Goal: Task Accomplishment & Management: Manage account settings

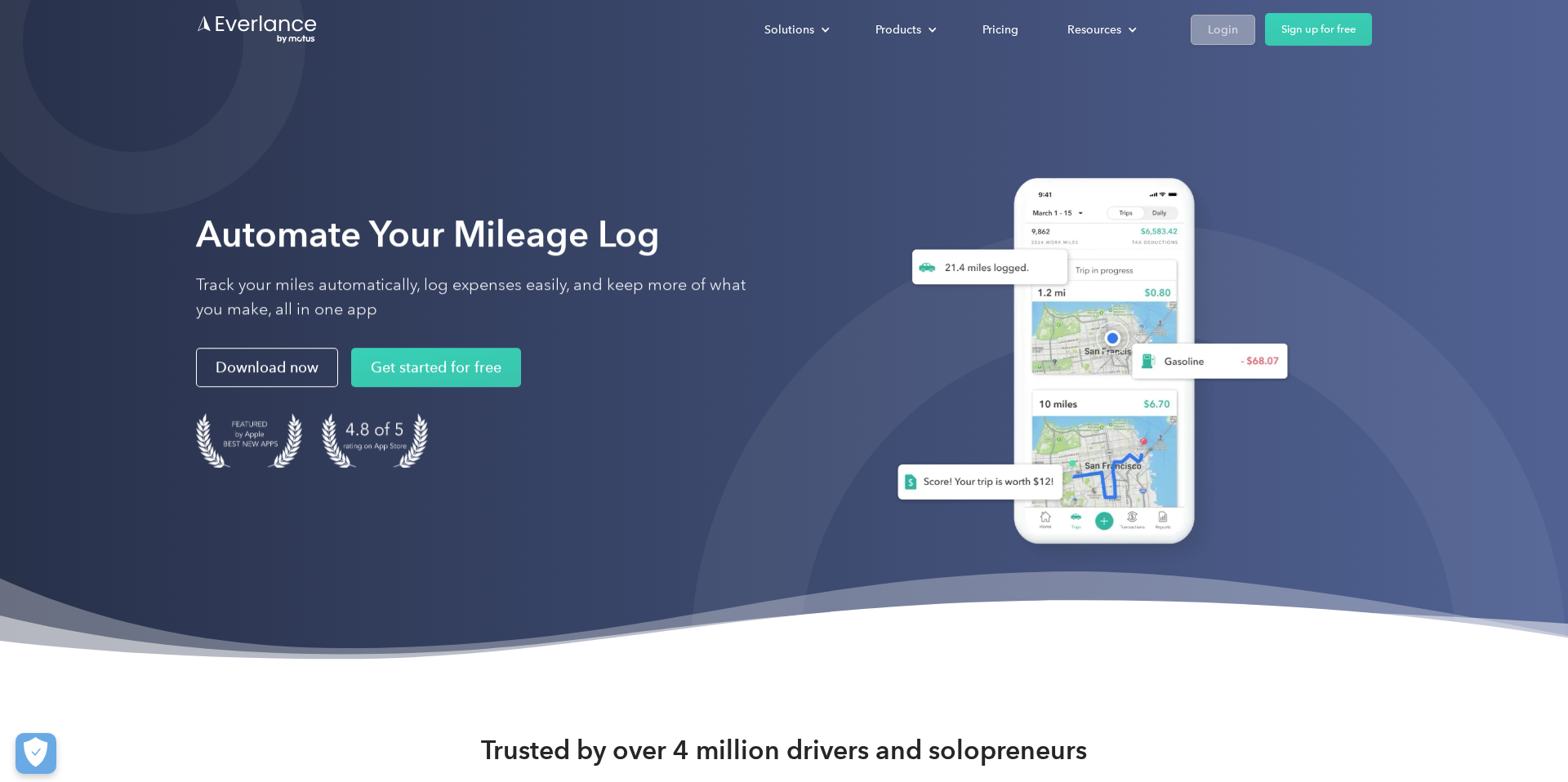
click at [1222, 22] on div "Login" at bounding box center [1222, 30] width 30 height 21
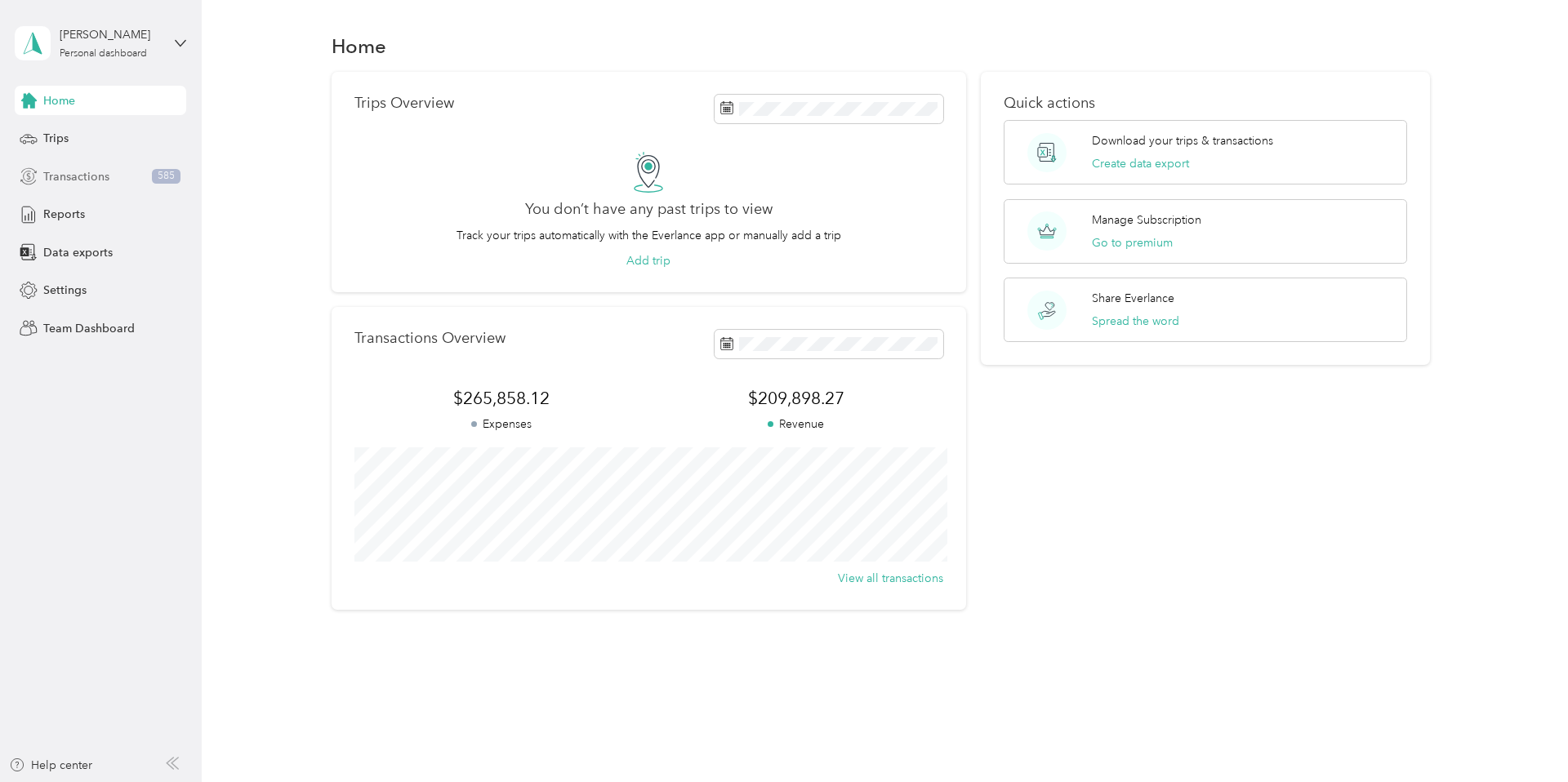
click at [68, 180] on span "Transactions" at bounding box center [76, 177] width 66 height 17
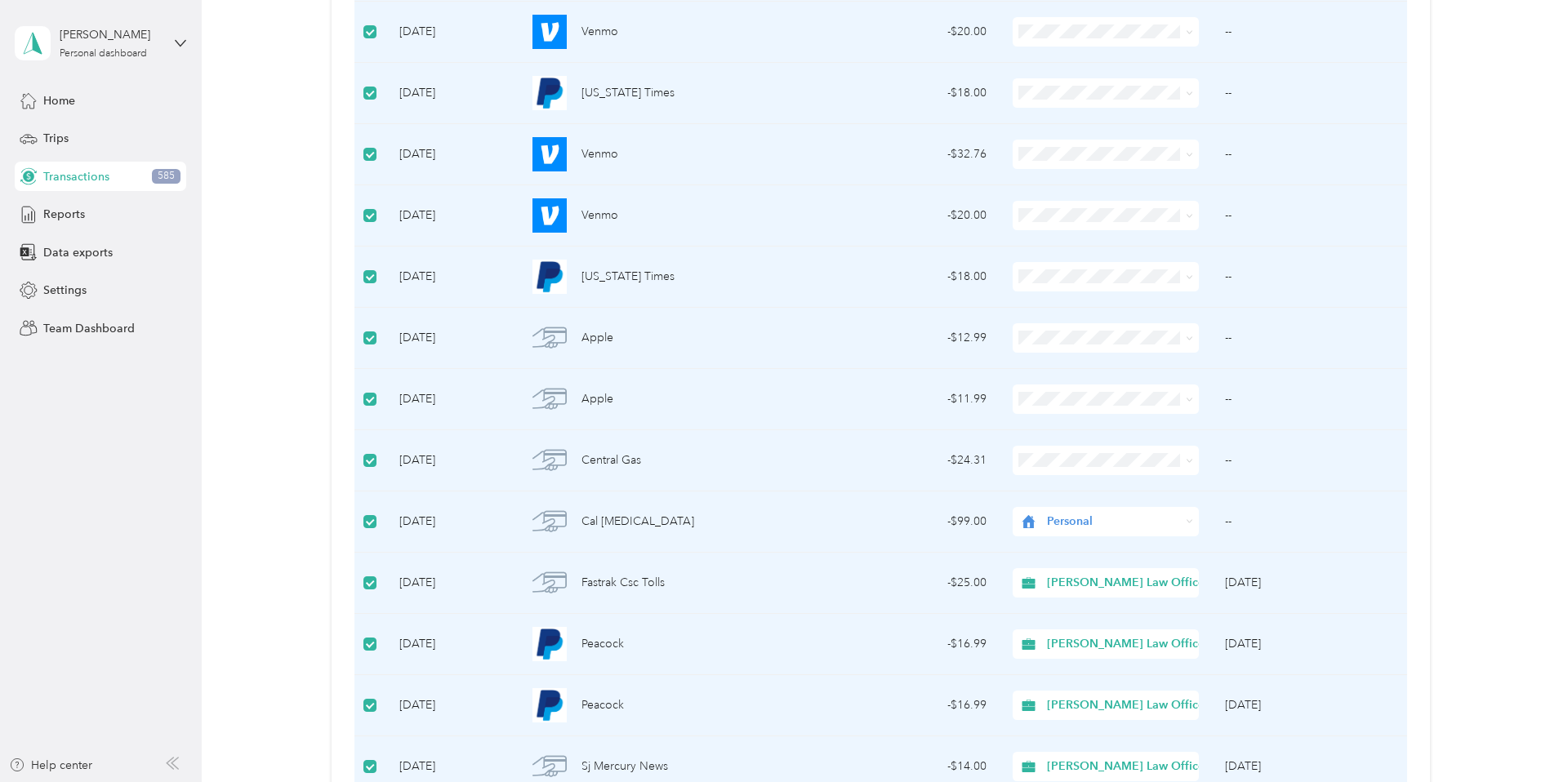
scroll to position [719, 0]
click at [371, 97] on label at bounding box center [369, 90] width 13 height 18
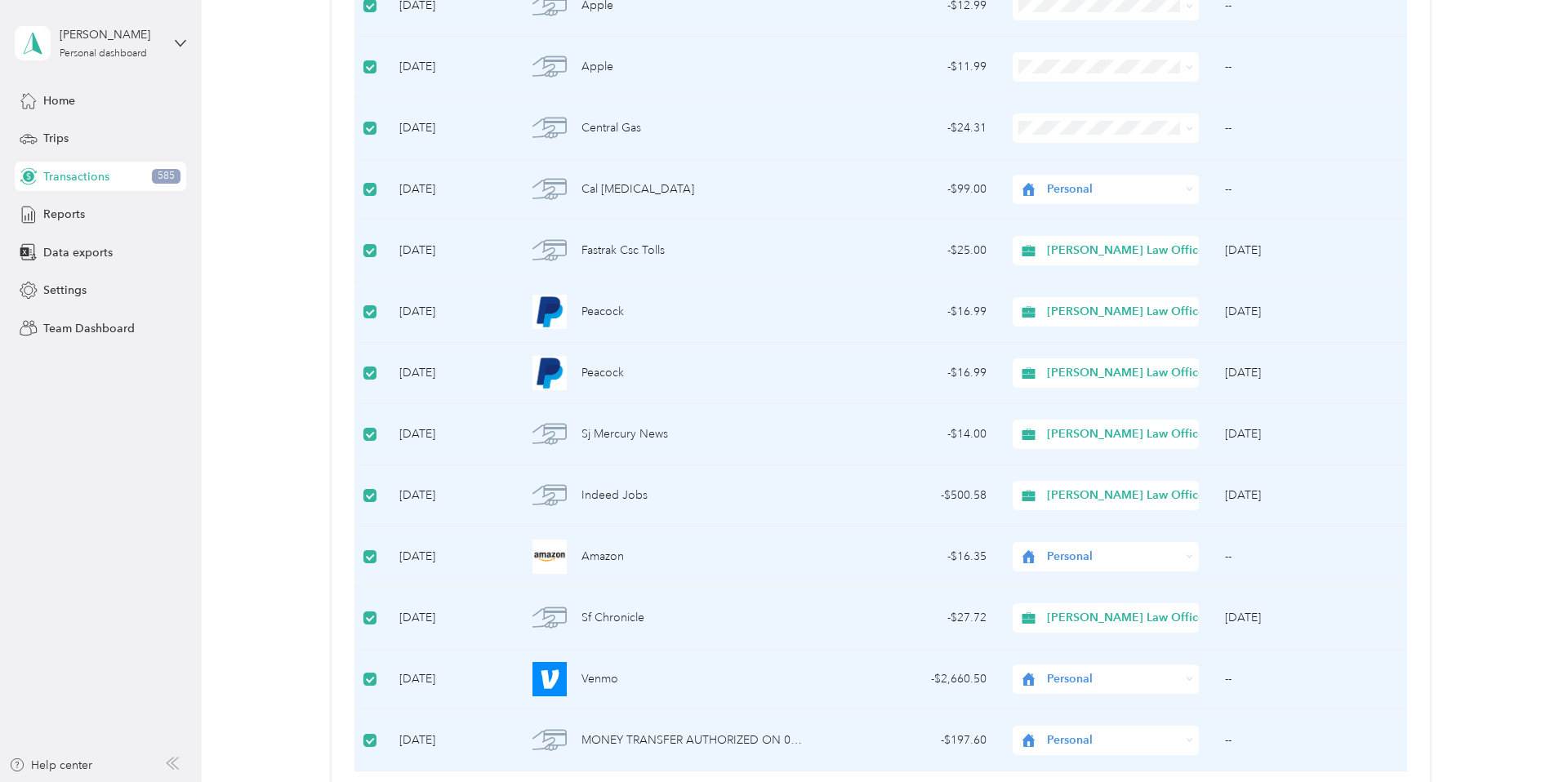
scroll to position [1050, 0]
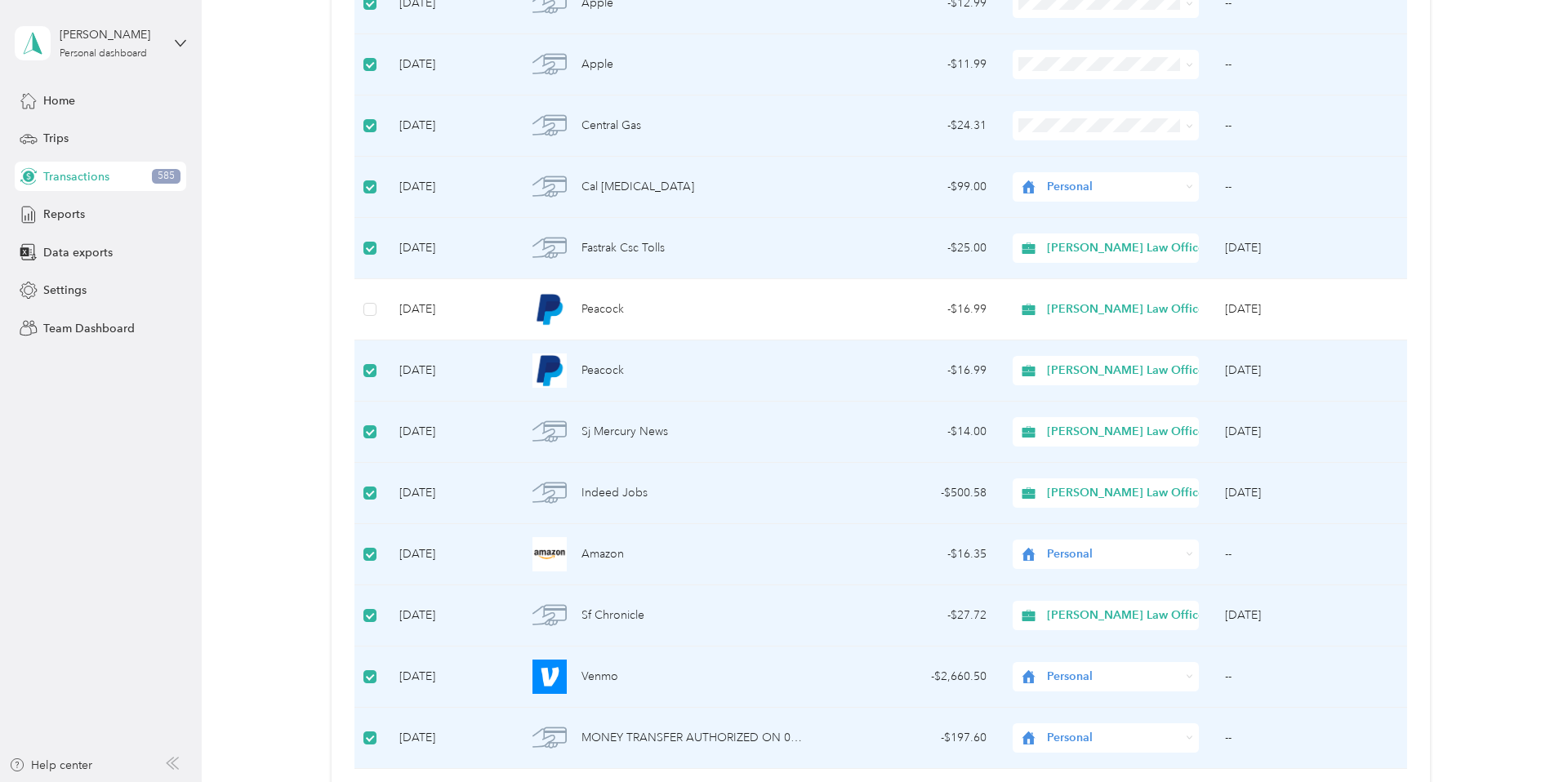
click at [371, 379] on td at bounding box center [371, 371] width 33 height 61
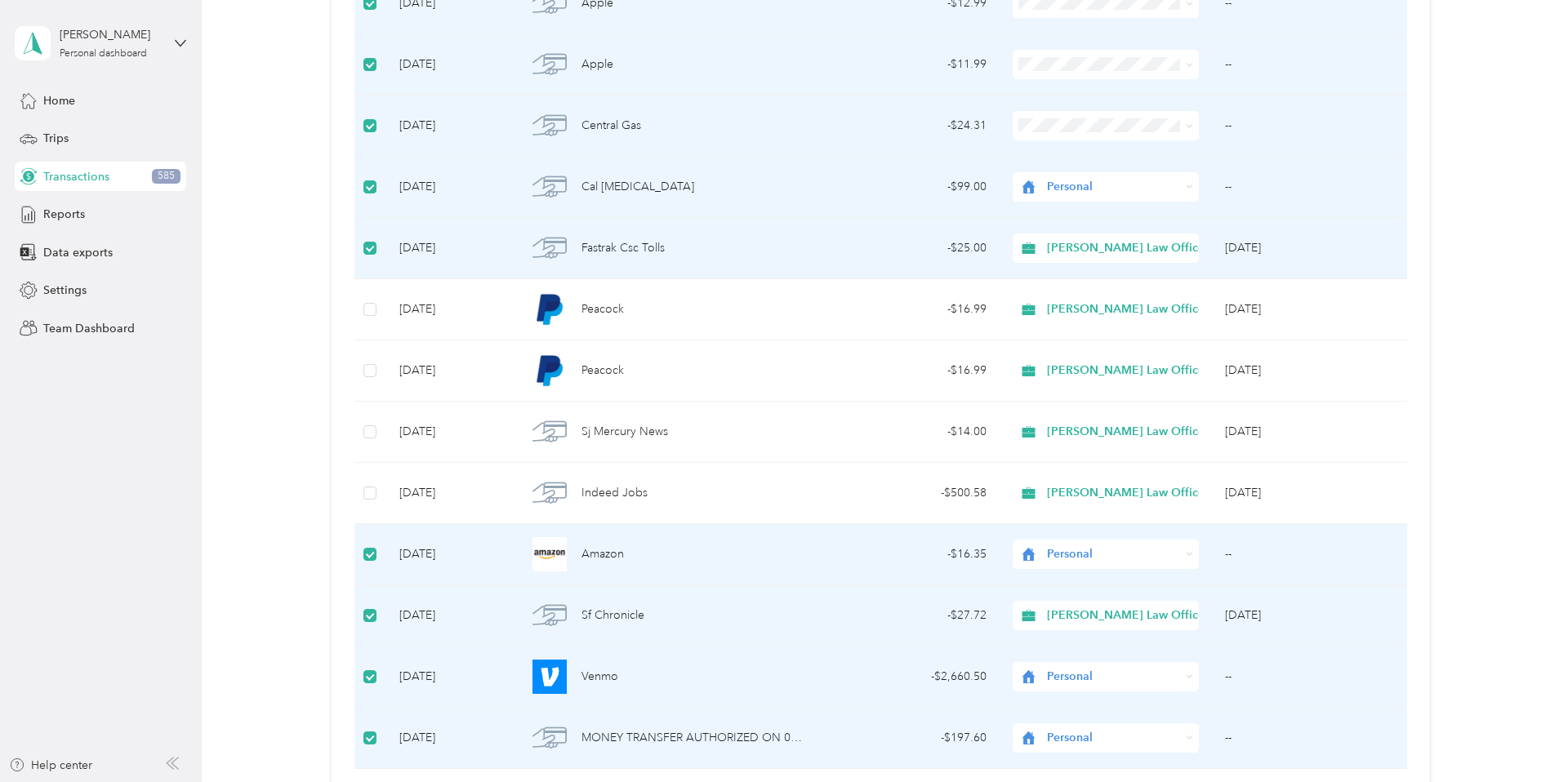
click at [363, 615] on td at bounding box center [371, 615] width 33 height 61
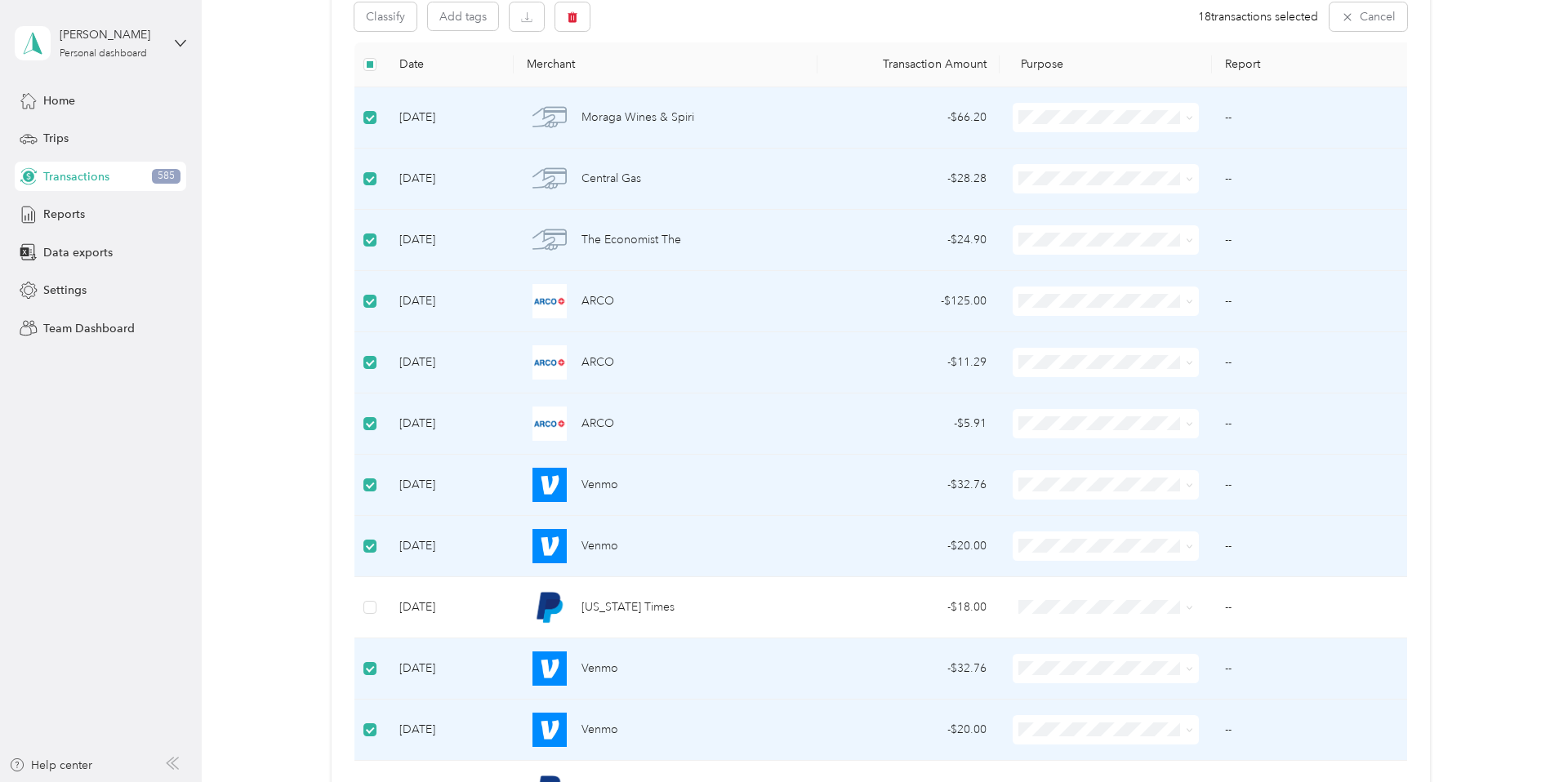
scroll to position [0, 0]
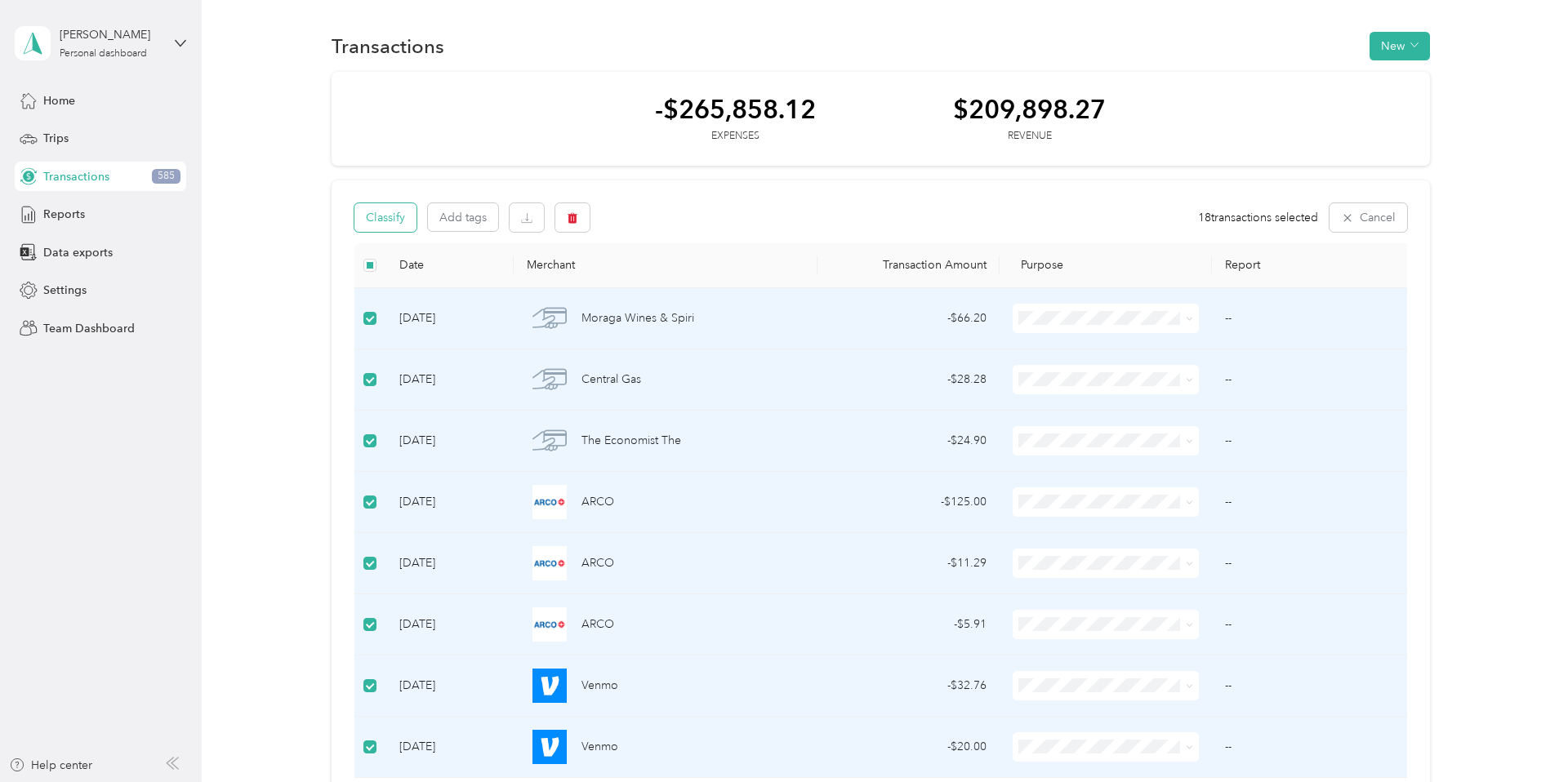
click at [396, 218] on button "Classify" at bounding box center [386, 218] width 62 height 28
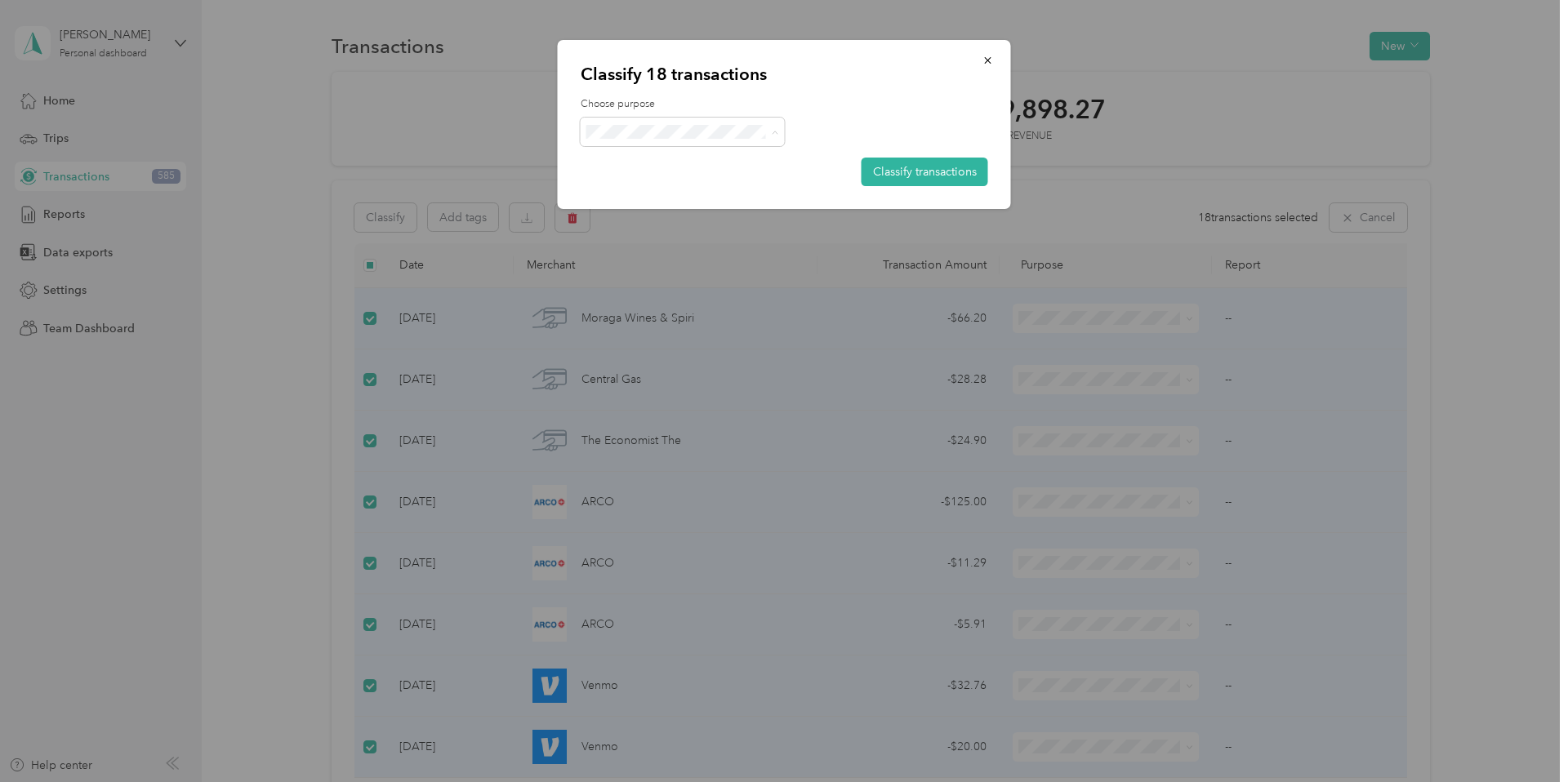
click at [707, 186] on span "Personal" at bounding box center [702, 191] width 162 height 17
click at [900, 175] on button "Classify transactions" at bounding box center [924, 172] width 127 height 28
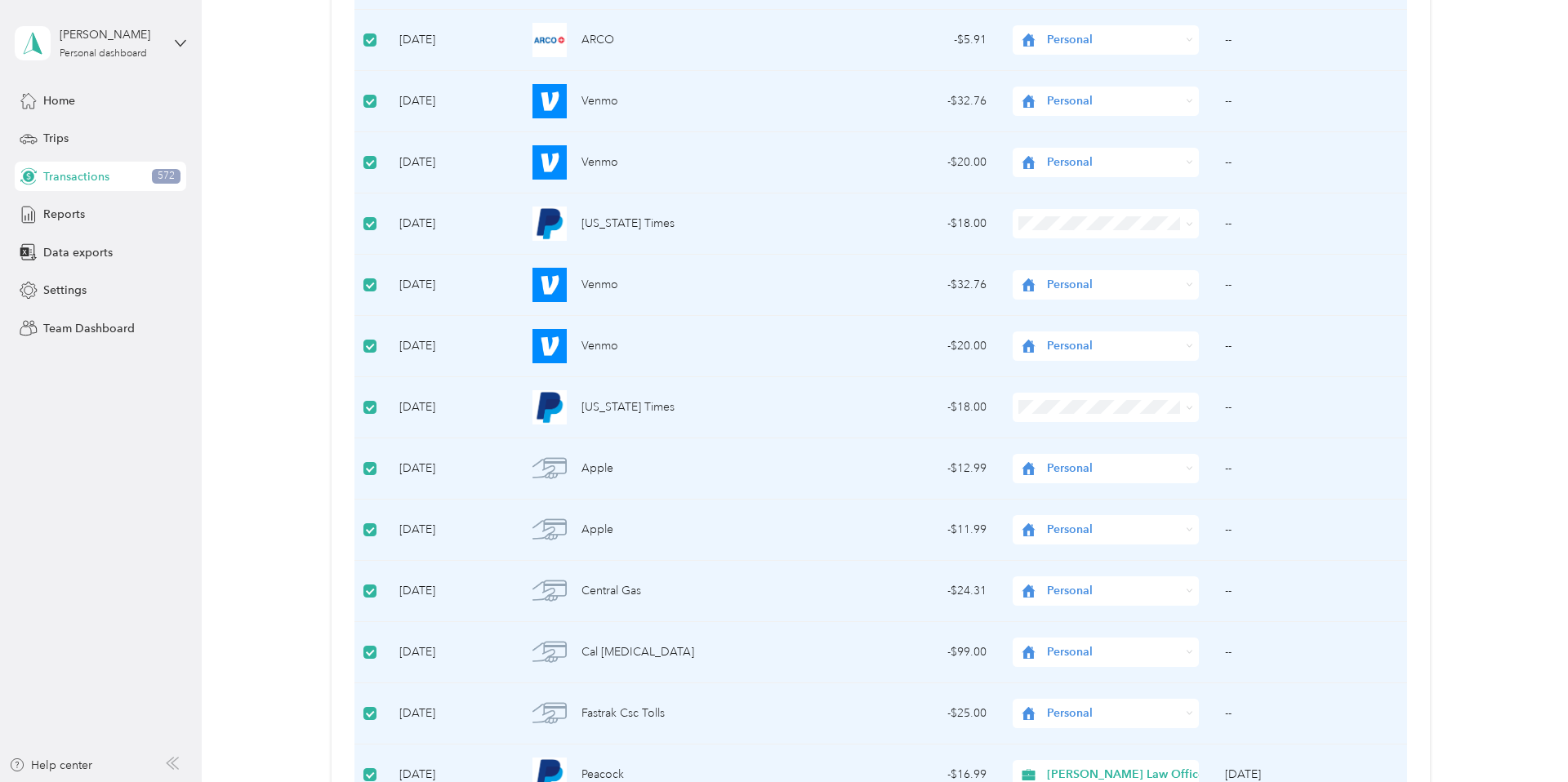
scroll to position [626, 0]
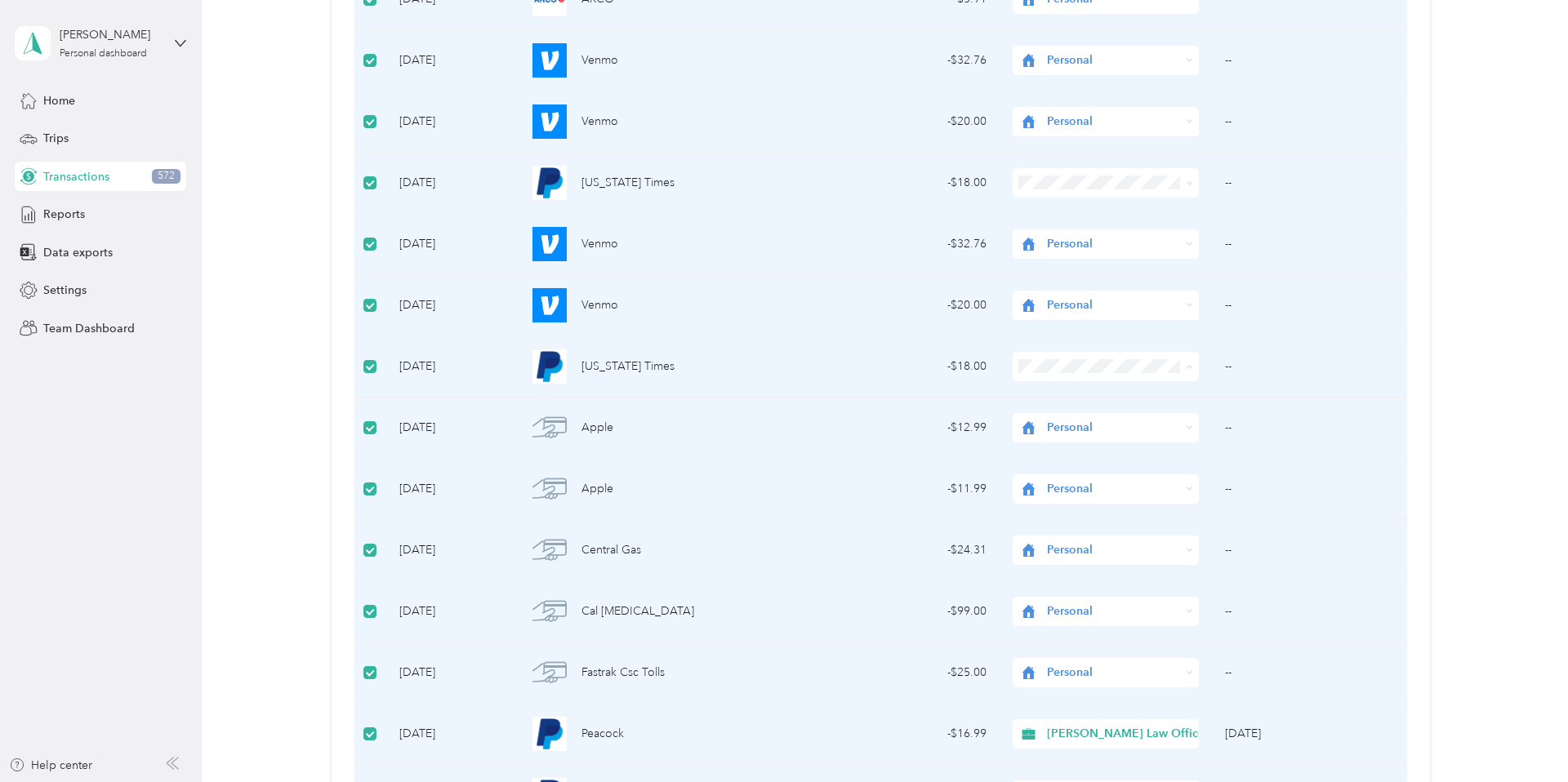
click at [1077, 397] on span "Work" at bounding box center [1135, 397] width 162 height 17
click at [1082, 209] on span "Work" at bounding box center [1135, 213] width 162 height 17
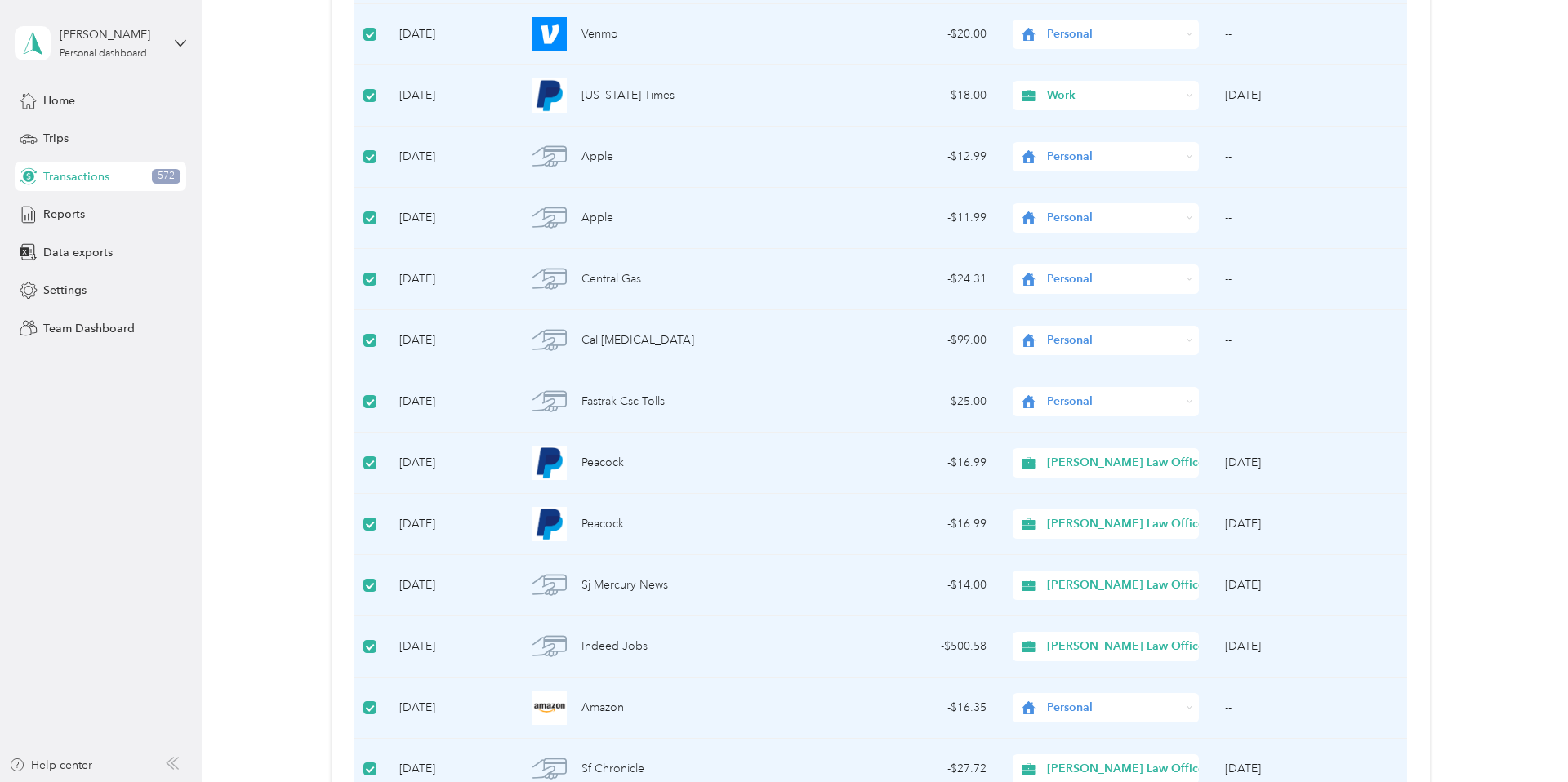
scroll to position [880, 0]
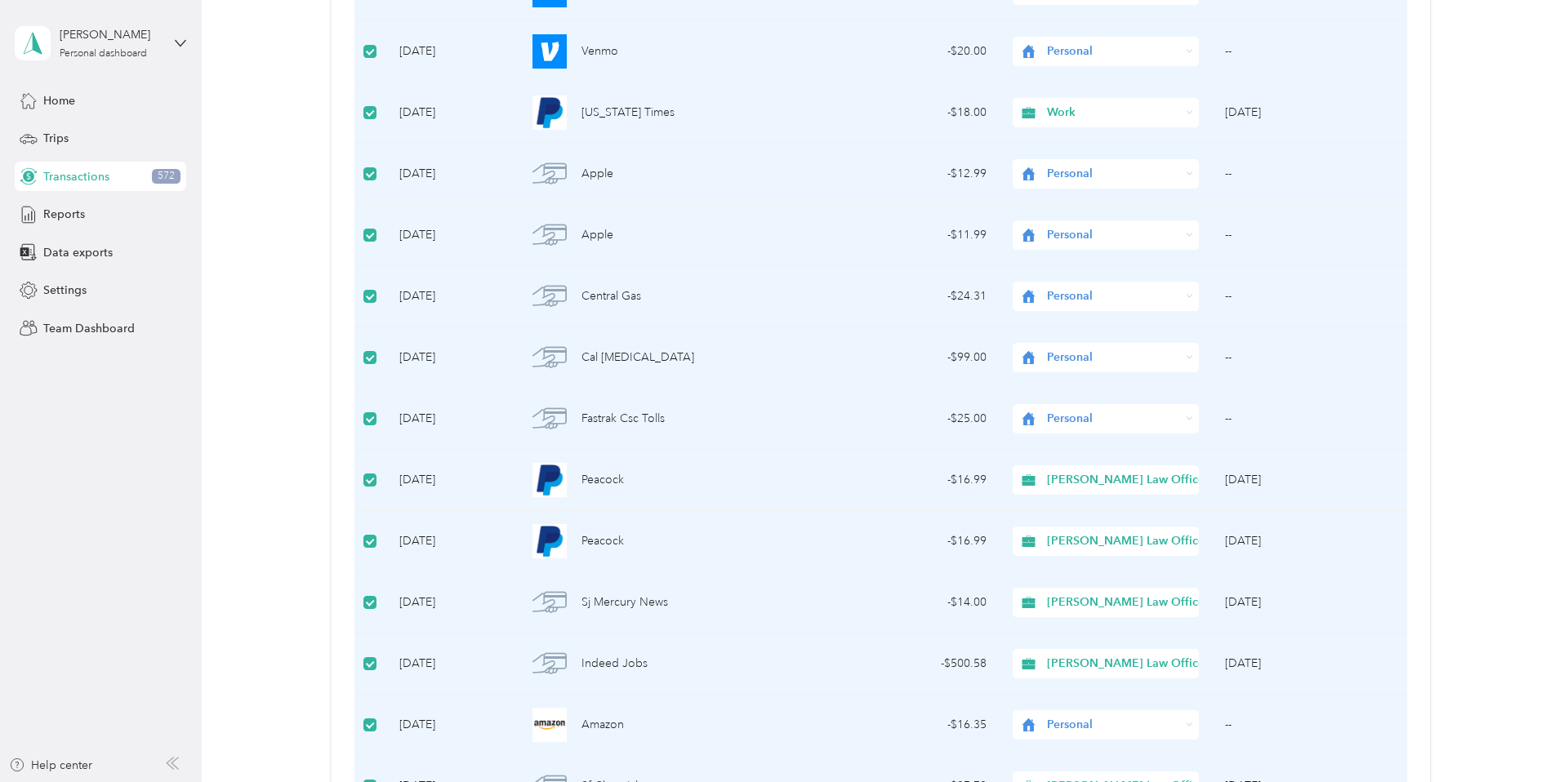
click at [1093, 119] on span "Work" at bounding box center [1113, 112] width 133 height 18
click at [1080, 199] on span "Haley Law Offices" at bounding box center [1135, 199] width 162 height 17
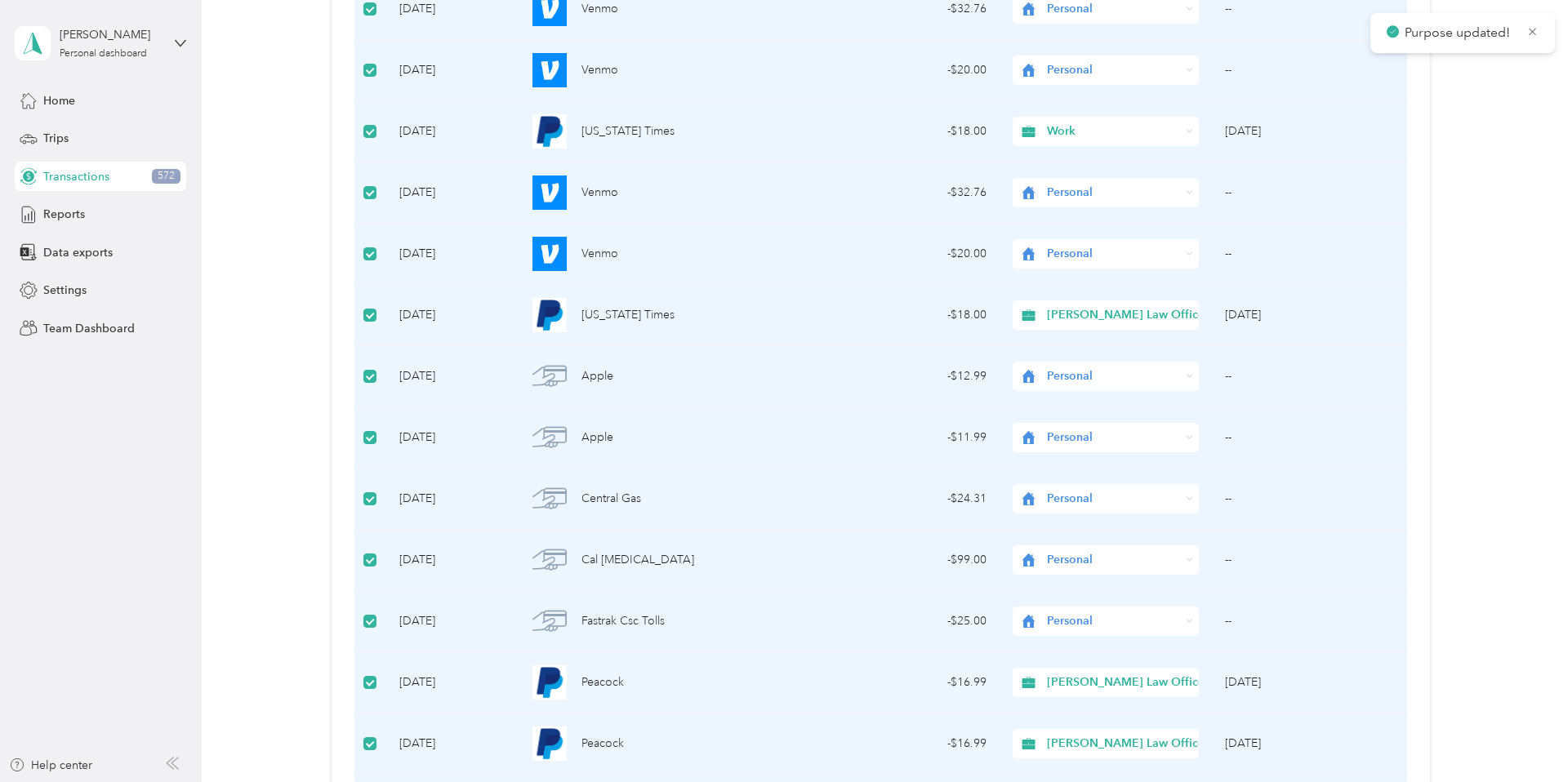
scroll to position [667, 0]
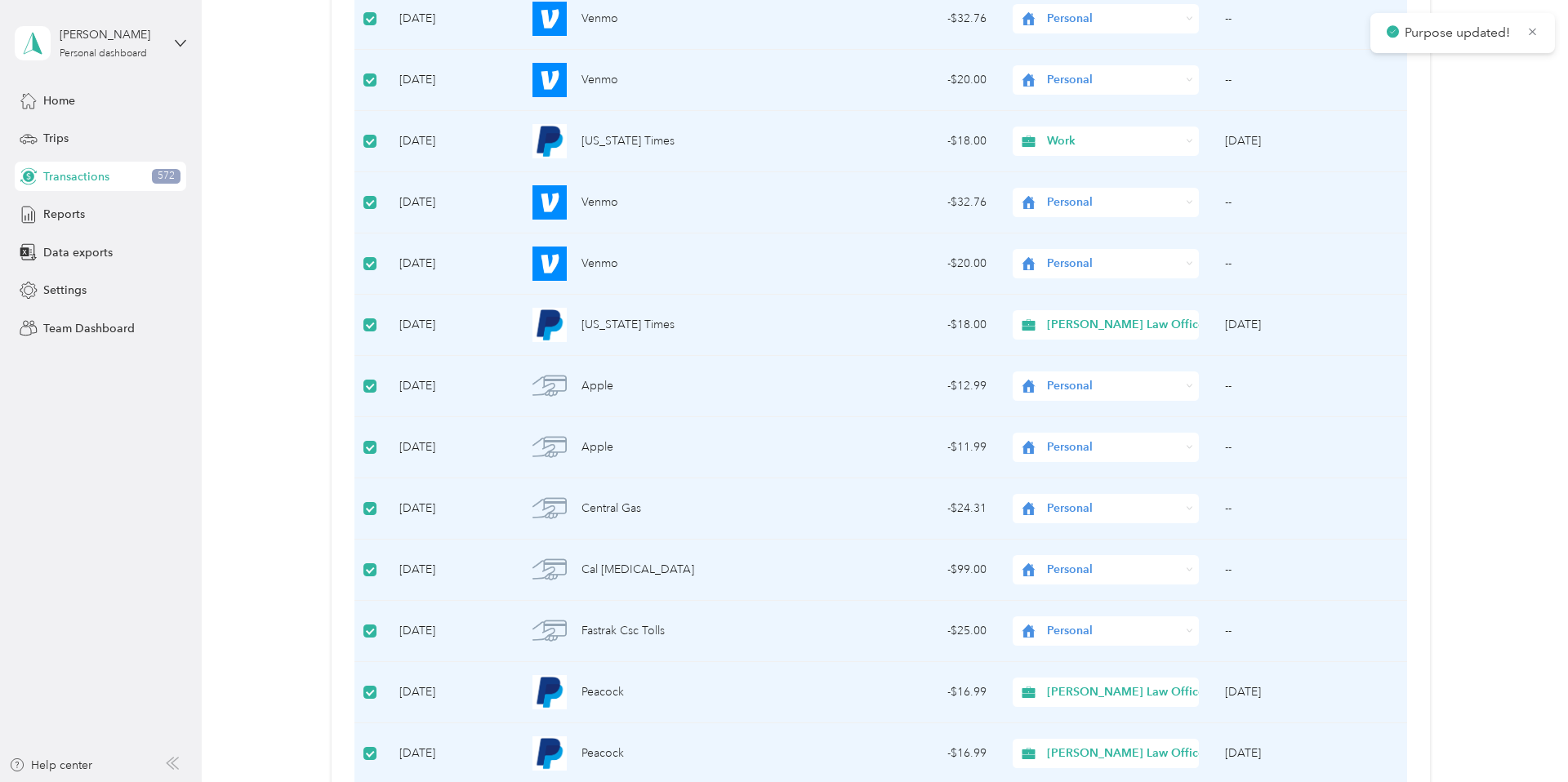
click at [1076, 145] on span "Work" at bounding box center [1113, 141] width 133 height 18
click at [1077, 223] on span "Haley Law Offices" at bounding box center [1135, 228] width 162 height 17
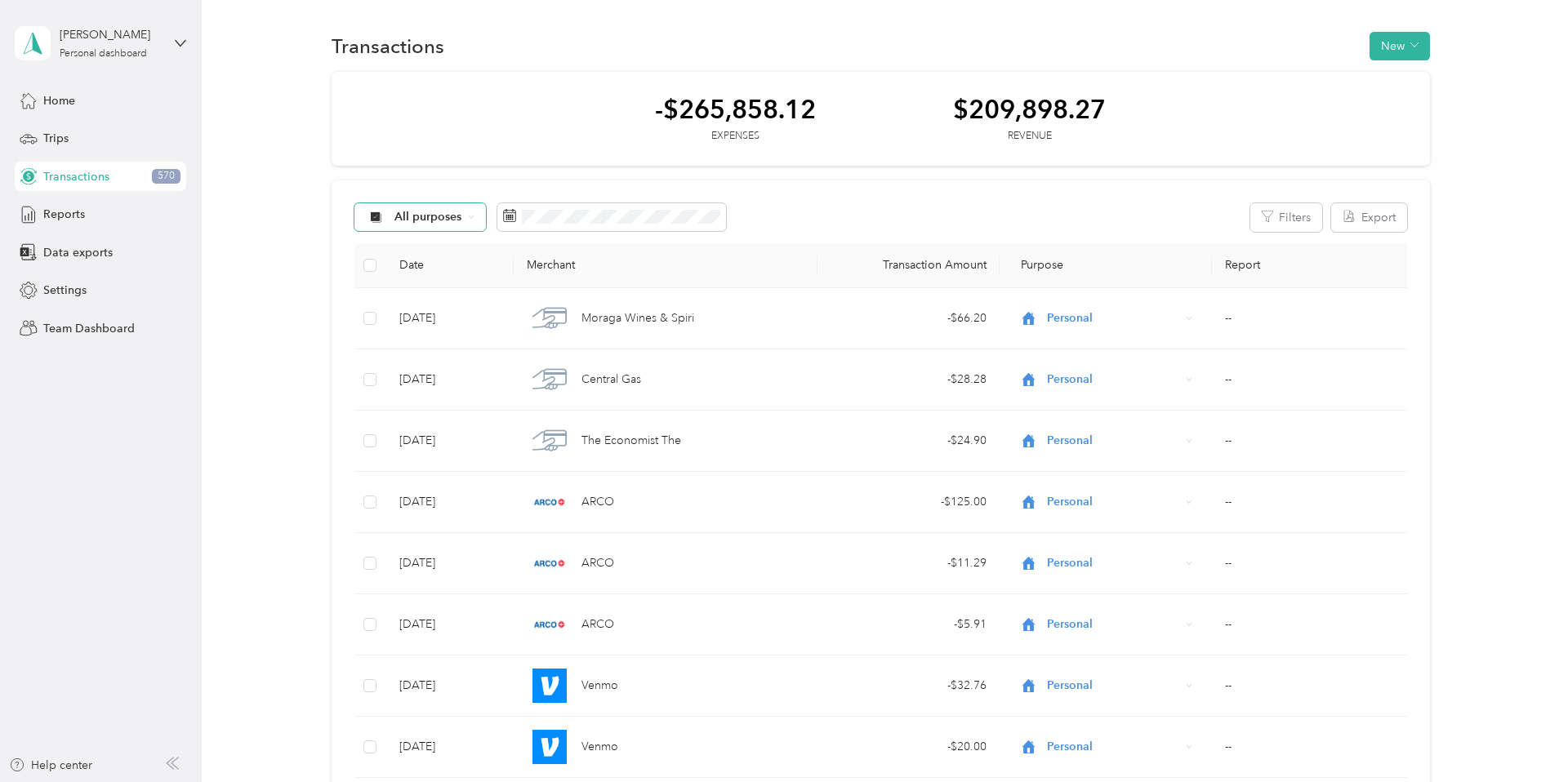
click at [447, 219] on span "All purposes" at bounding box center [428, 217] width 68 height 11
click at [425, 274] on span "Unclassified" at bounding box center [476, 275] width 162 height 17
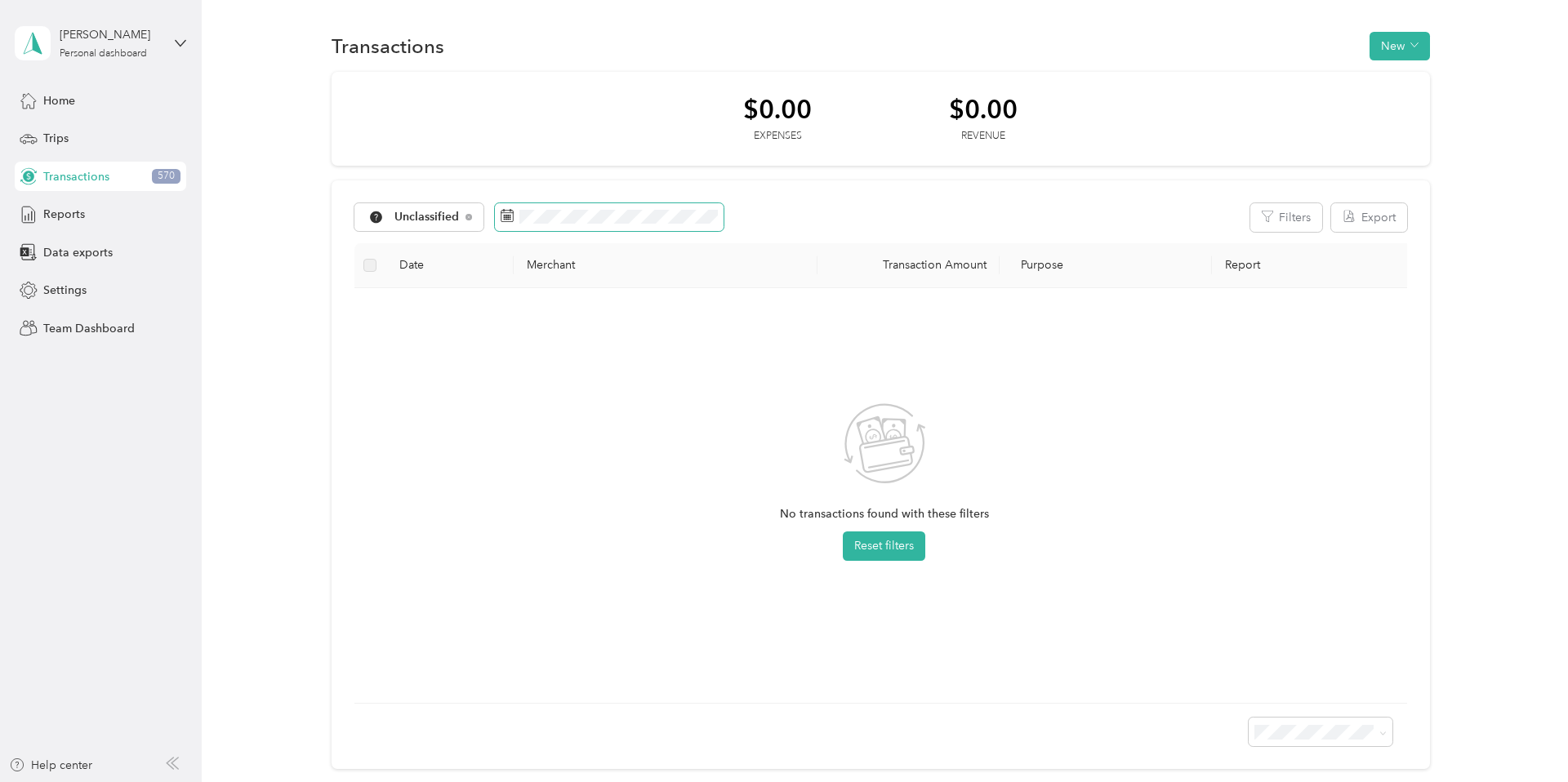
click at [507, 218] on icon at bounding box center [507, 215] width 13 height 13
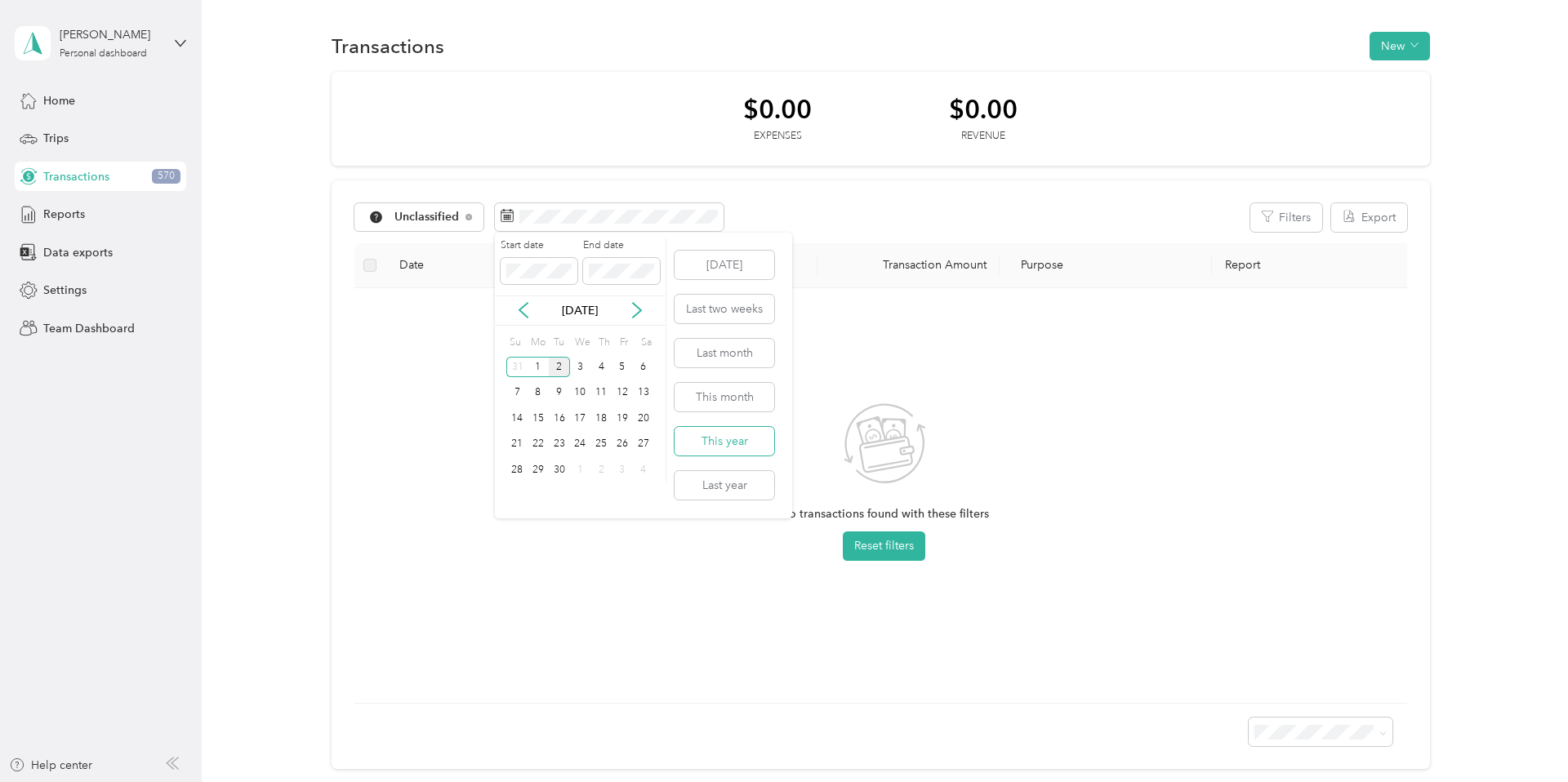
click at [730, 438] on button "This year" at bounding box center [724, 441] width 99 height 28
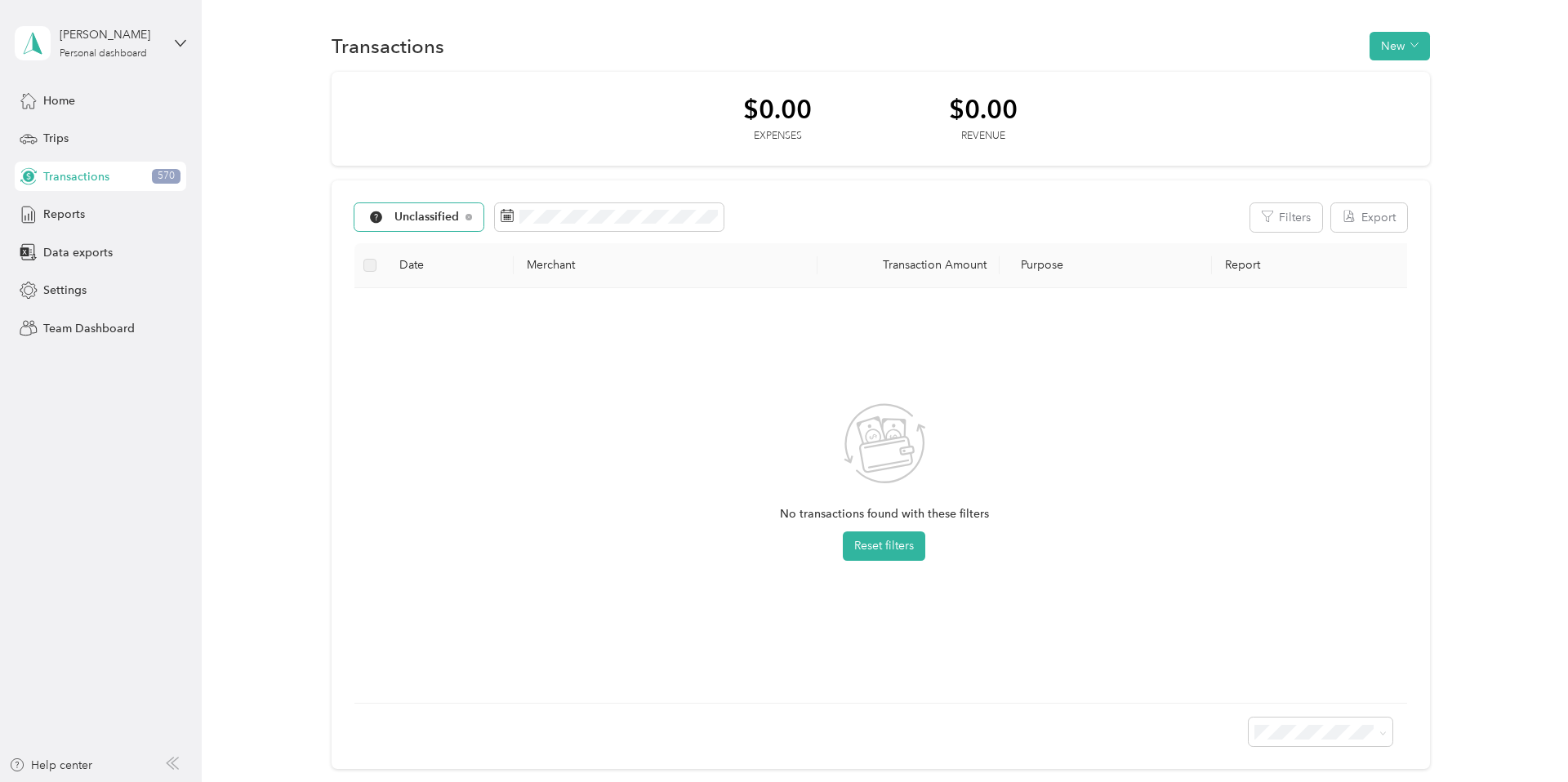
click at [439, 218] on span "Unclassified" at bounding box center [427, 217] width 66 height 11
click at [432, 311] on li "Work" at bounding box center [463, 304] width 215 height 28
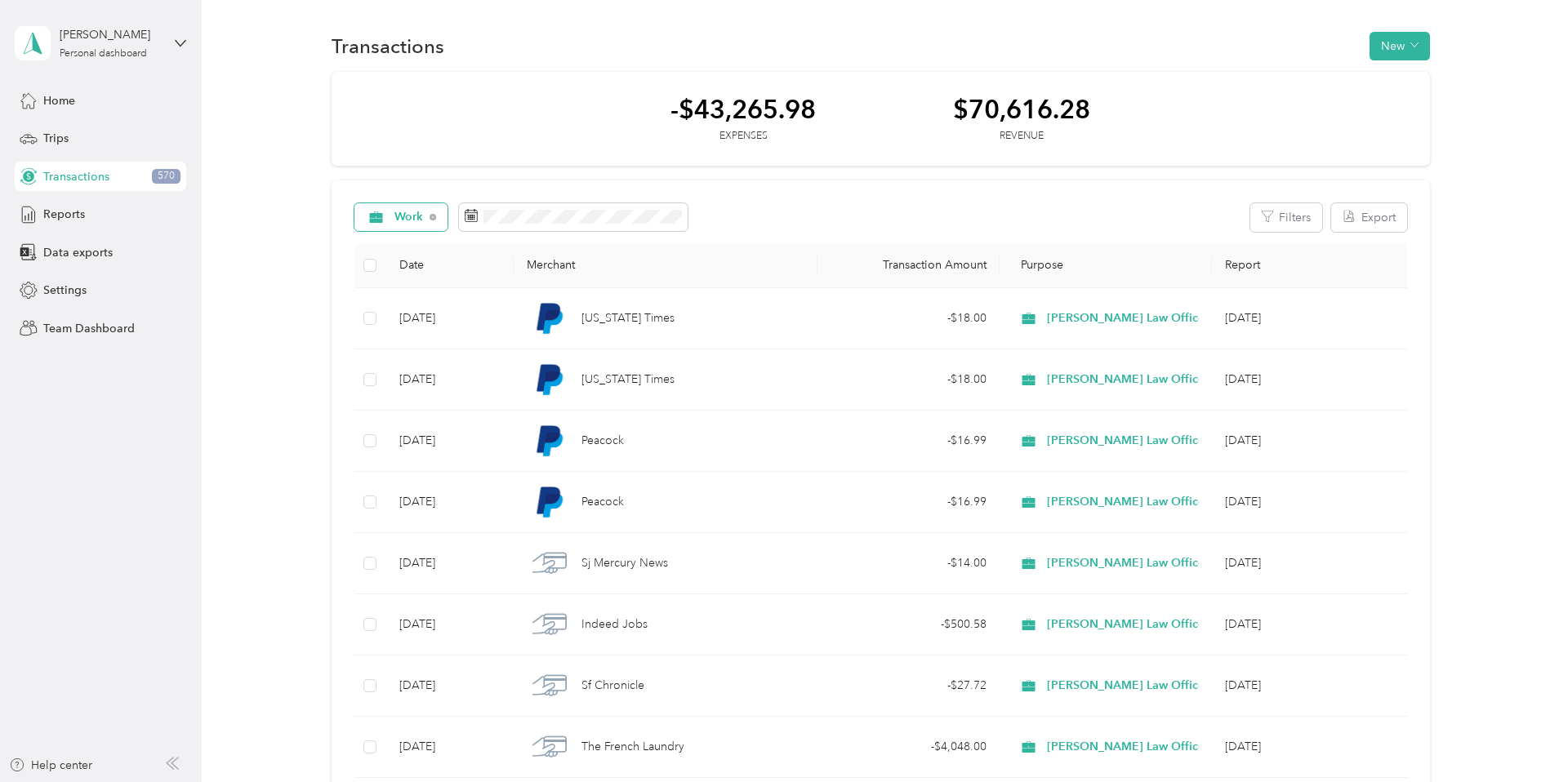
click at [401, 212] on span "Work" at bounding box center [409, 217] width 29 height 11
click at [404, 353] on span "Haley Law Offices" at bounding box center [476, 362] width 162 height 17
click at [403, 218] on span "Haley Law Offices" at bounding box center [475, 217] width 162 height 11
click at [419, 307] on li "Work" at bounding box center [473, 300] width 235 height 28
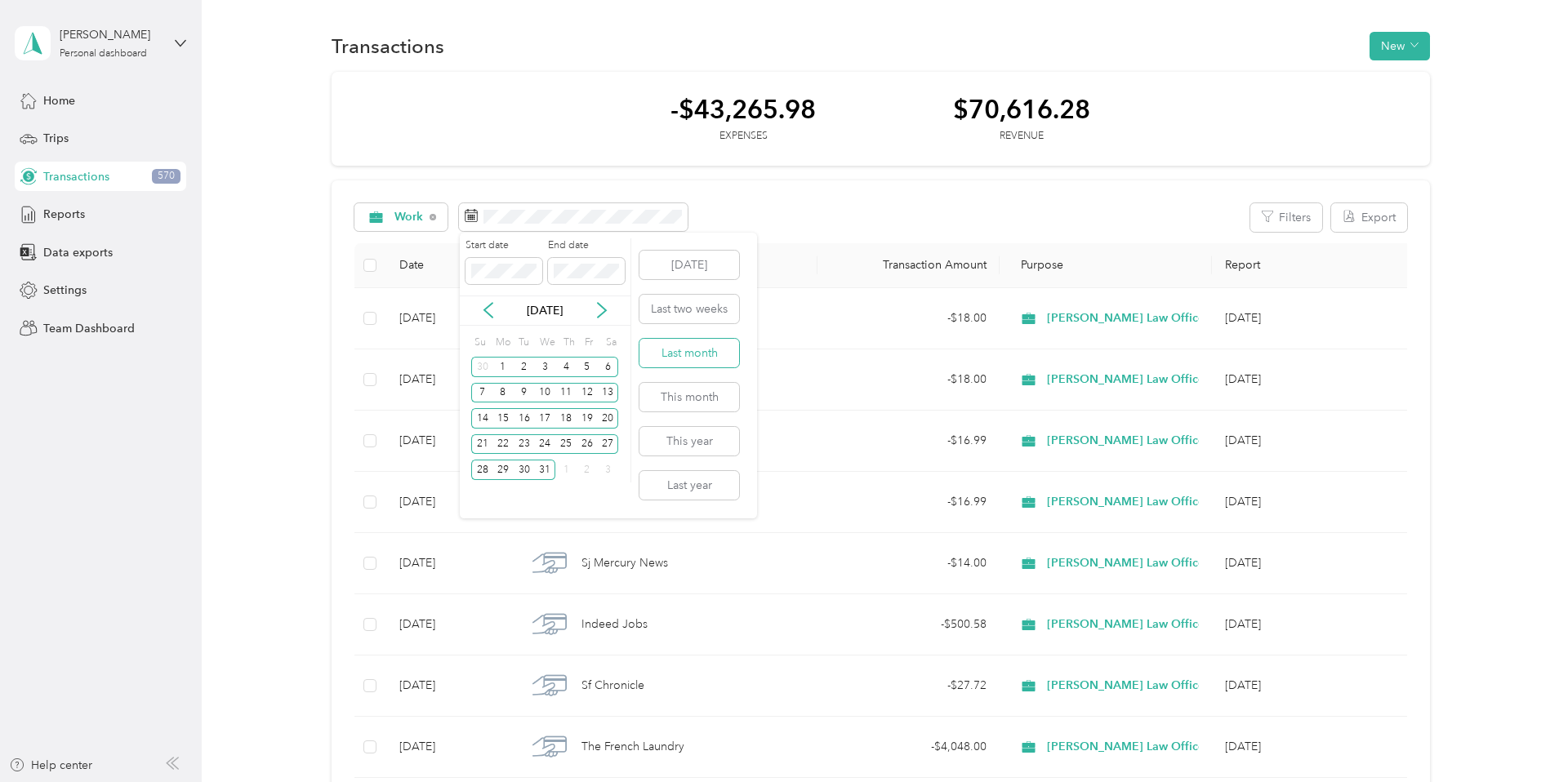
click at [685, 359] on button "Last month" at bounding box center [689, 353] width 99 height 28
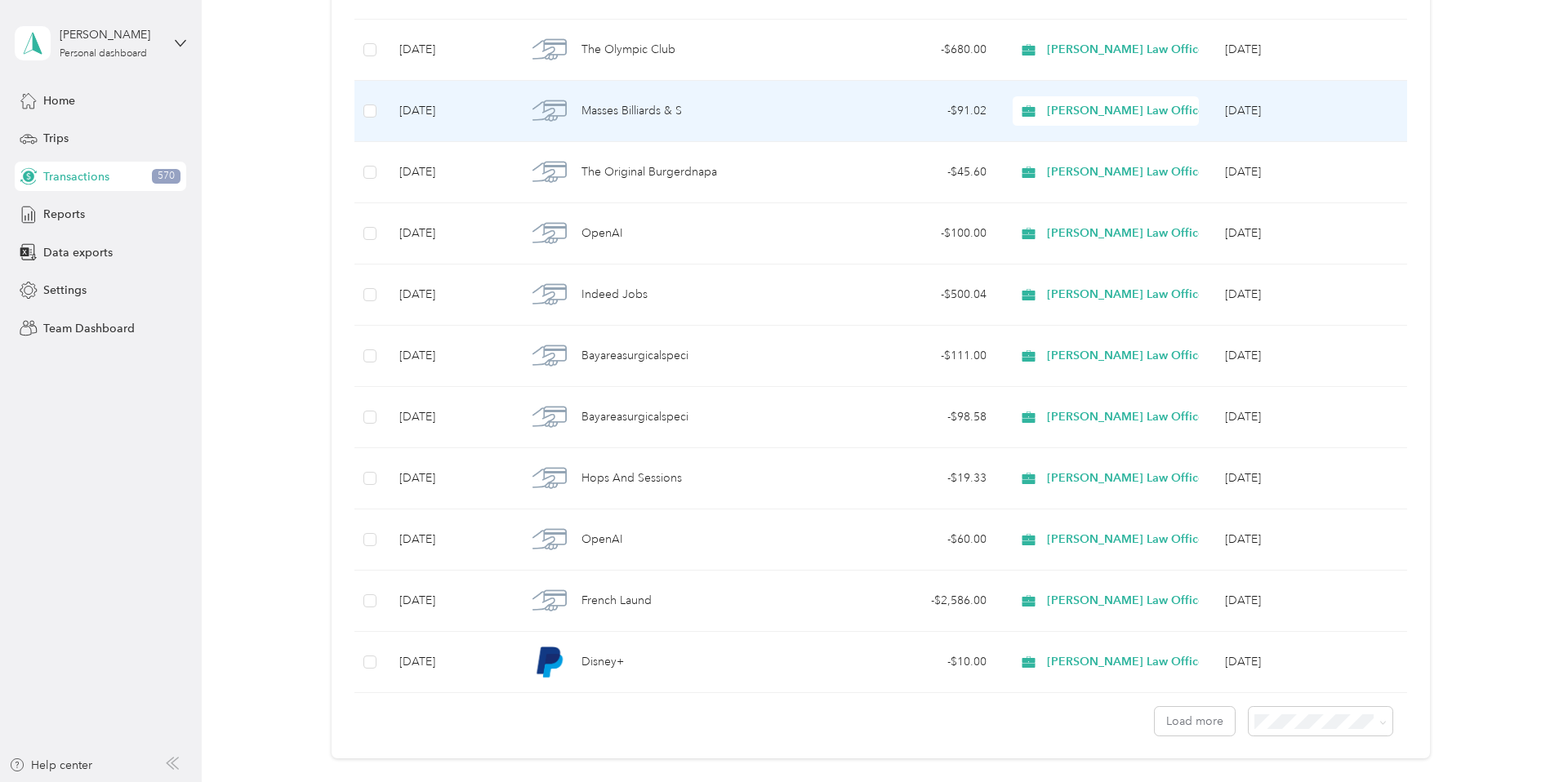
scroll to position [1271, 0]
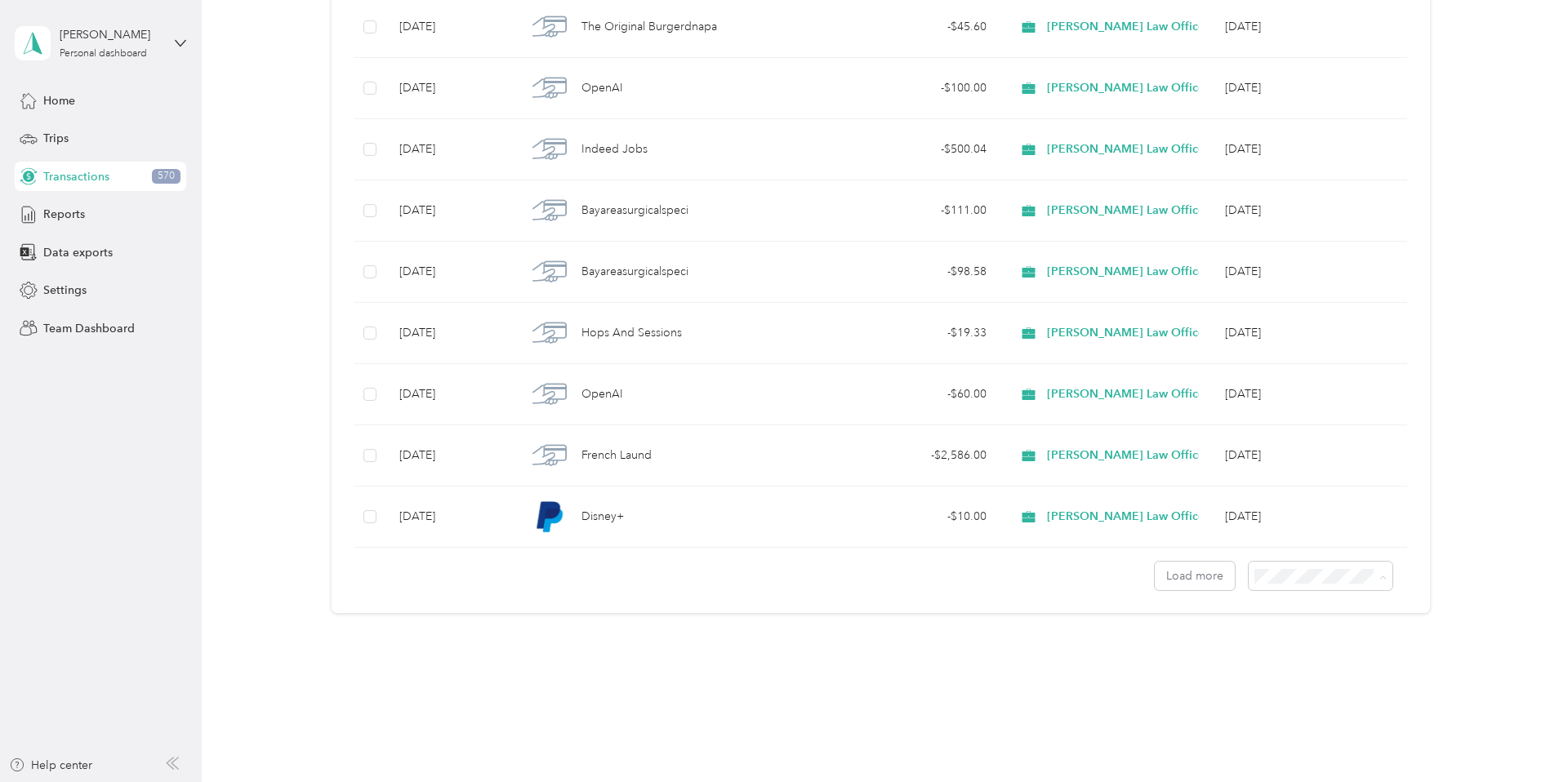
click at [1307, 672] on body "Michael Haley Personal dashboard Home Trips Transactions 570 Reports Data expor…" at bounding box center [779, 391] width 1559 height 782
click at [1294, 659] on span "100 per load" at bounding box center [1301, 659] width 67 height 14
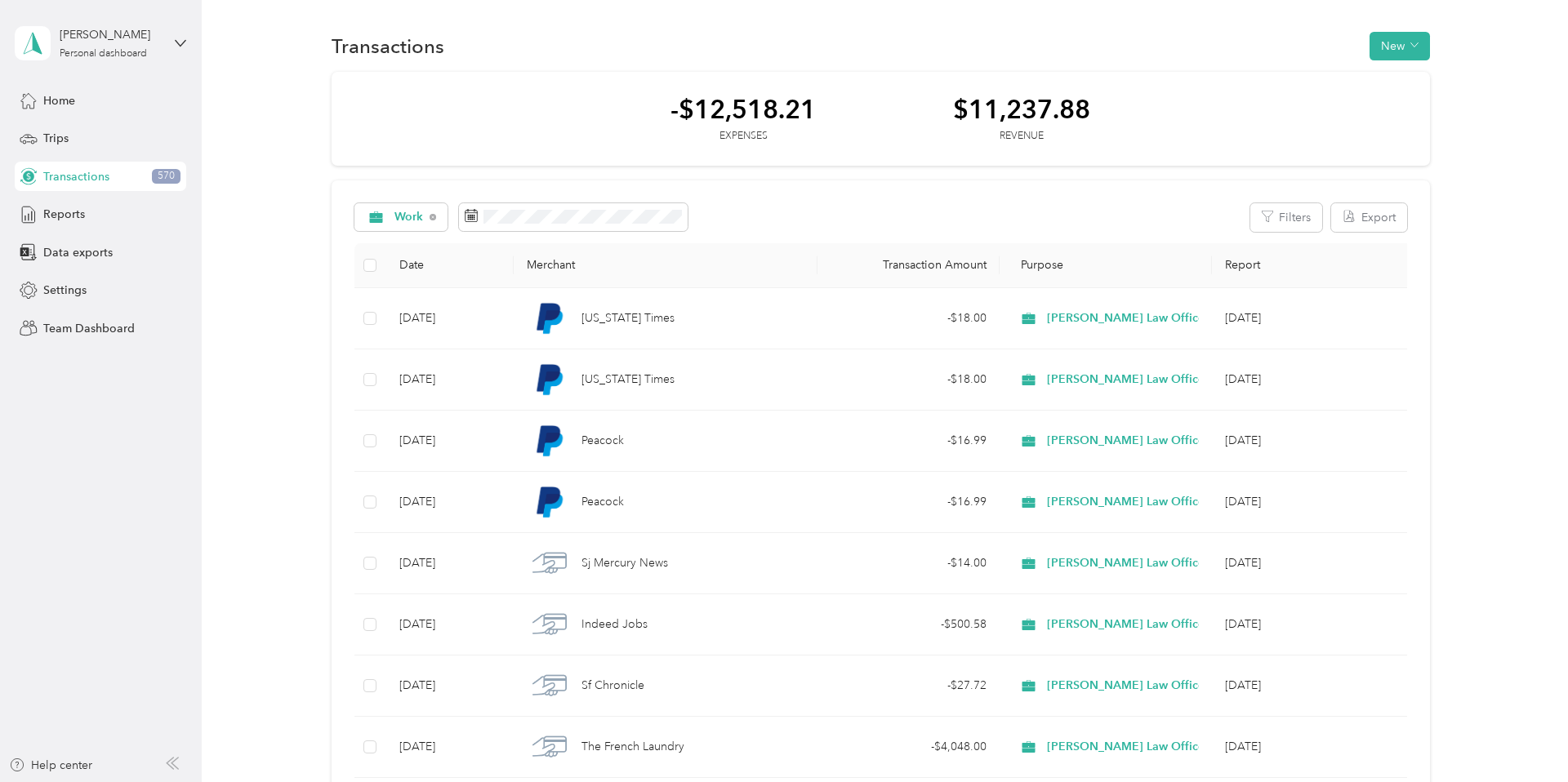
click at [959, 268] on th "Transaction Amount" at bounding box center [908, 266] width 182 height 45
click at [1042, 265] on span "Purpose" at bounding box center [1038, 265] width 52 height 14
click at [402, 218] on span "Work" at bounding box center [409, 217] width 29 height 11
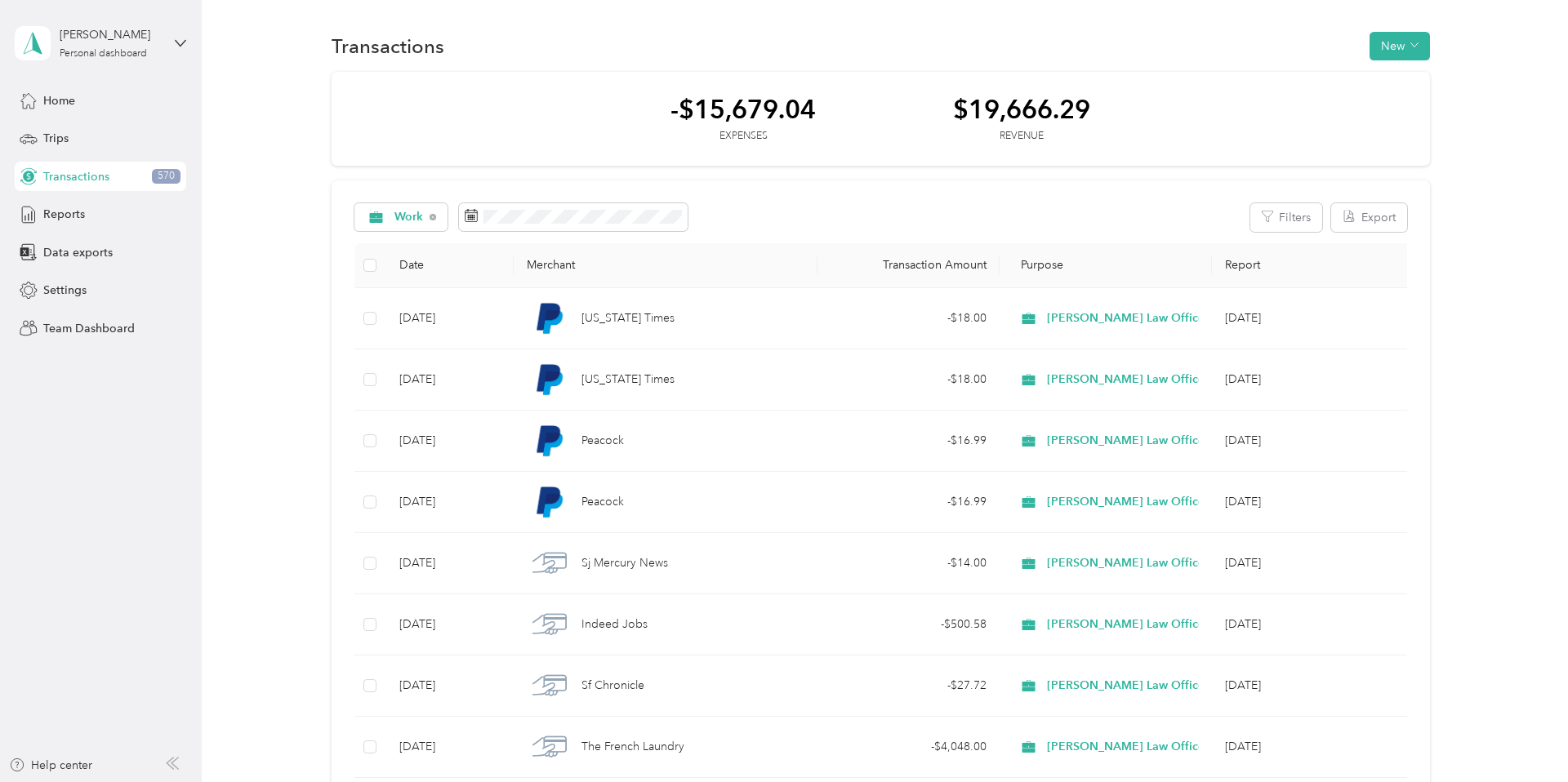
click at [432, 334] on span "Personal" at bounding box center [476, 333] width 162 height 17
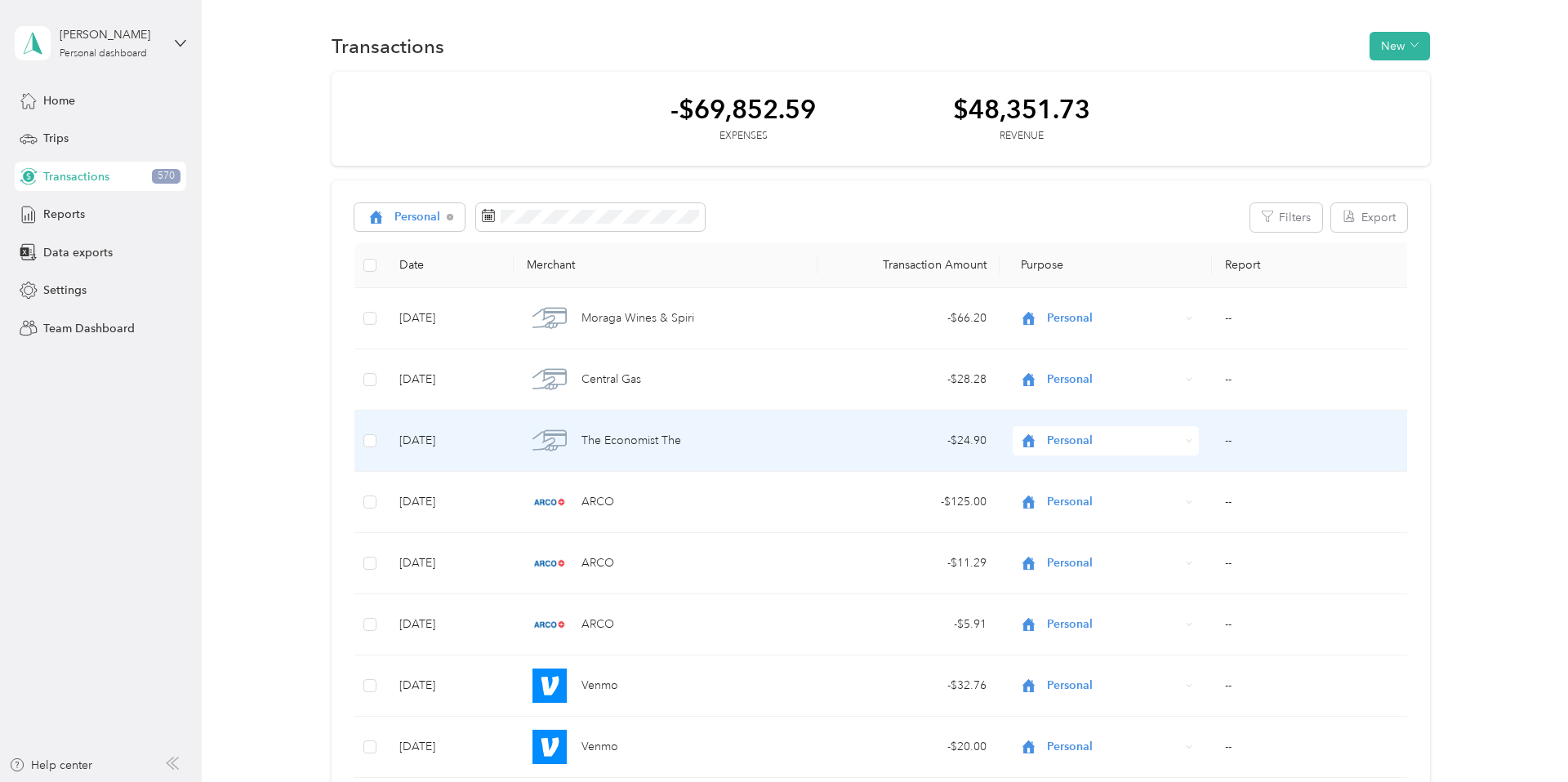
click at [1099, 432] on span "Personal" at bounding box center [1113, 441] width 133 height 18
click at [1090, 471] on span "Work" at bounding box center [1135, 471] width 162 height 17
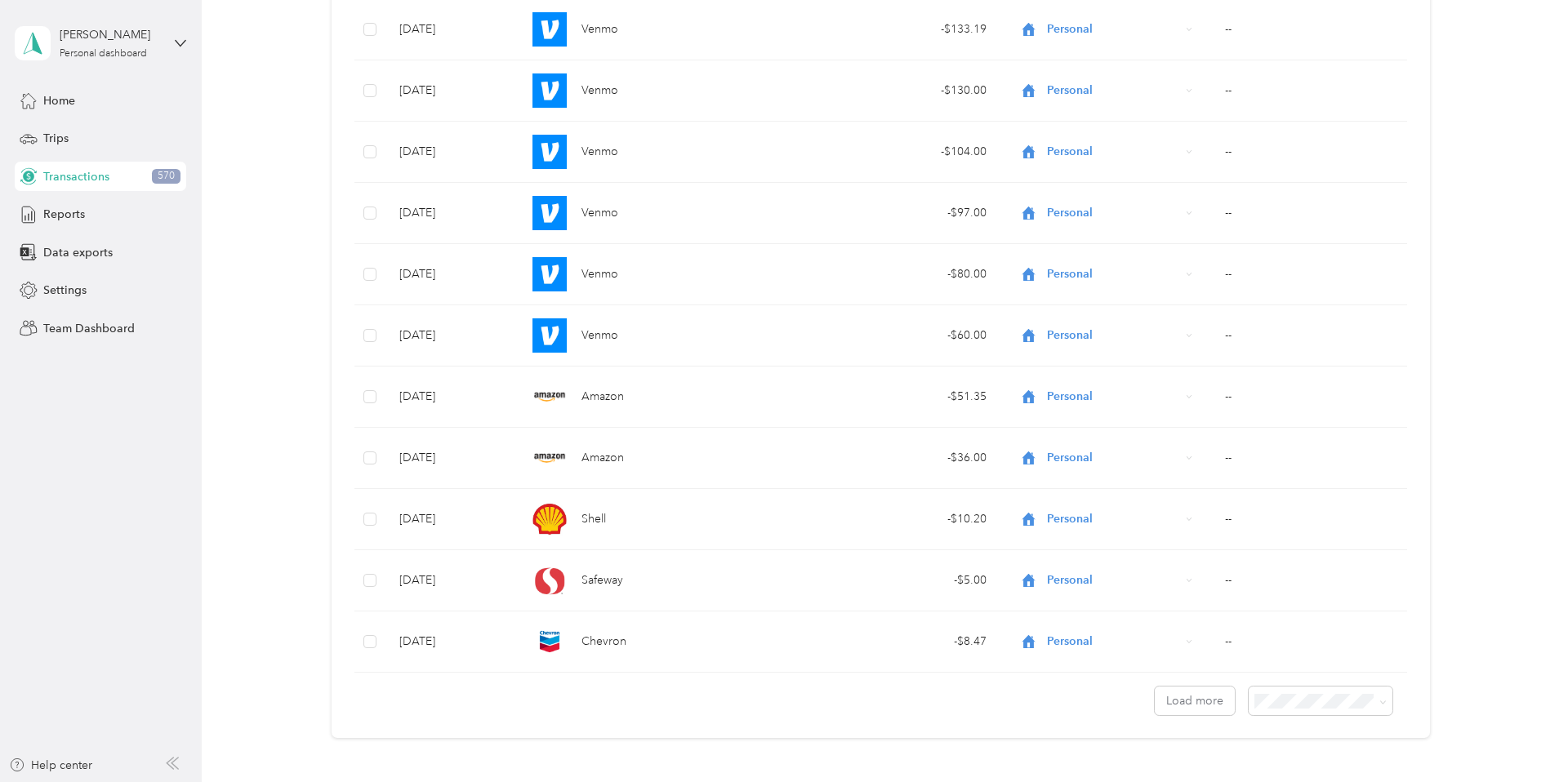
scroll to position [5865, 0]
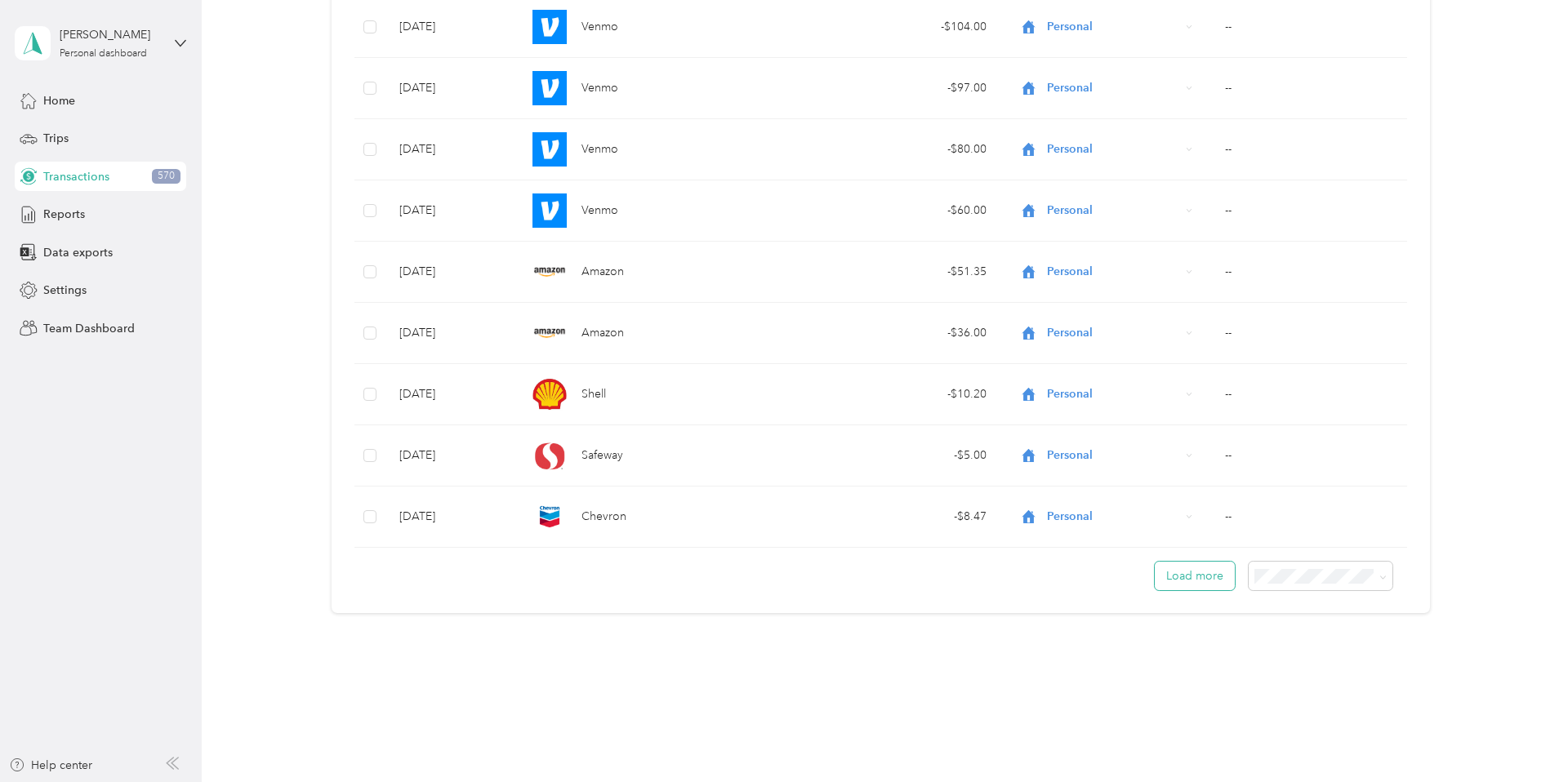
click at [1204, 569] on button "Load more" at bounding box center [1194, 576] width 80 height 28
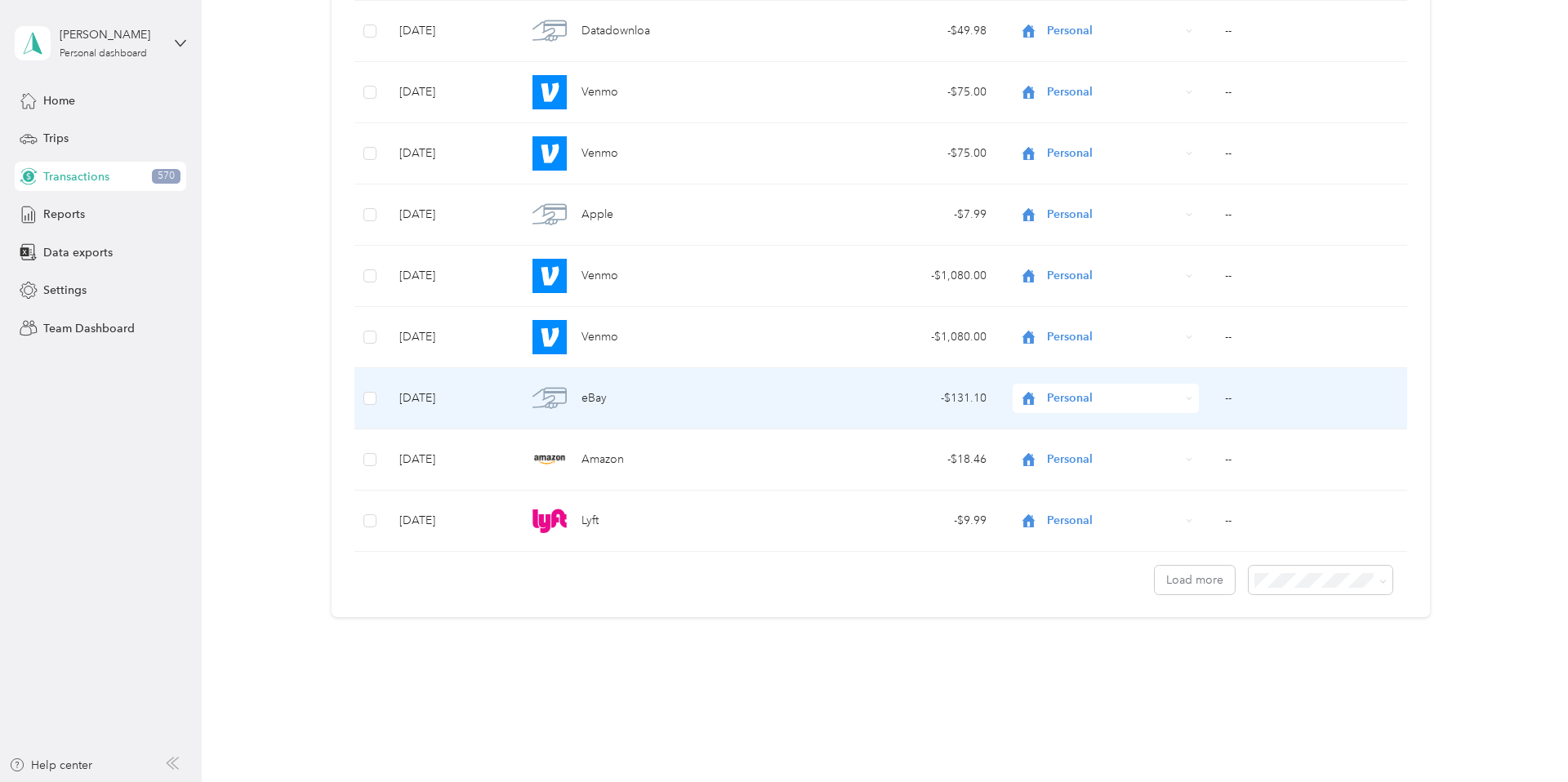
scroll to position [11990, 0]
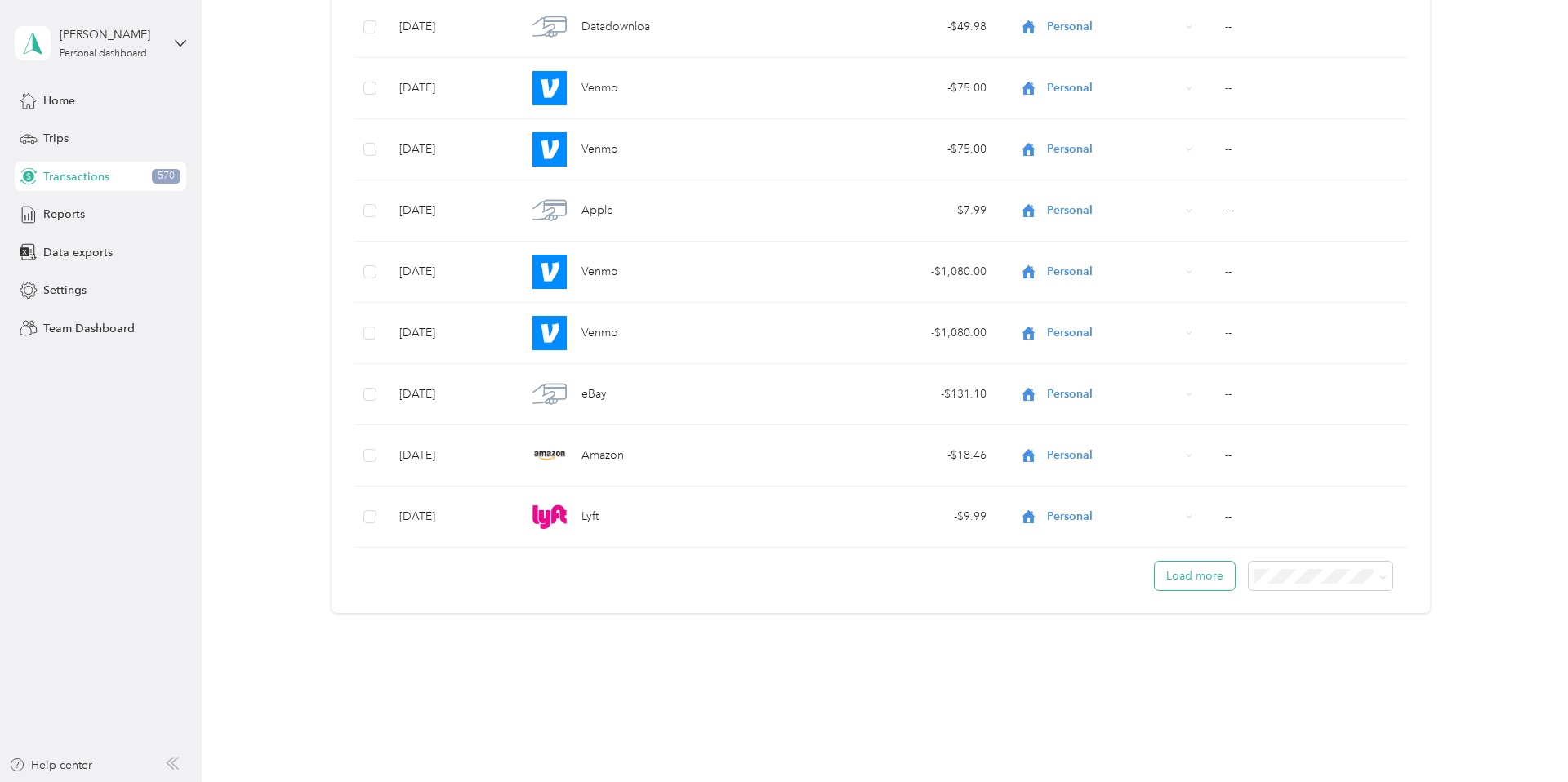
click at [1173, 577] on button "Load more" at bounding box center [1194, 576] width 80 height 28
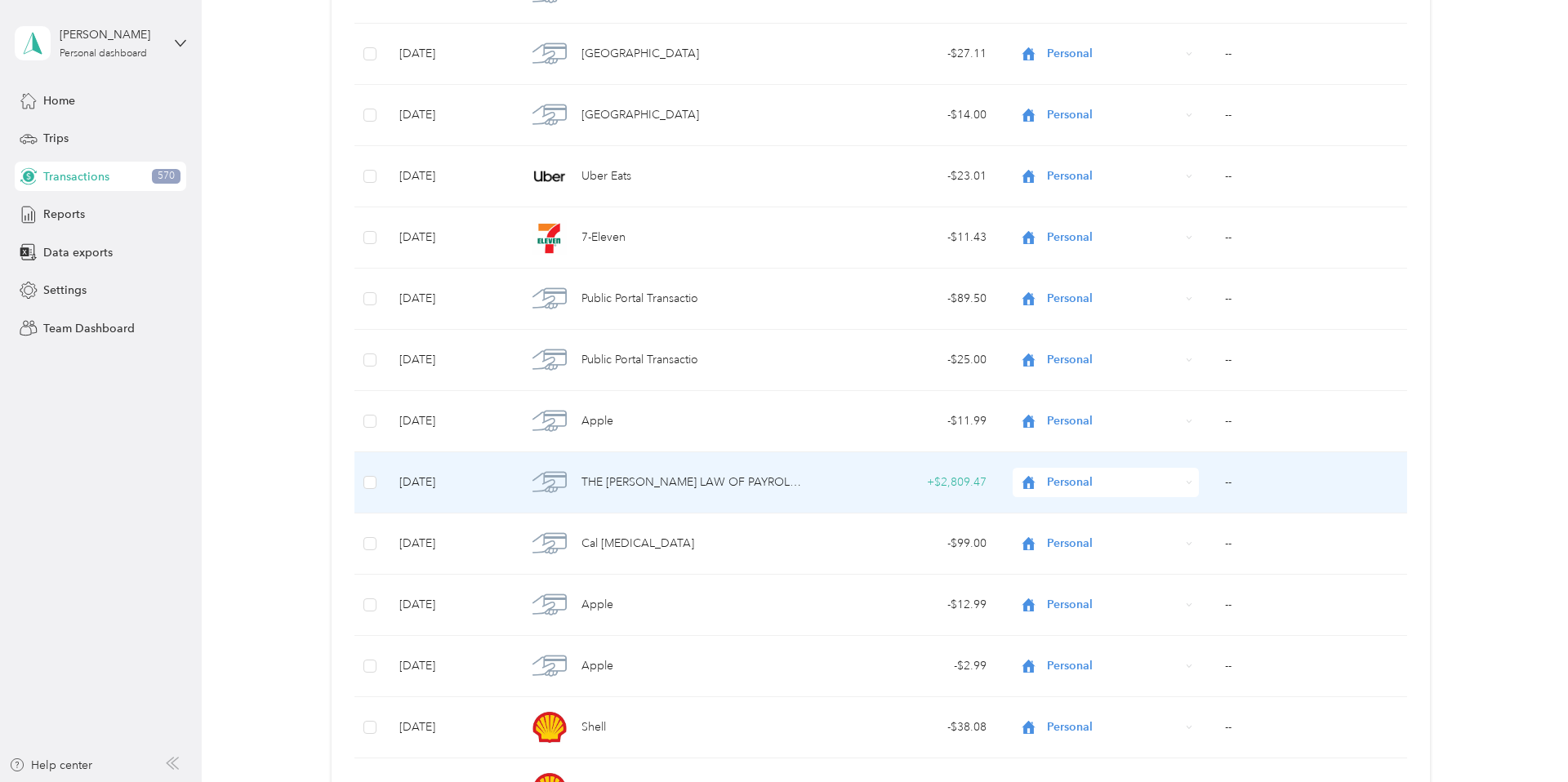
scroll to position [13095, 0]
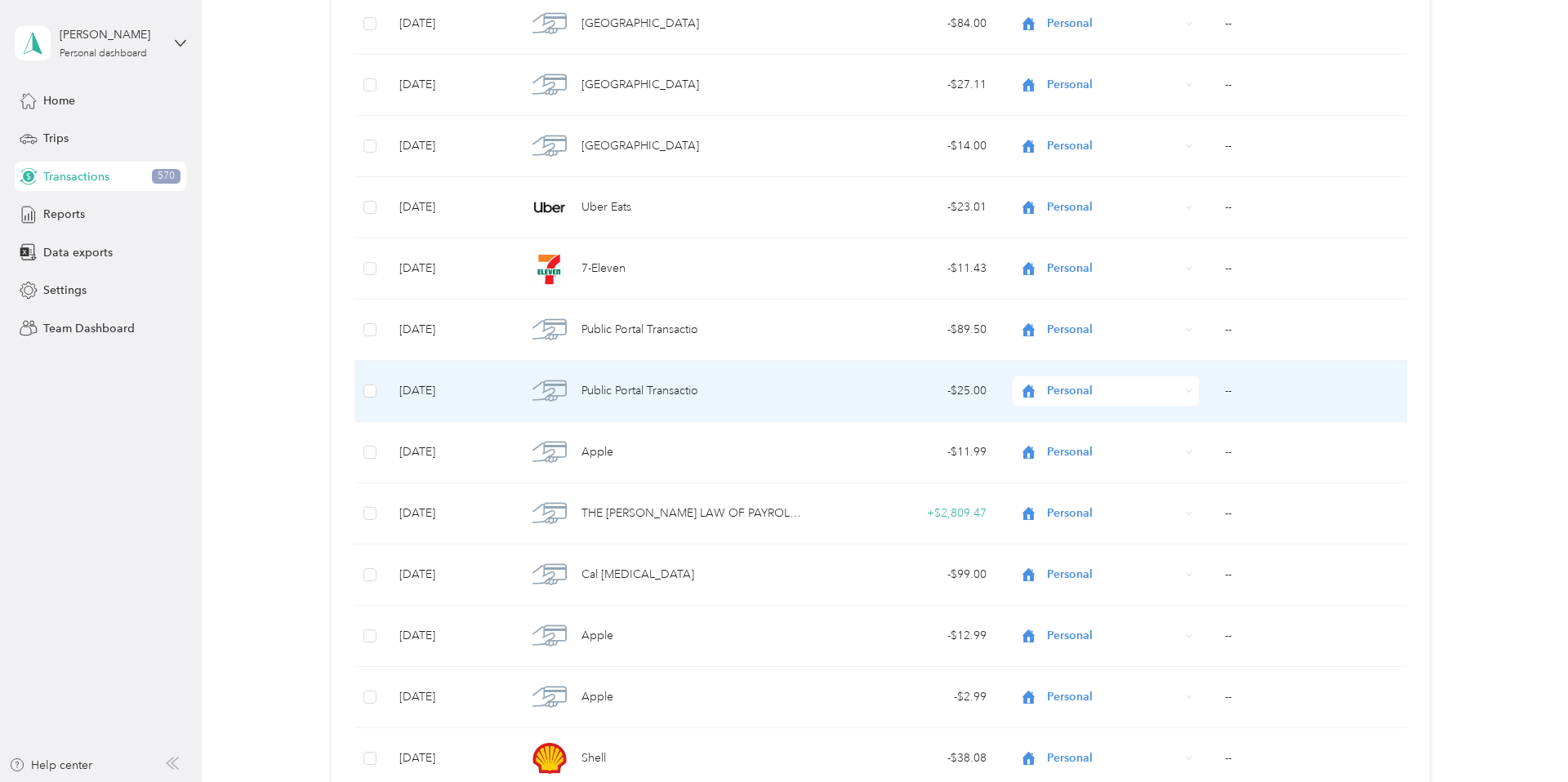
click at [1149, 383] on span "Personal" at bounding box center [1113, 391] width 133 height 18
click at [1126, 479] on span "Haley Law Offices" at bounding box center [1135, 477] width 162 height 17
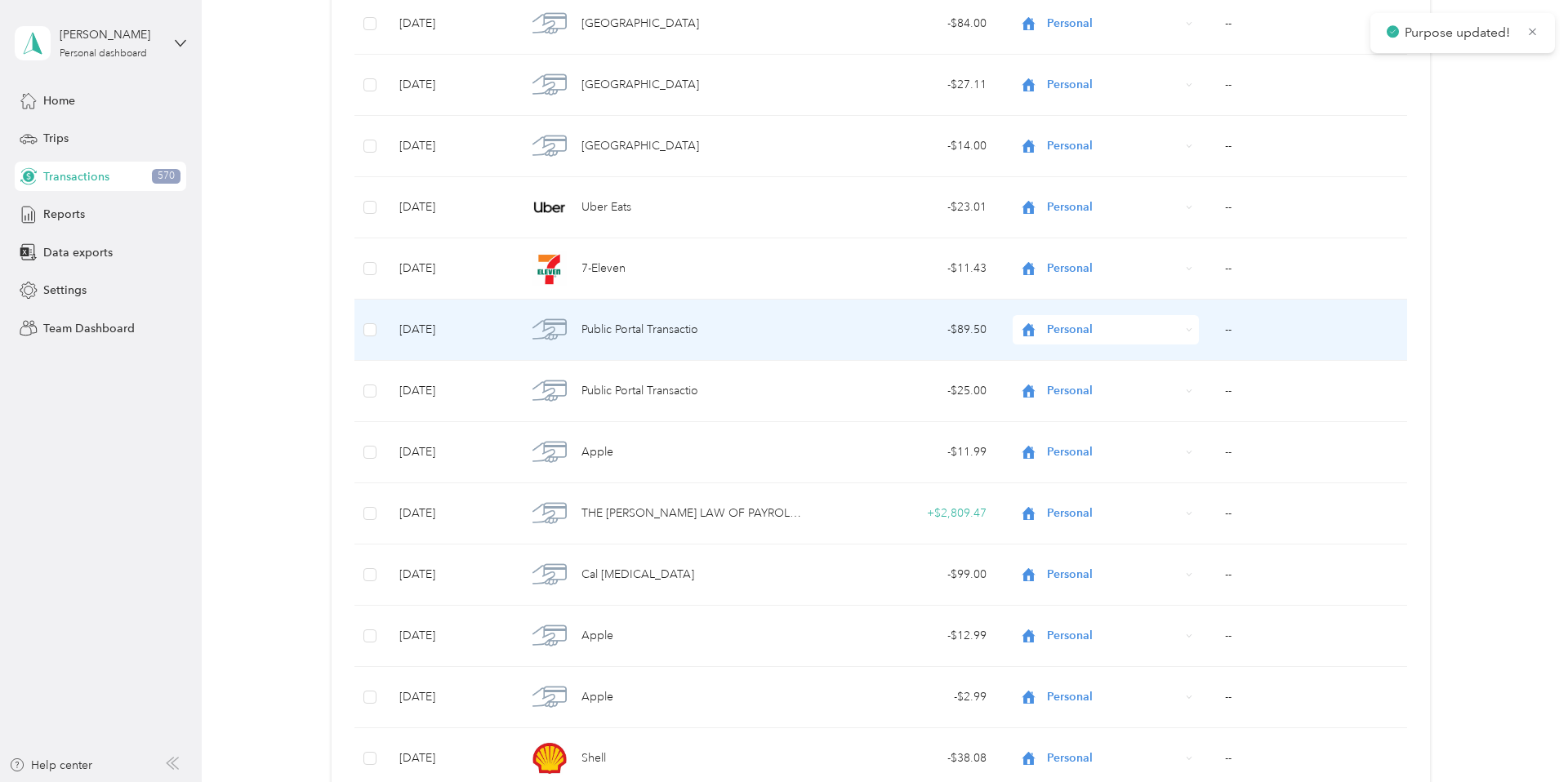
click at [1145, 336] on span "Personal" at bounding box center [1113, 330] width 133 height 18
click at [1130, 417] on span "Haley Law Offices" at bounding box center [1135, 418] width 162 height 17
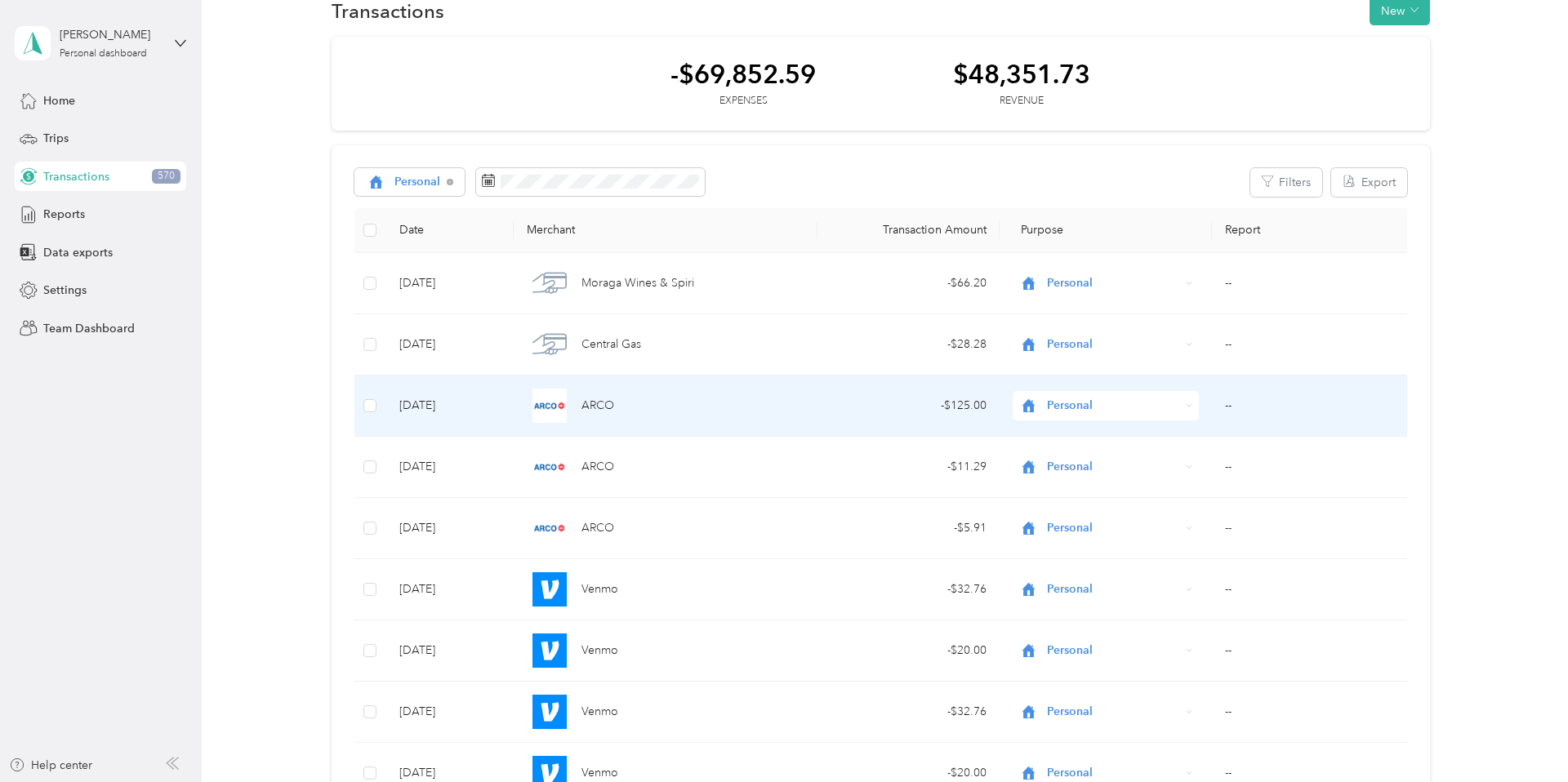
scroll to position [0, 0]
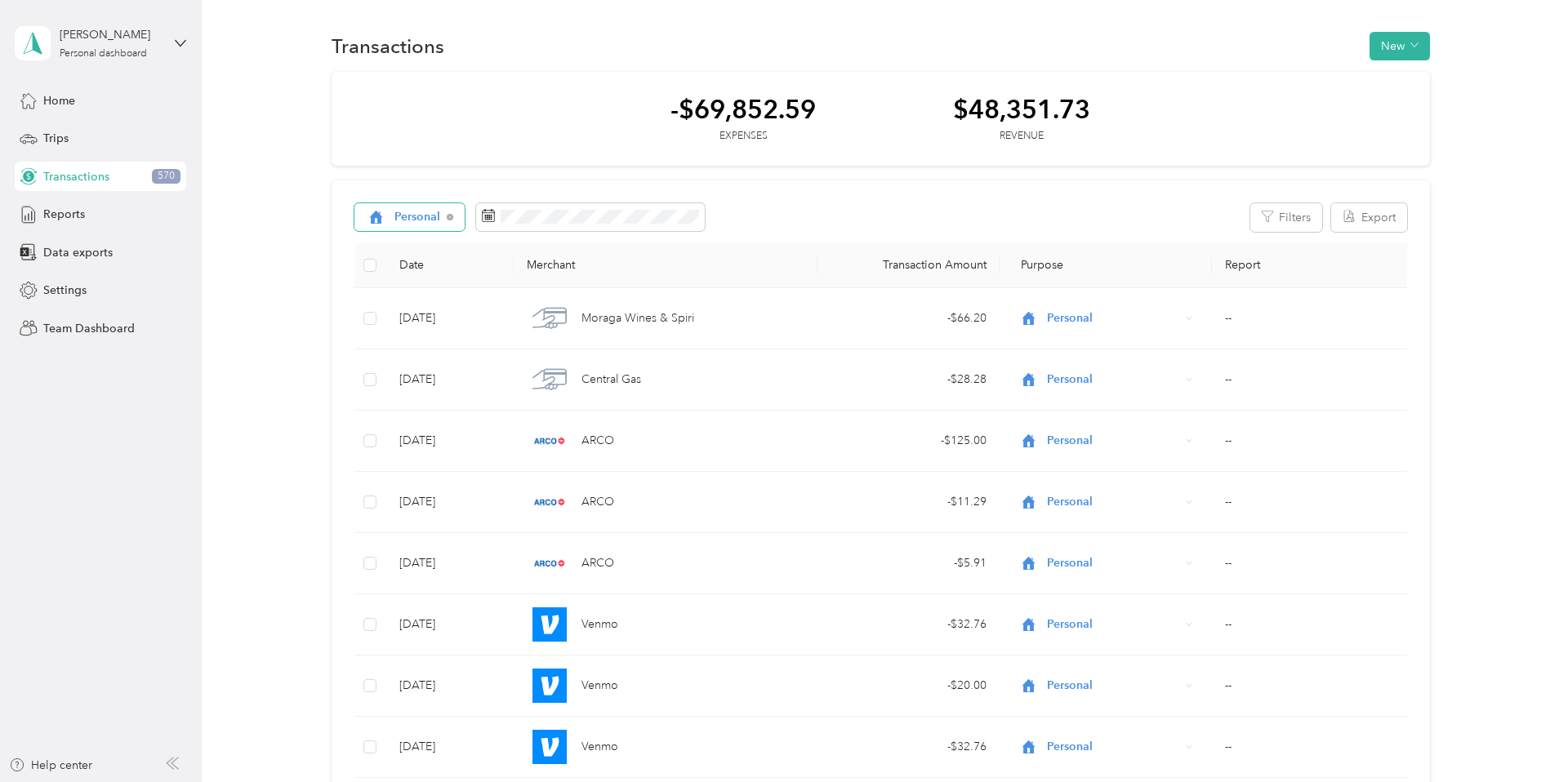
click at [426, 217] on span "Personal" at bounding box center [418, 217] width 47 height 11
click at [425, 351] on li "Haley Law Offices" at bounding box center [463, 357] width 215 height 28
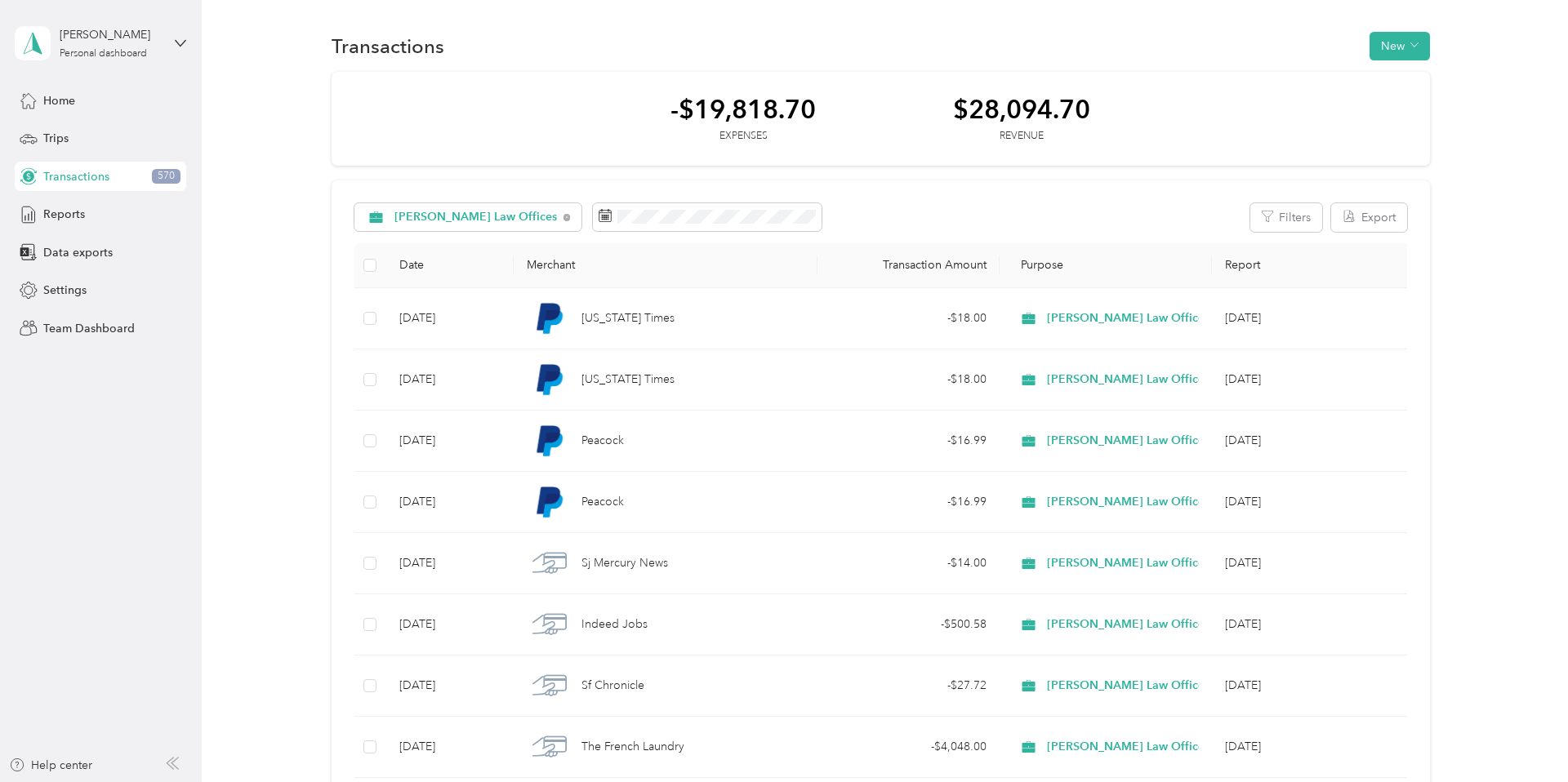
click at [1299, 218] on button "Filters" at bounding box center [1286, 218] width 72 height 28
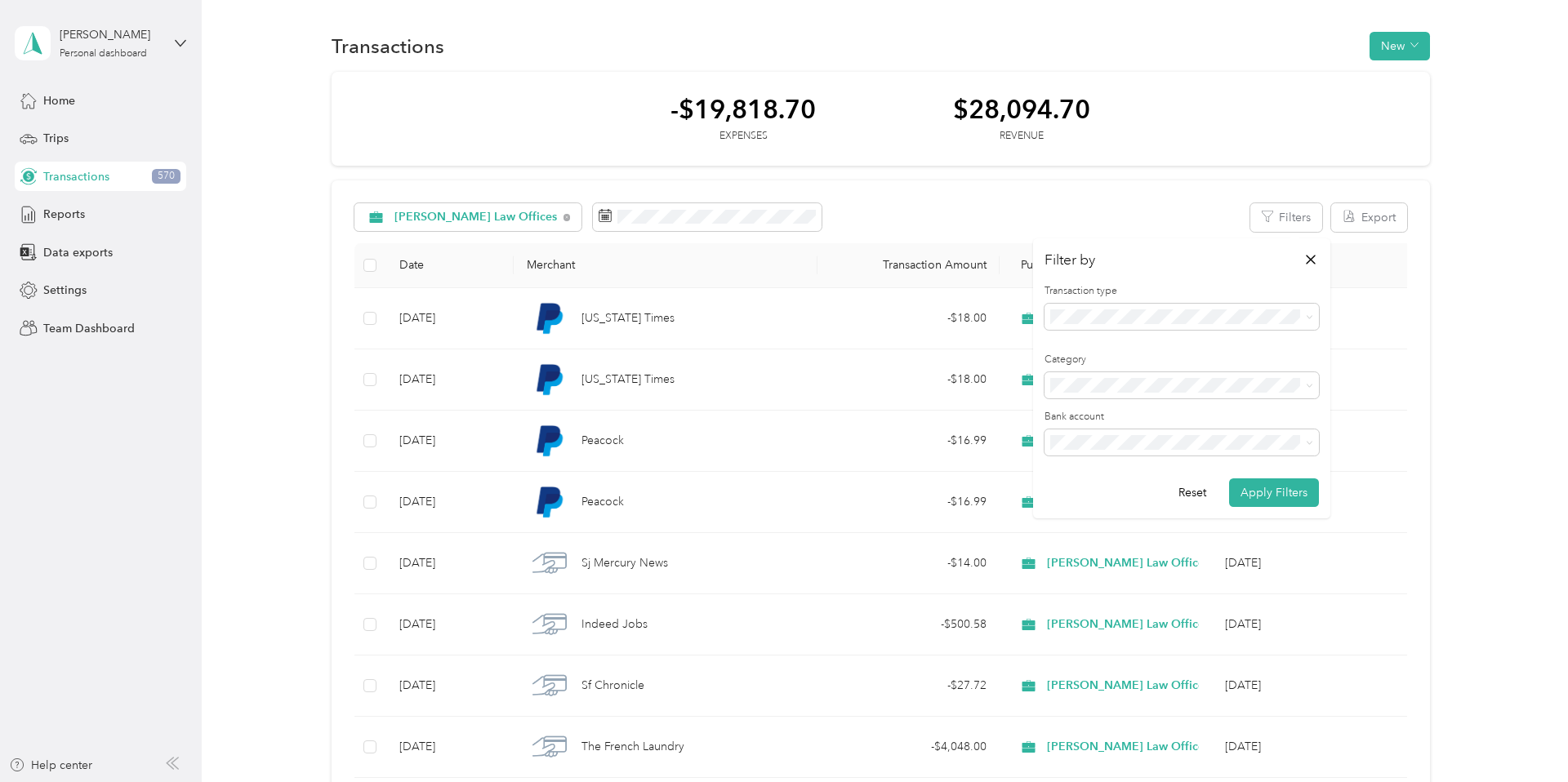
click at [1111, 370] on div "Expense" at bounding box center [1181, 375] width 251 height 17
click at [1279, 484] on button "Apply Filters" at bounding box center [1274, 492] width 90 height 28
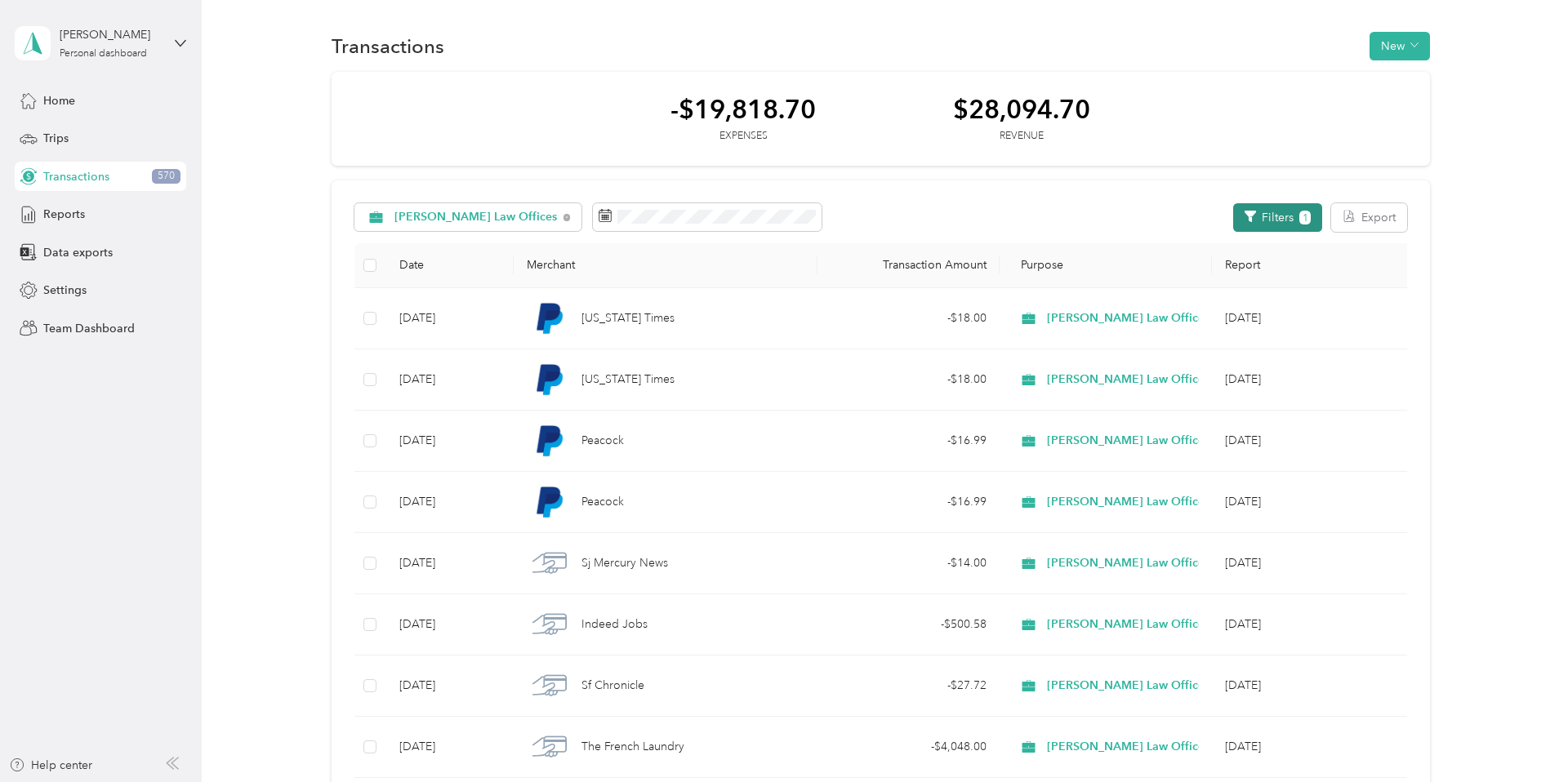
click at [1252, 220] on icon "button" at bounding box center [1250, 216] width 11 height 11
click at [1264, 216] on button "Filters 1" at bounding box center [1277, 218] width 89 height 28
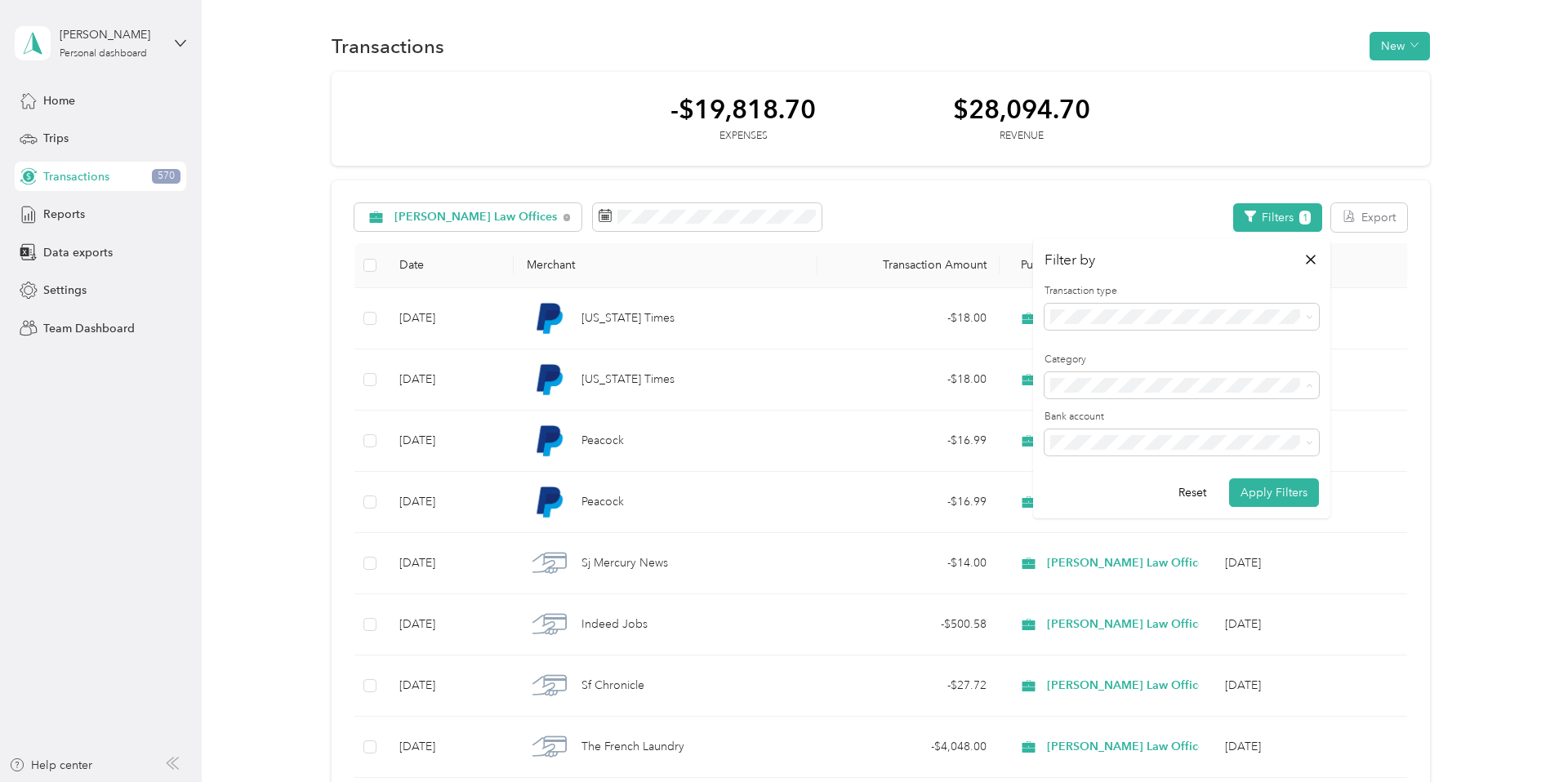
click at [1147, 363] on label "Category" at bounding box center [1181, 360] width 274 height 15
click at [1256, 488] on button "Apply Filters" at bounding box center [1274, 492] width 90 height 28
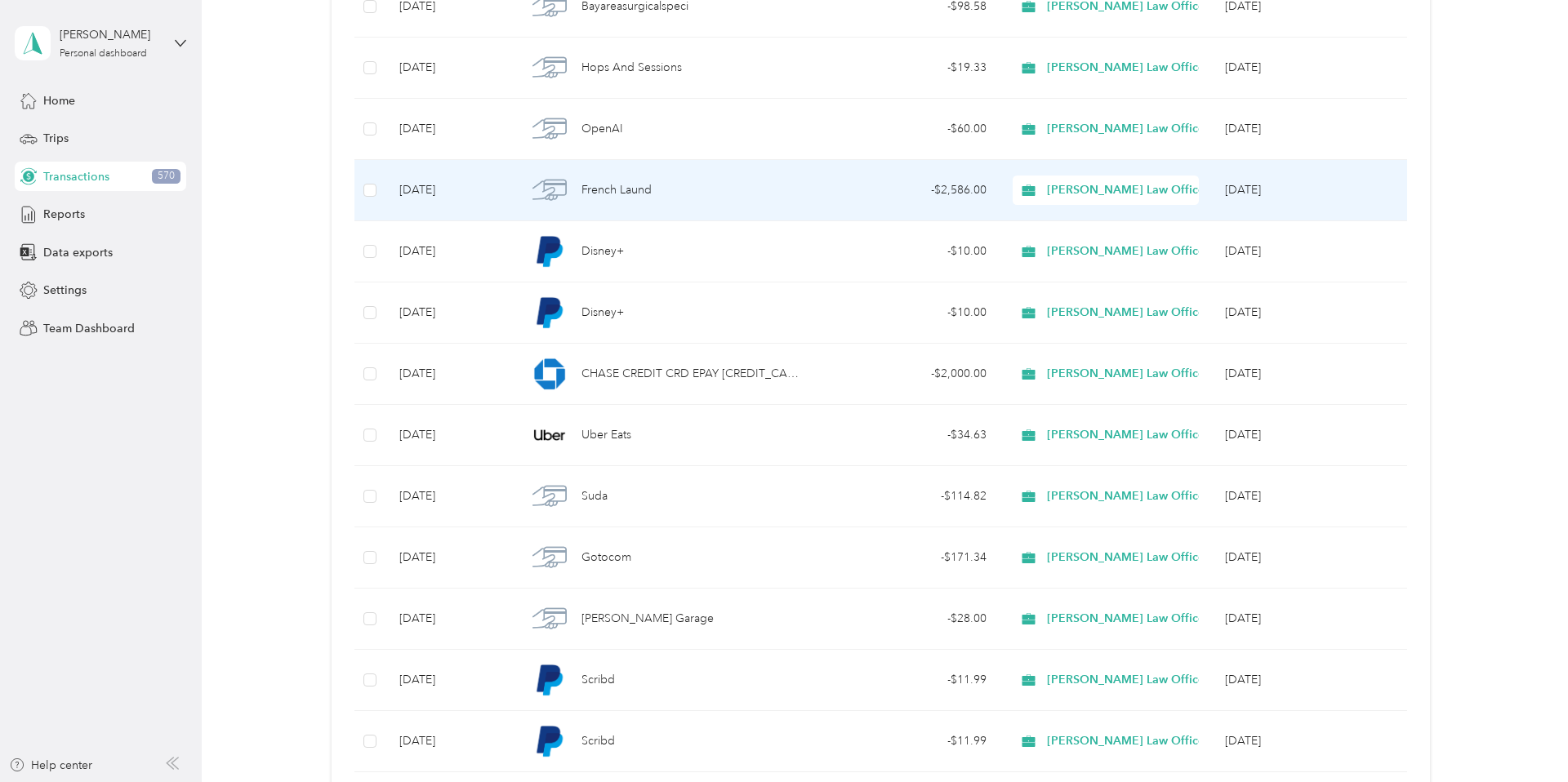
scroll to position [1423, 0]
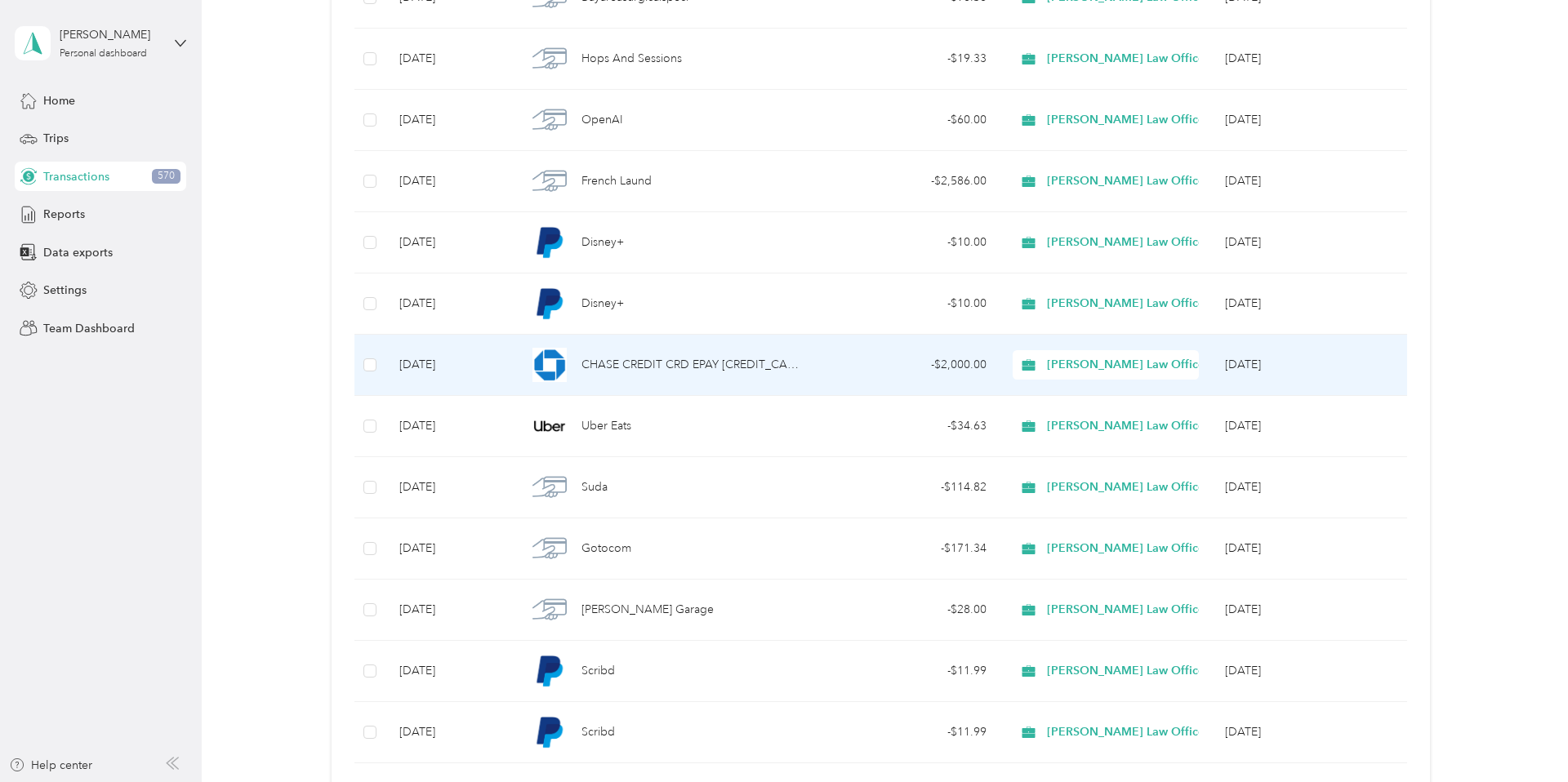
click at [1180, 359] on span "Haley Law Offices" at bounding box center [1128, 365] width 162 height 18
click at [1107, 423] on span "Personal" at bounding box center [1145, 425] width 183 height 17
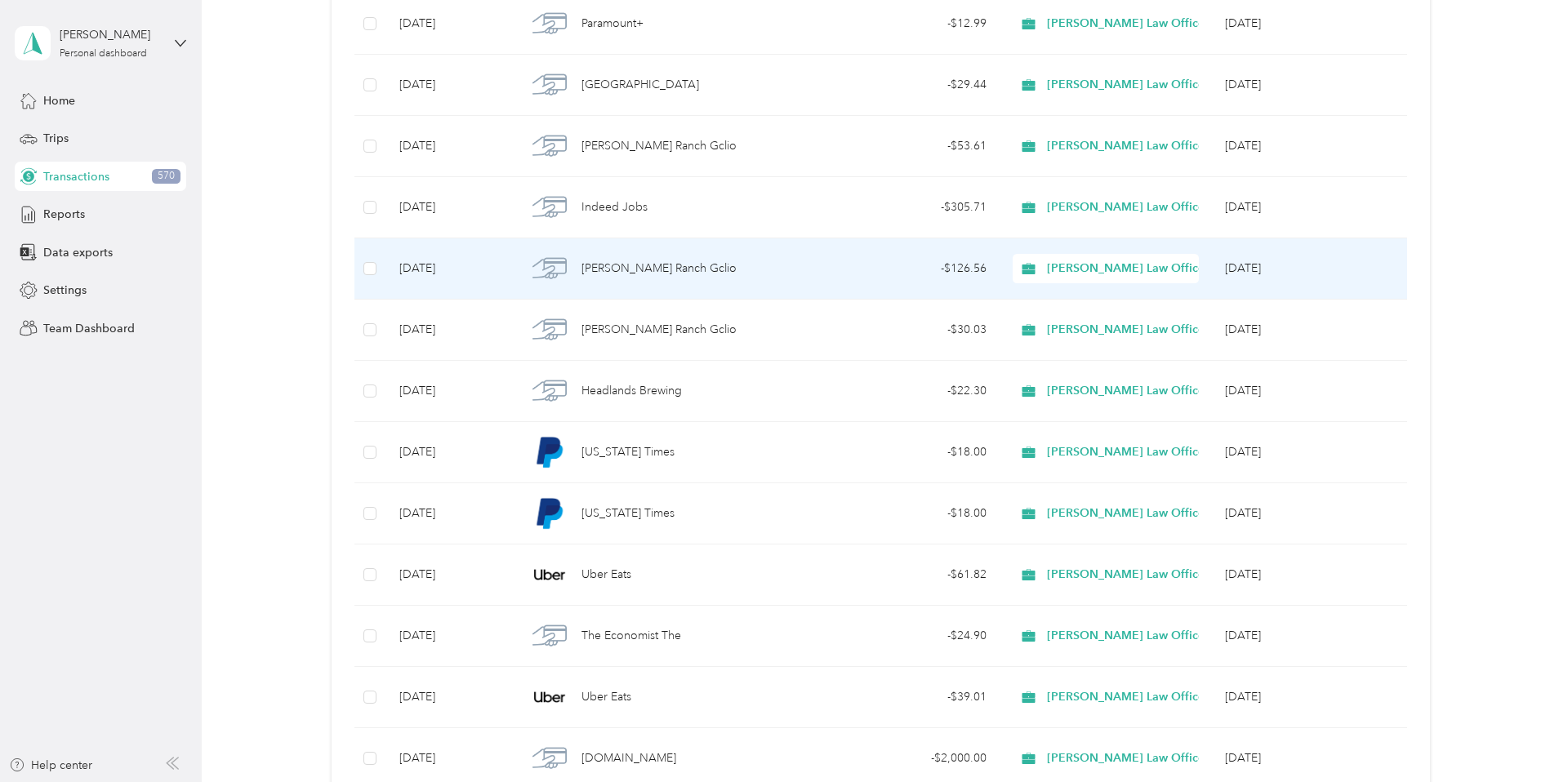
scroll to position [2501, 0]
click at [1118, 267] on span "Haley Law Offices" at bounding box center [1128, 267] width 162 height 18
click at [1099, 318] on span "Personal" at bounding box center [1145, 324] width 183 height 17
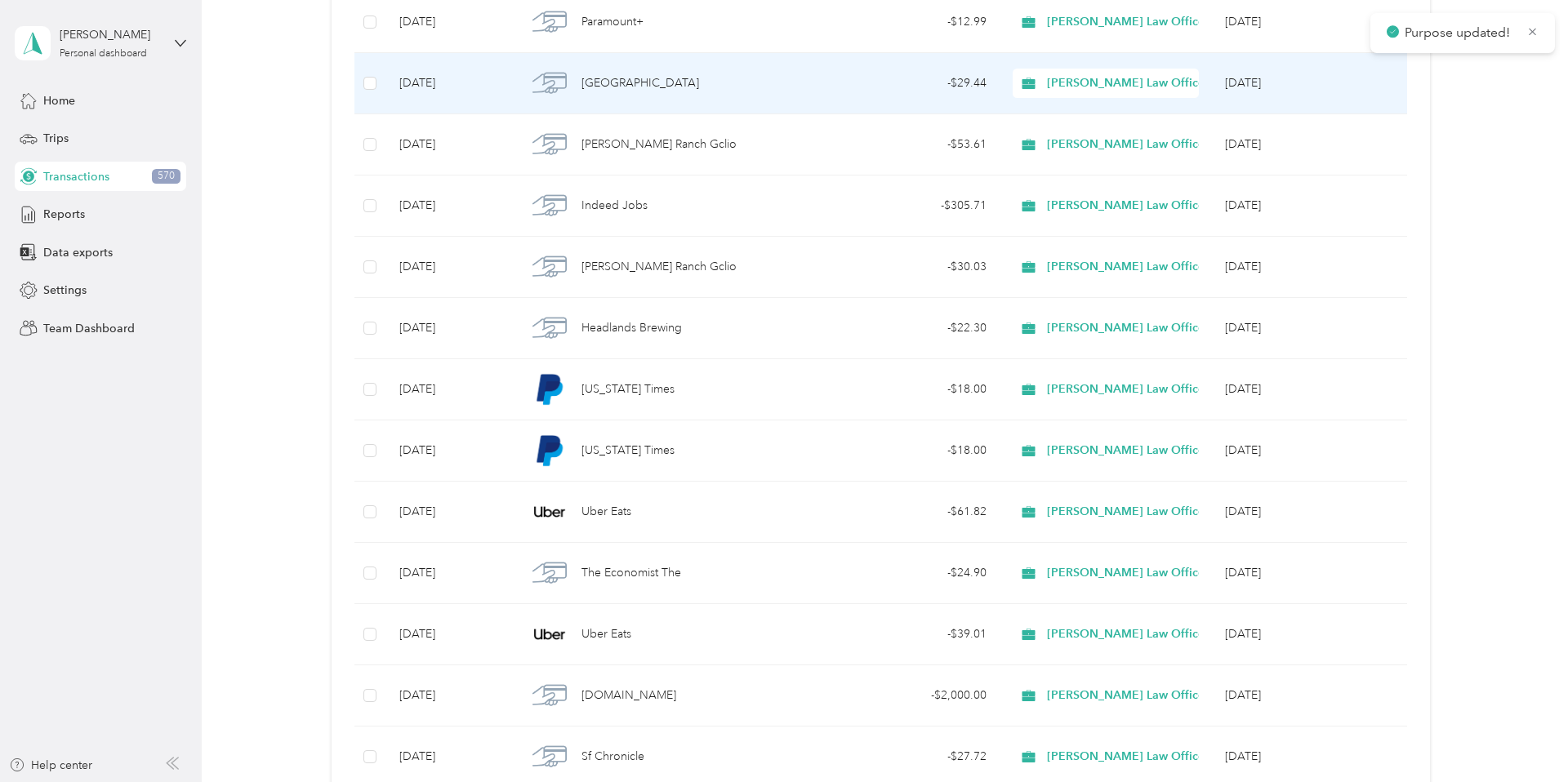
click at [1059, 92] on div "Haley Law Offices" at bounding box center [1105, 83] width 186 height 29
click at [1066, 136] on span "Personal" at bounding box center [1145, 136] width 183 height 17
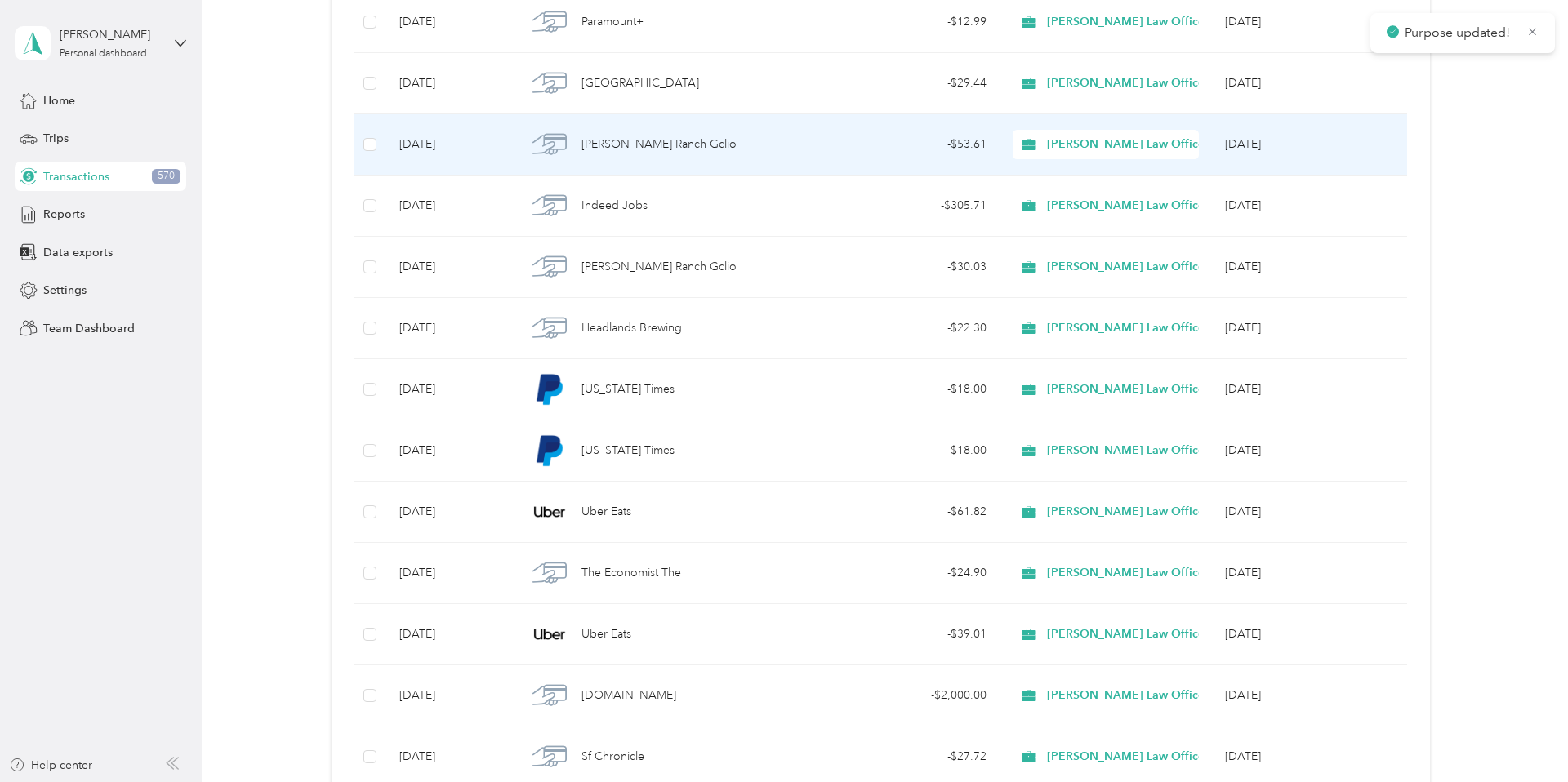
click at [1066, 136] on span "Haley Law Offices" at bounding box center [1128, 144] width 162 height 18
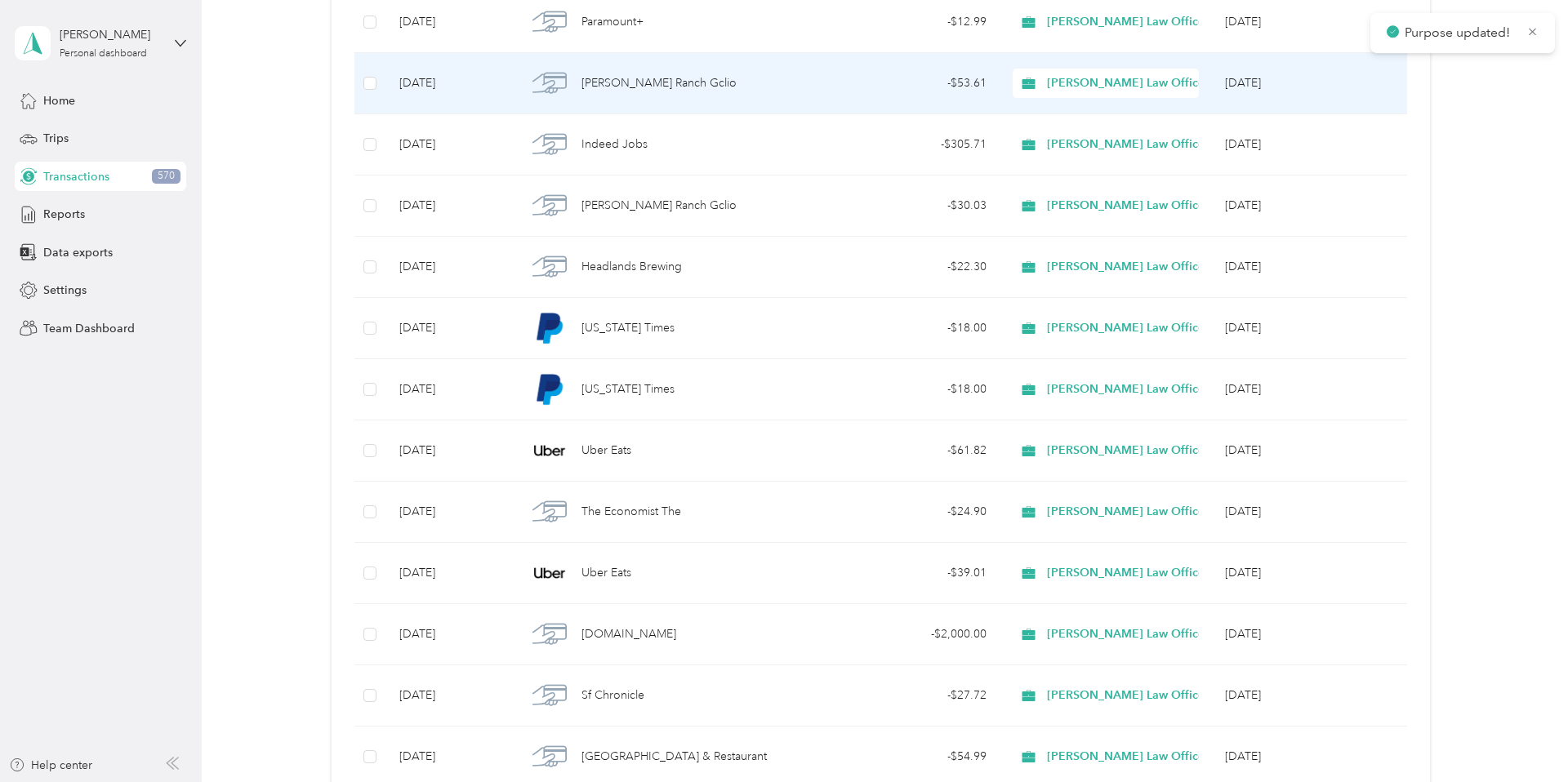
click at [1062, 142] on span "Personal" at bounding box center [1145, 142] width 183 height 17
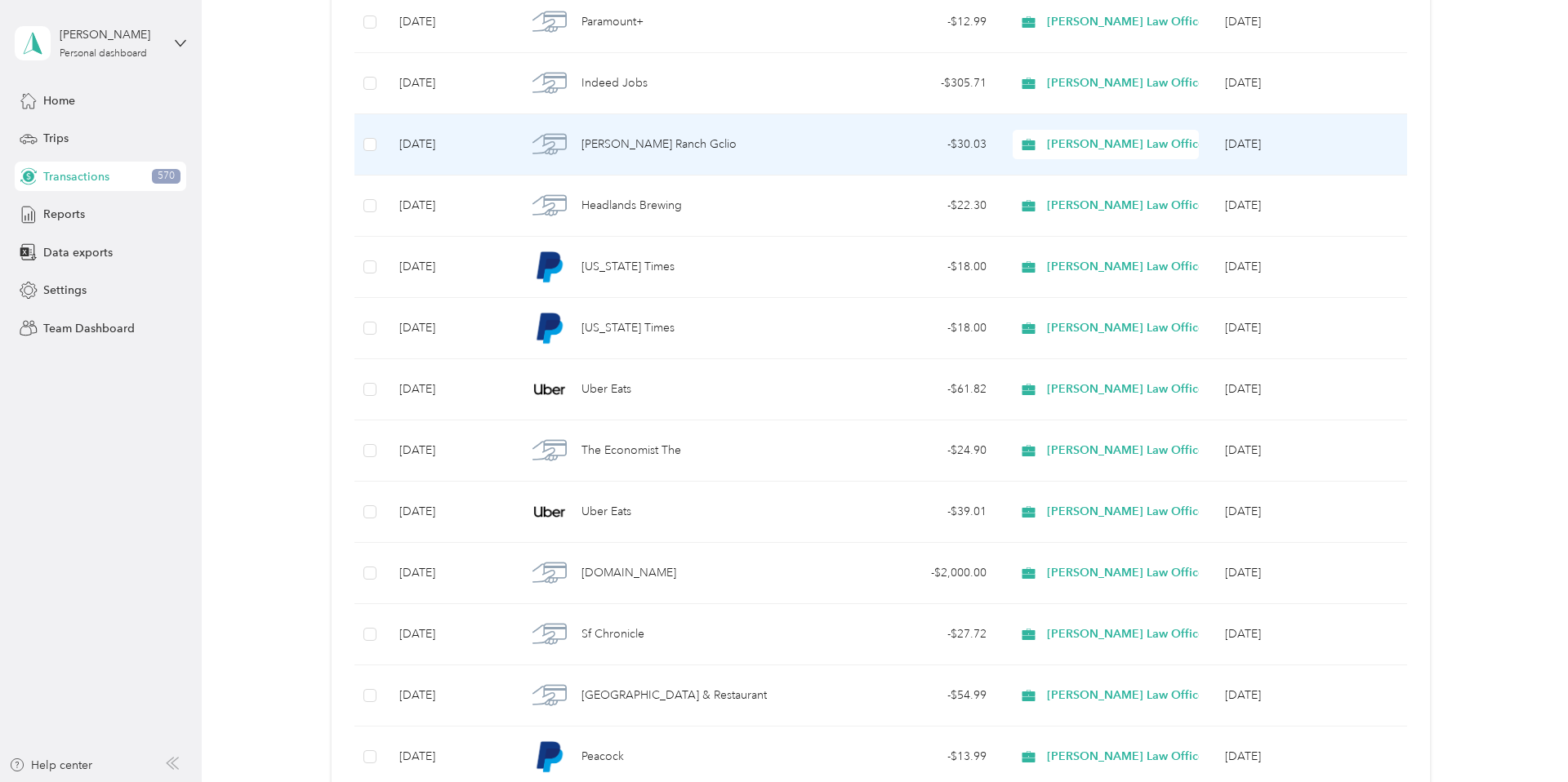
click at [1062, 154] on div "Haley Law Offices" at bounding box center [1105, 144] width 186 height 29
click at [1066, 200] on span "Personal" at bounding box center [1145, 204] width 183 height 17
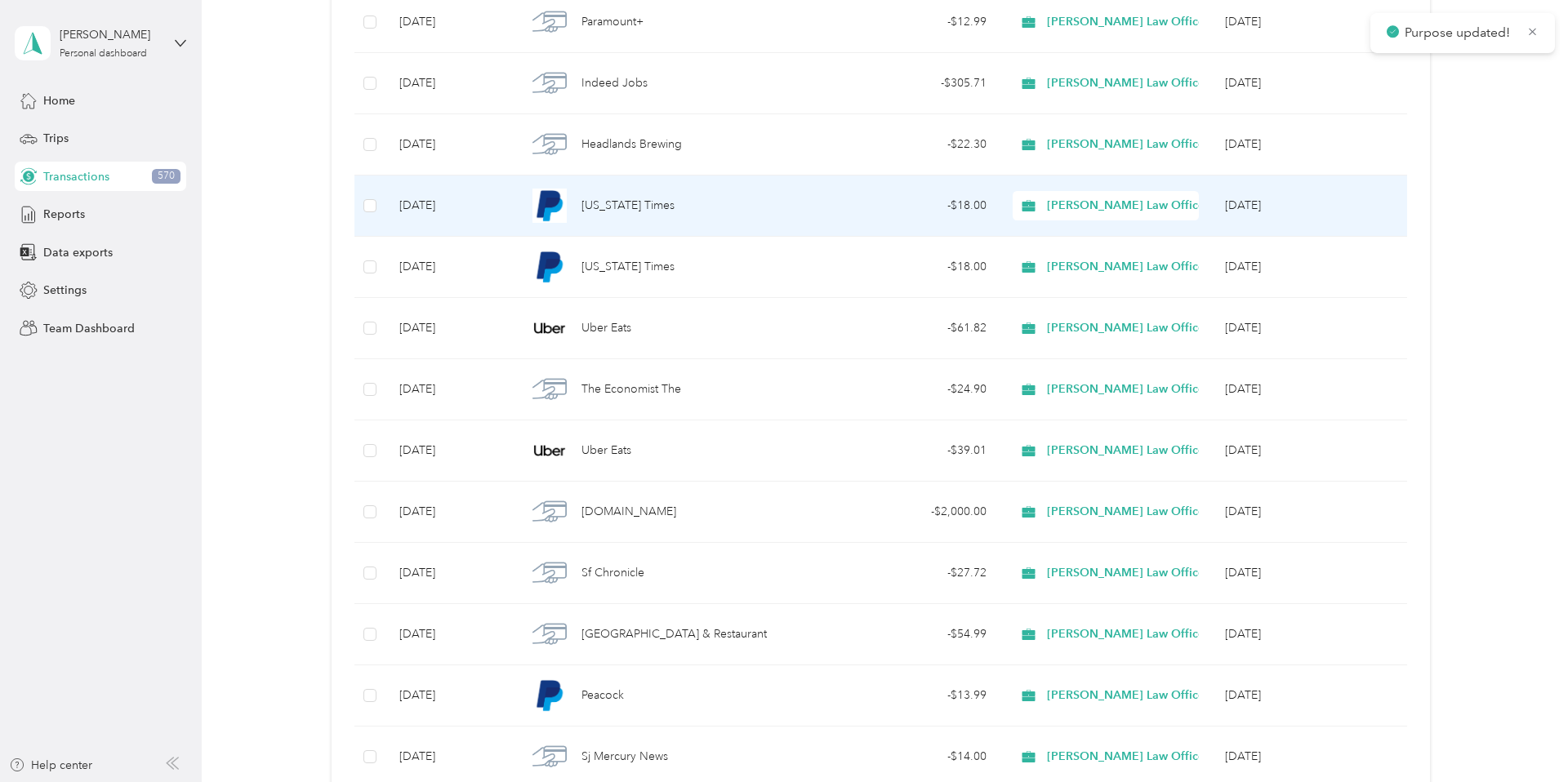
click at [1066, 200] on span "Haley Law Offices" at bounding box center [1128, 205] width 162 height 18
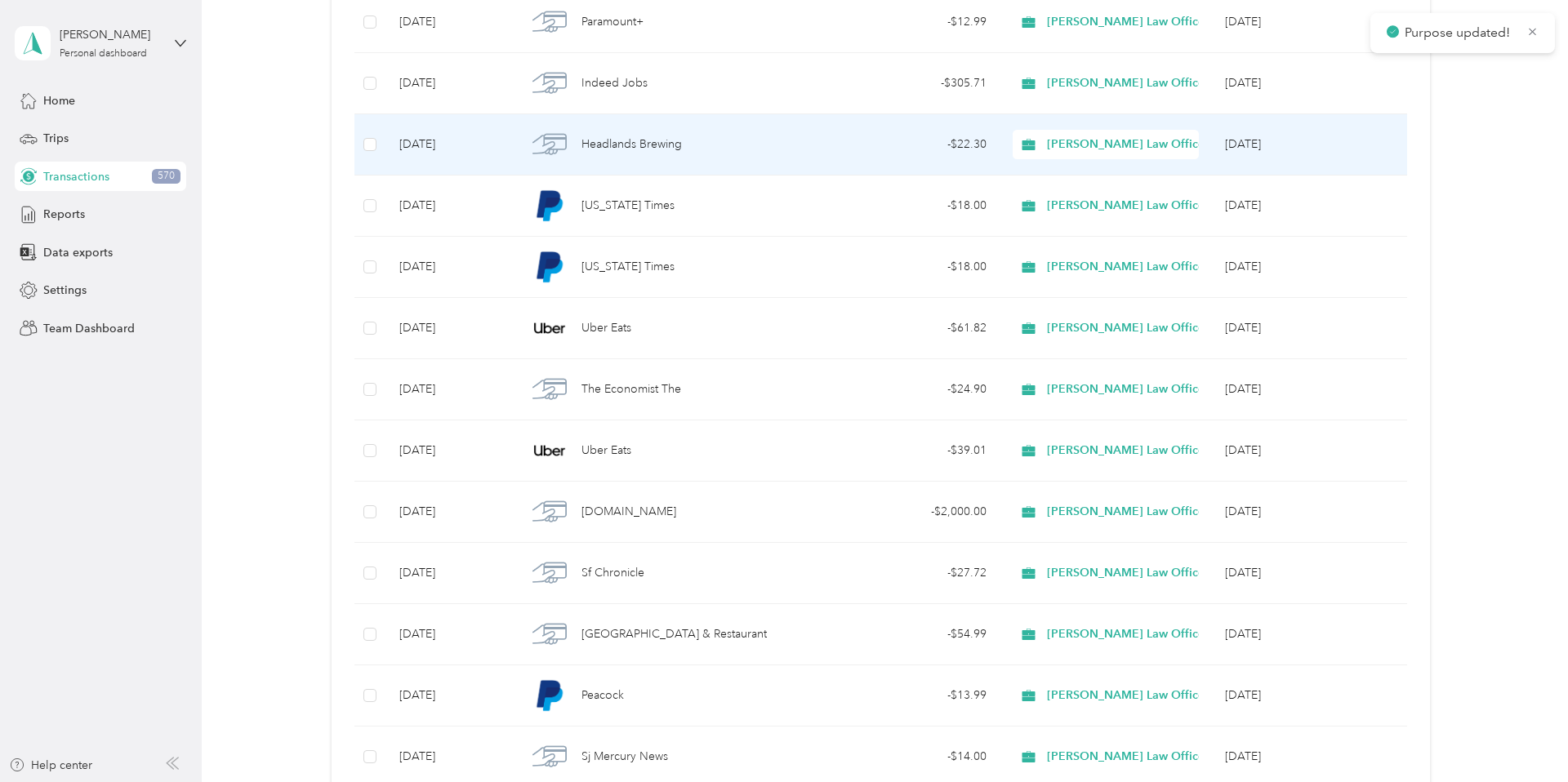
click at [1057, 148] on span "Haley Law Offices" at bounding box center [1128, 144] width 162 height 18
click at [1066, 198] on span "Personal" at bounding box center [1145, 204] width 183 height 17
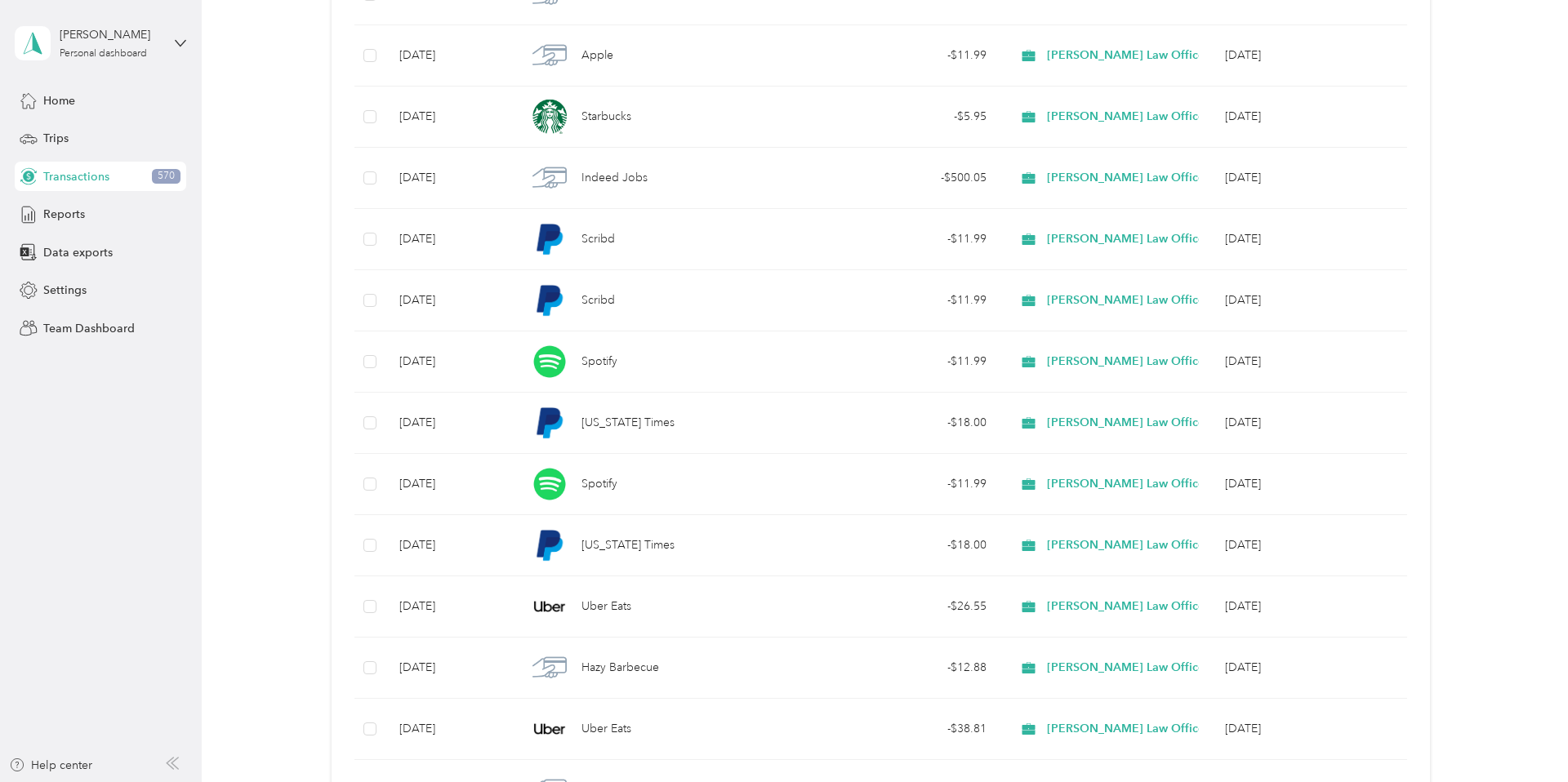
scroll to position [3440, 0]
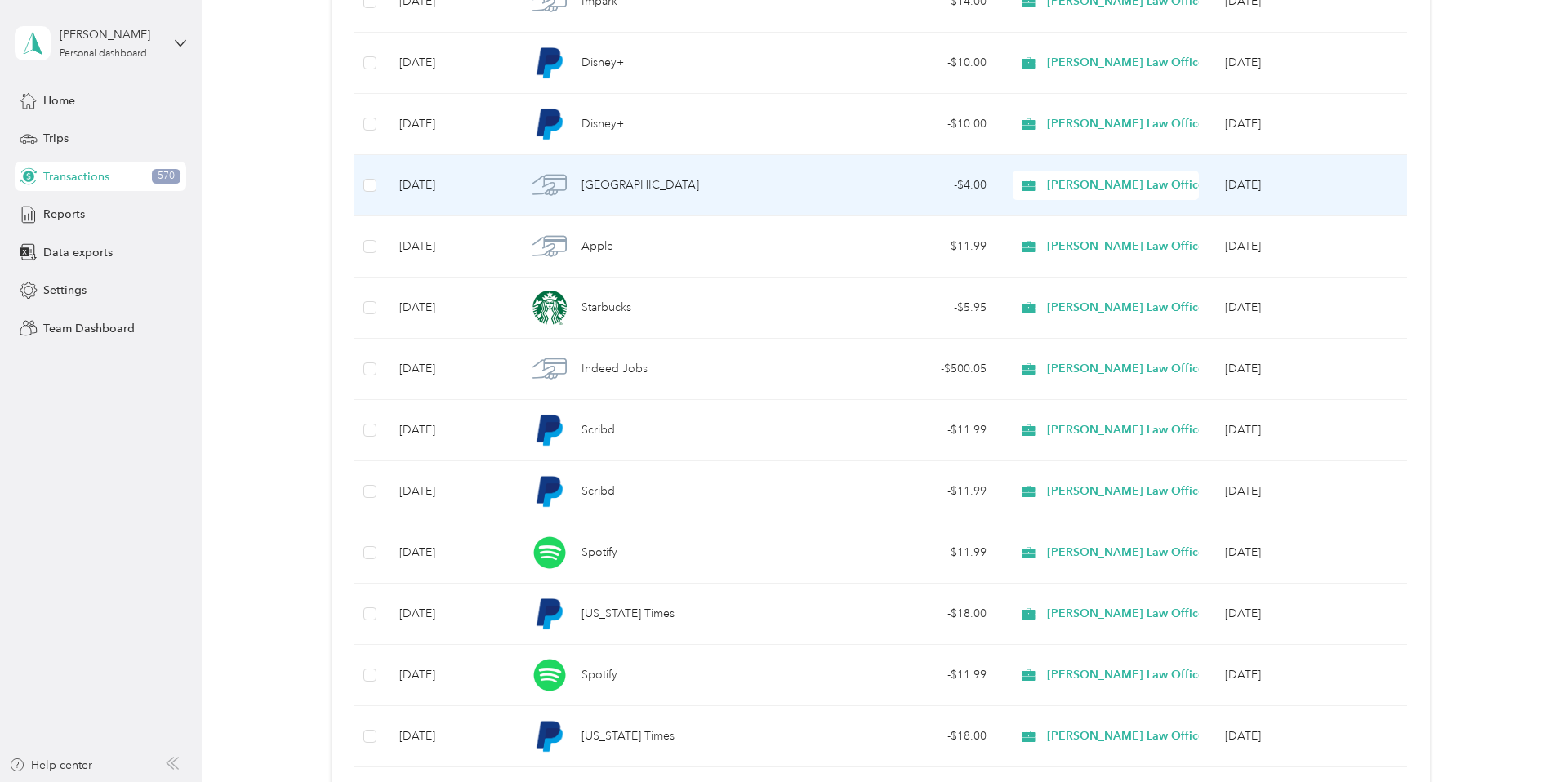
click at [1079, 181] on span "Haley Law Offices" at bounding box center [1128, 185] width 162 height 18
click at [1084, 235] on span "Personal" at bounding box center [1145, 243] width 183 height 17
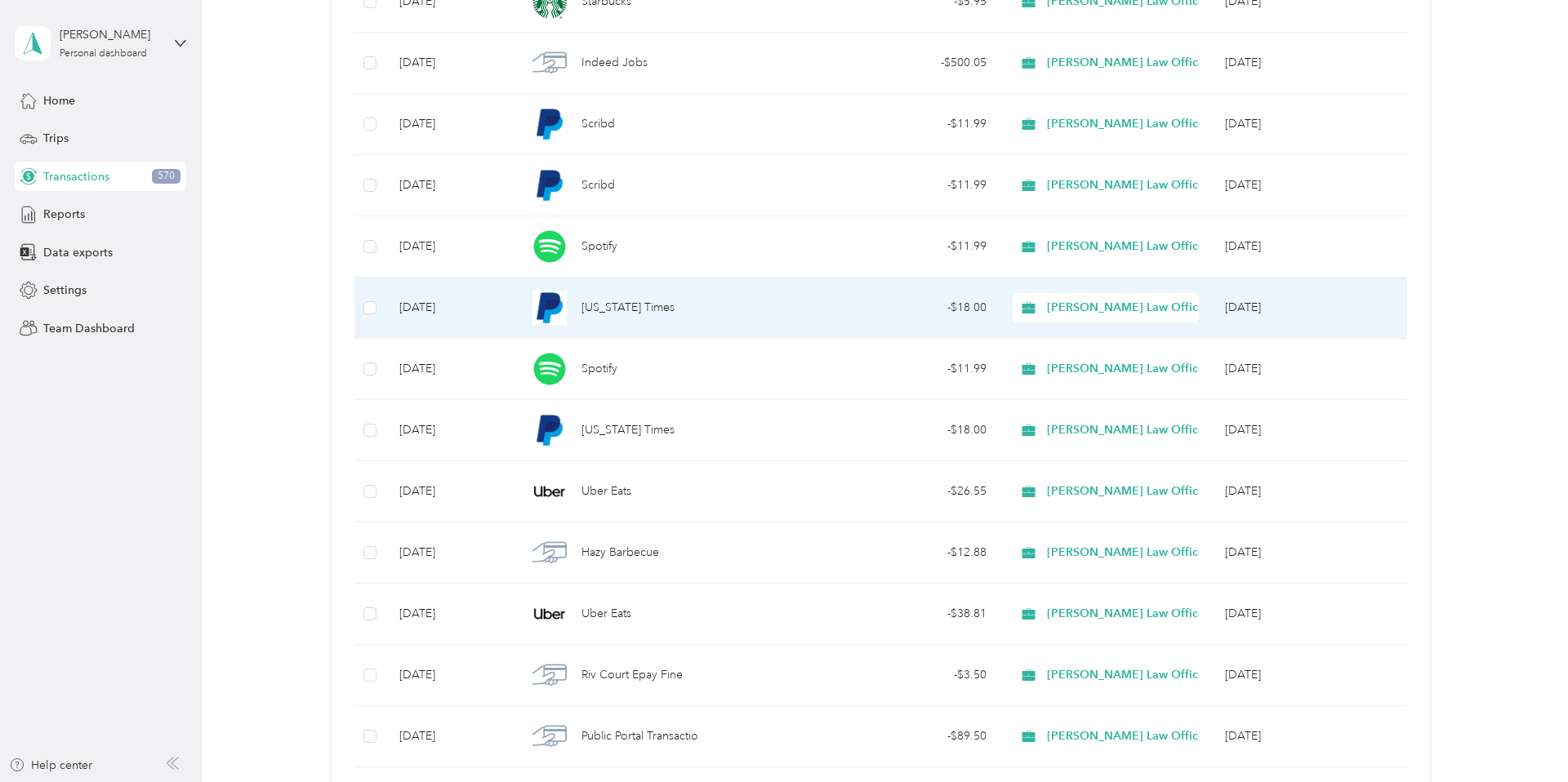
scroll to position [3686, 0]
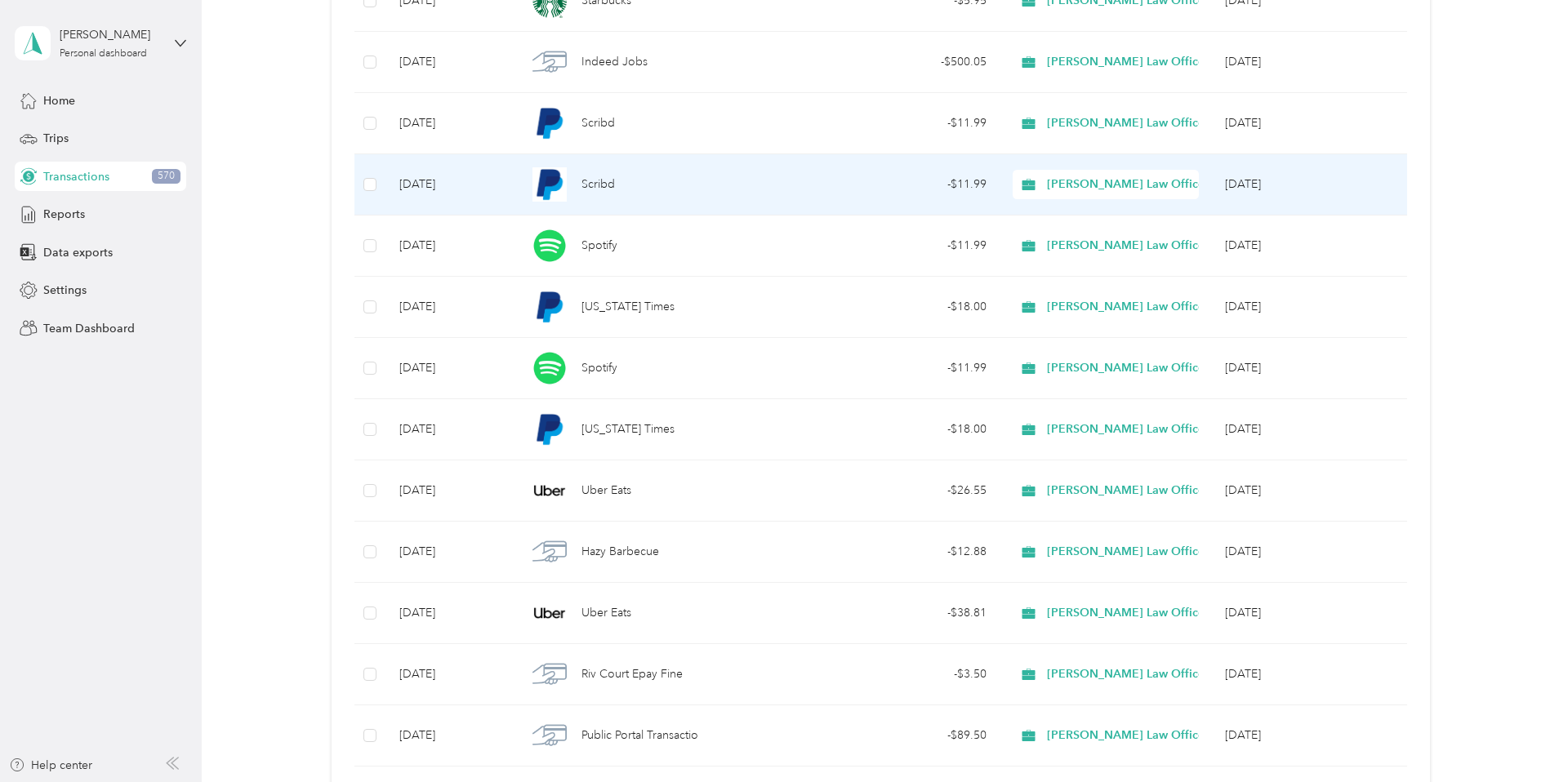
click at [591, 192] on span "Scribd" at bounding box center [598, 184] width 34 height 18
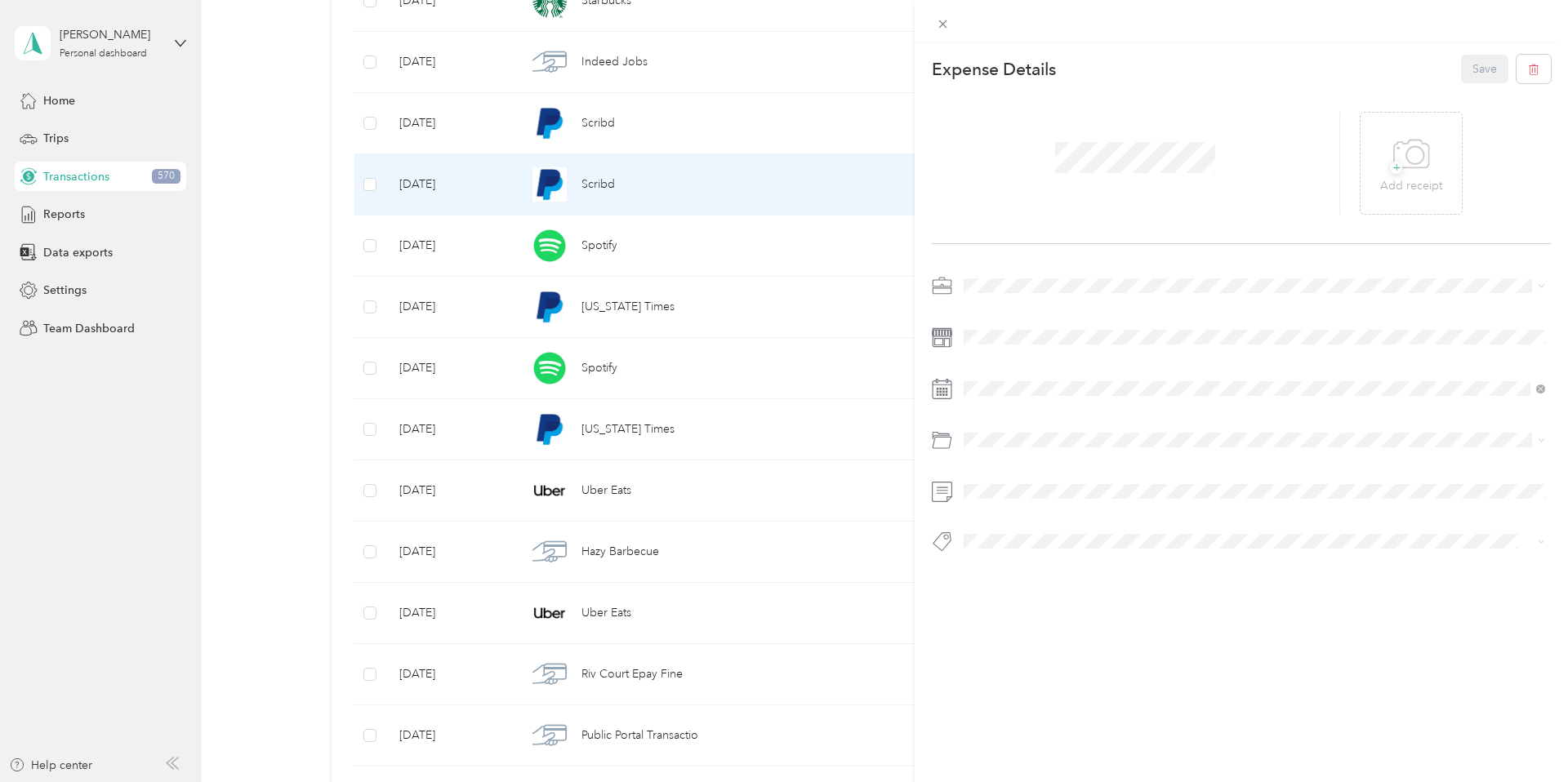
click at [721, 323] on div "This expense cannot be edited because it is either under review, approved, or p…" at bounding box center [784, 391] width 1568 height 782
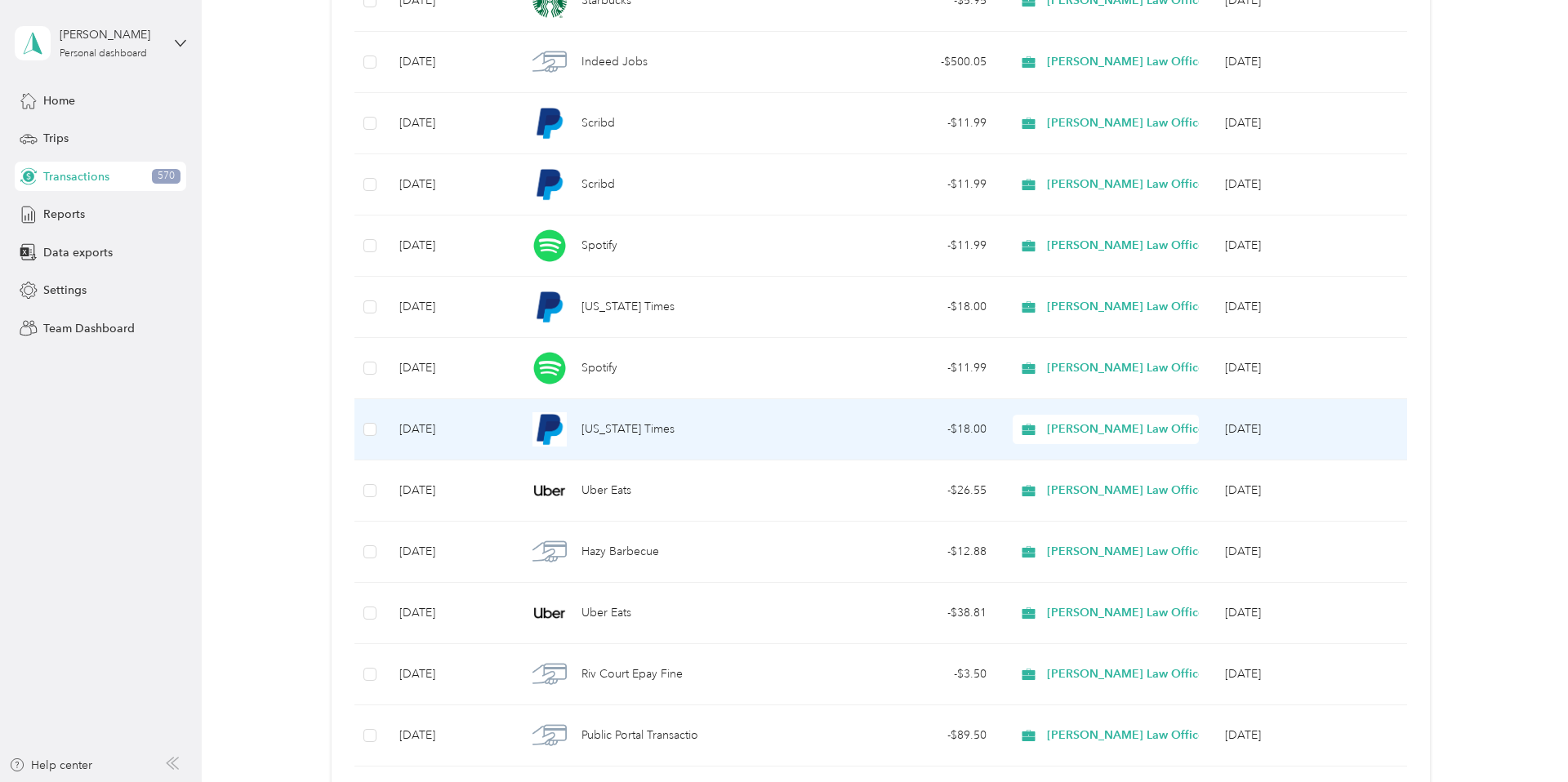
click at [644, 420] on span "New York Times" at bounding box center [628, 429] width 93 height 18
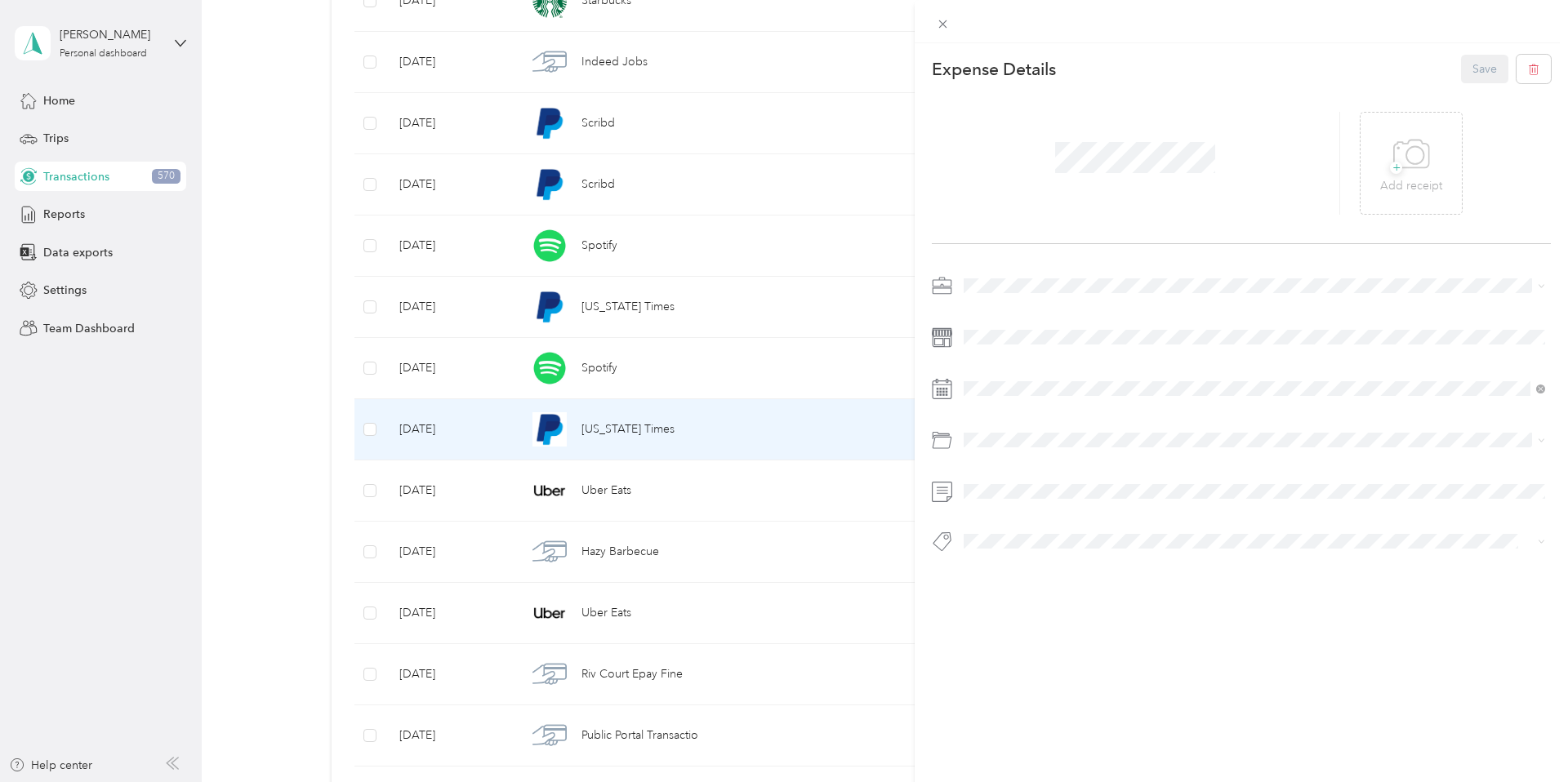
click at [599, 364] on div "This expense cannot be edited because it is either under review, approved, or p…" at bounding box center [784, 391] width 1568 height 782
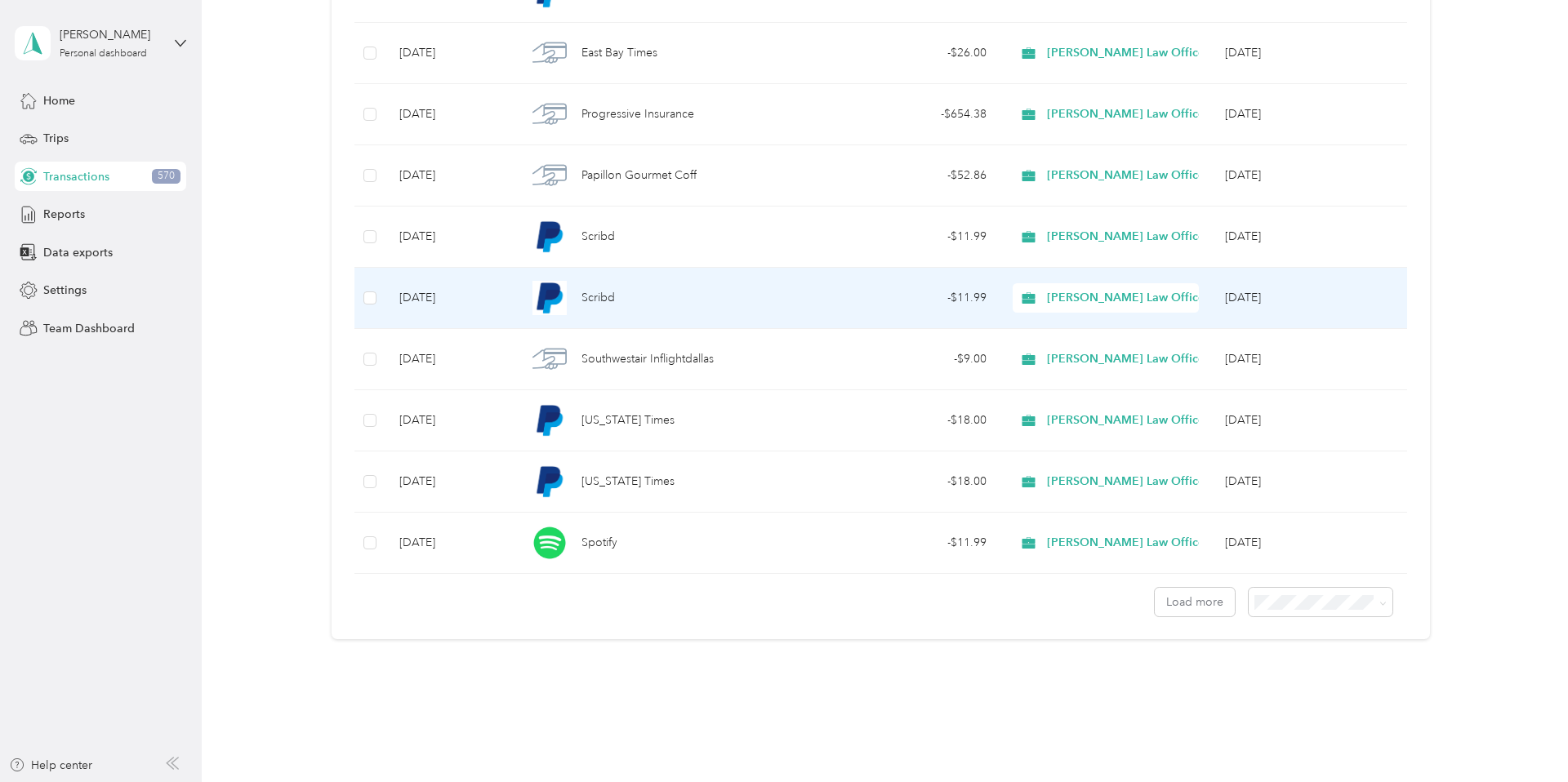
scroll to position [5843, 0]
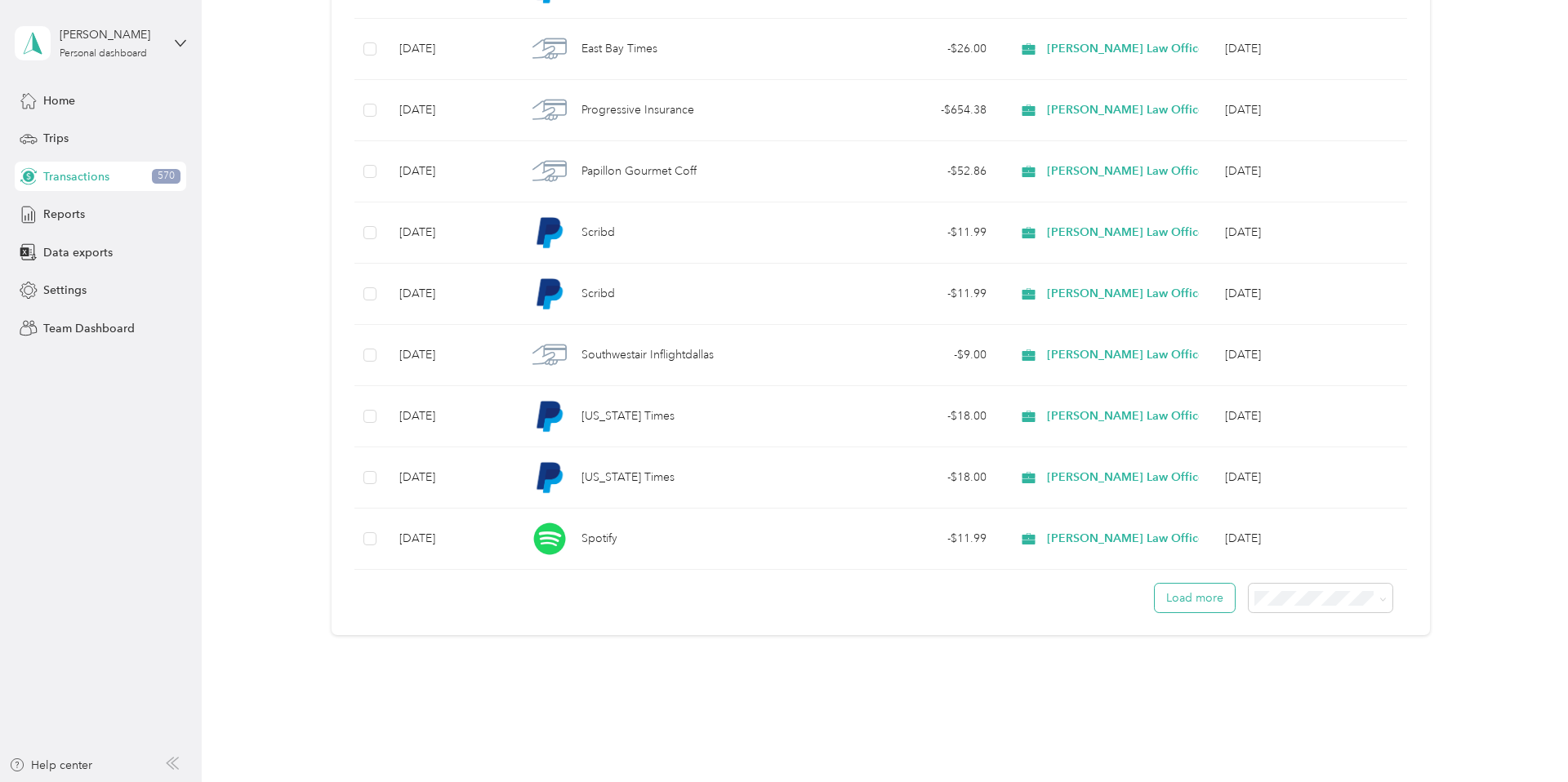
click at [1213, 596] on button "Load more" at bounding box center [1194, 597] width 80 height 28
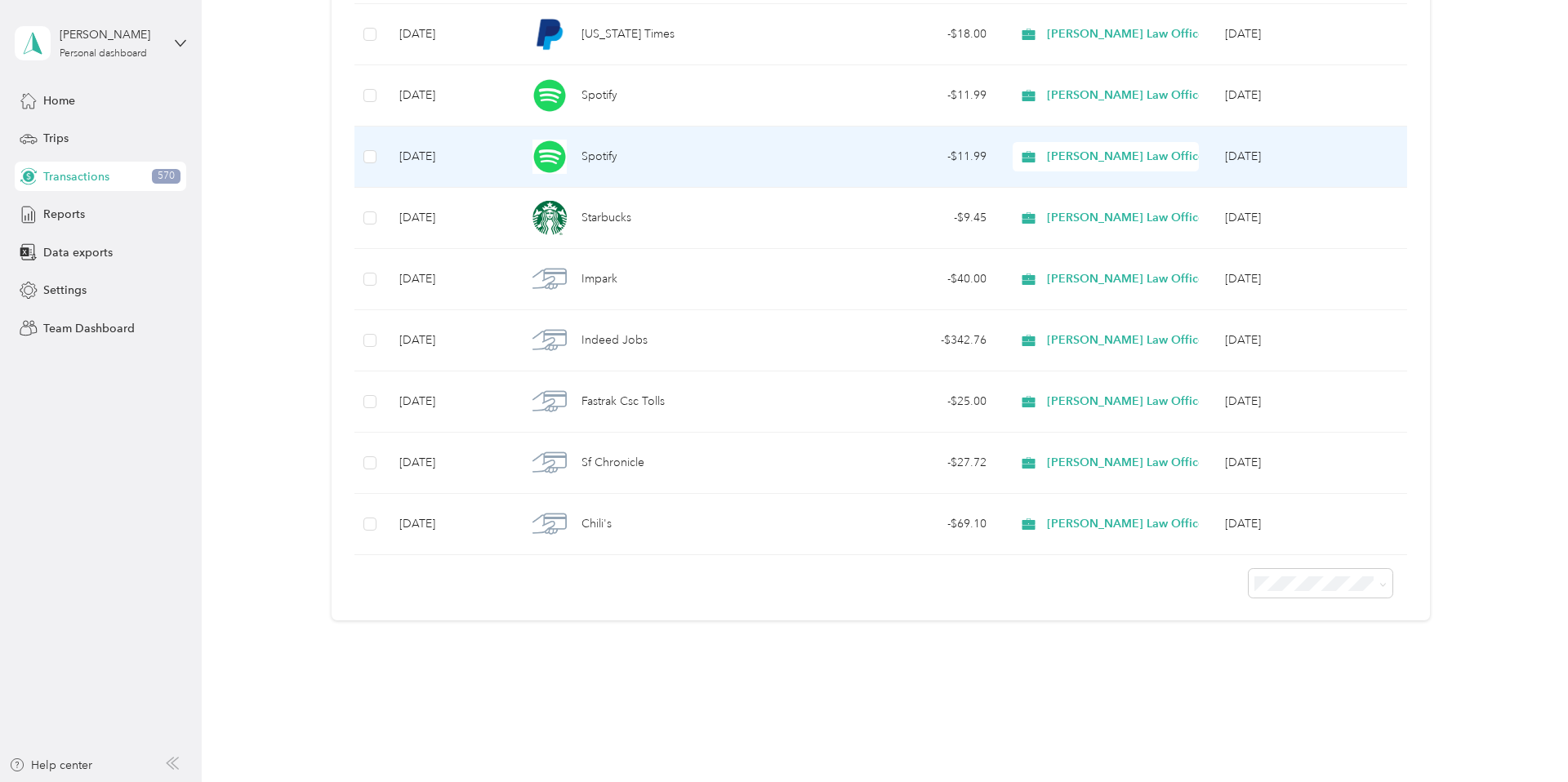
scroll to position [6294, 0]
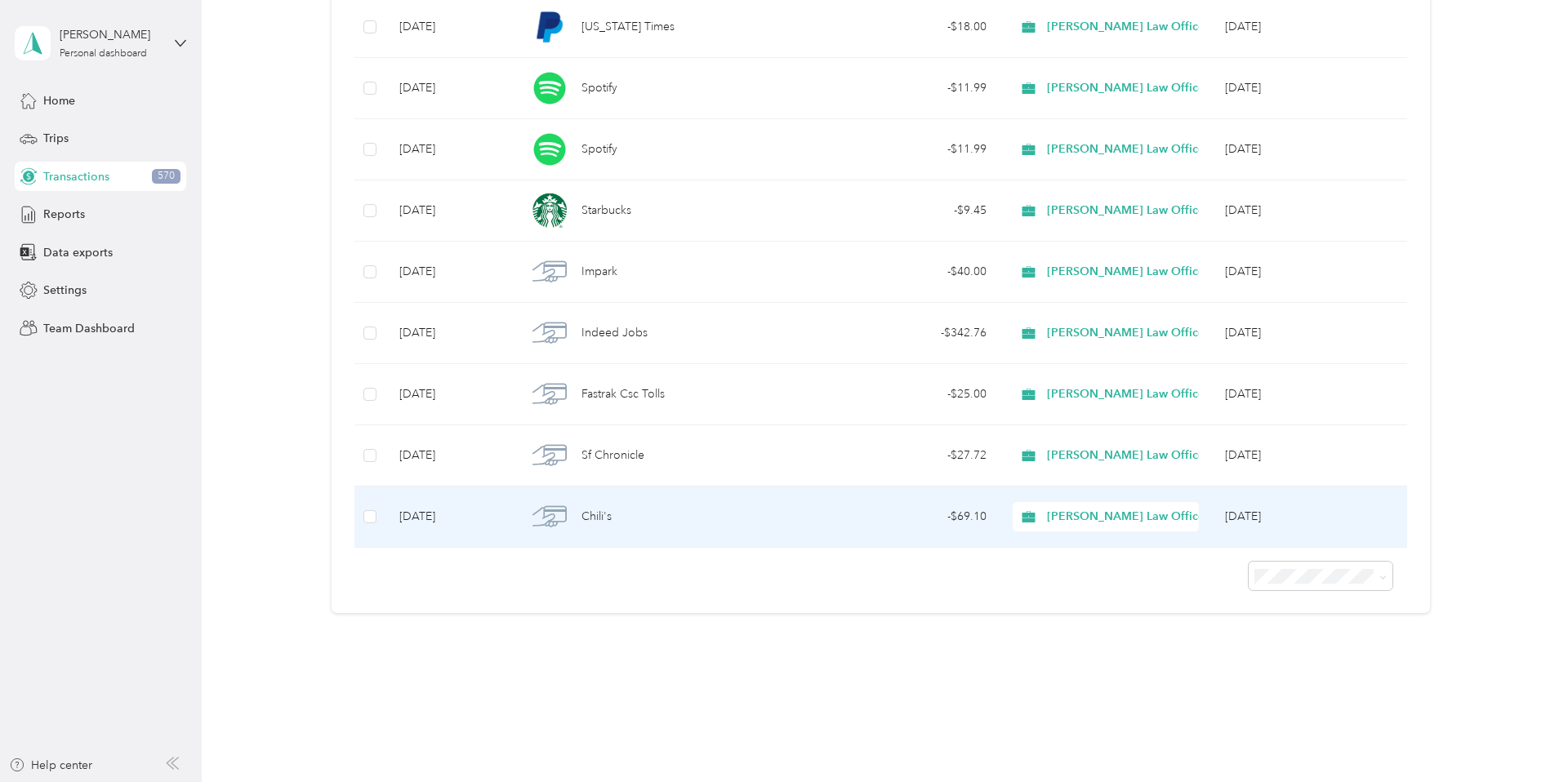
click at [1298, 513] on td "Jun 2025" at bounding box center [1313, 517] width 203 height 61
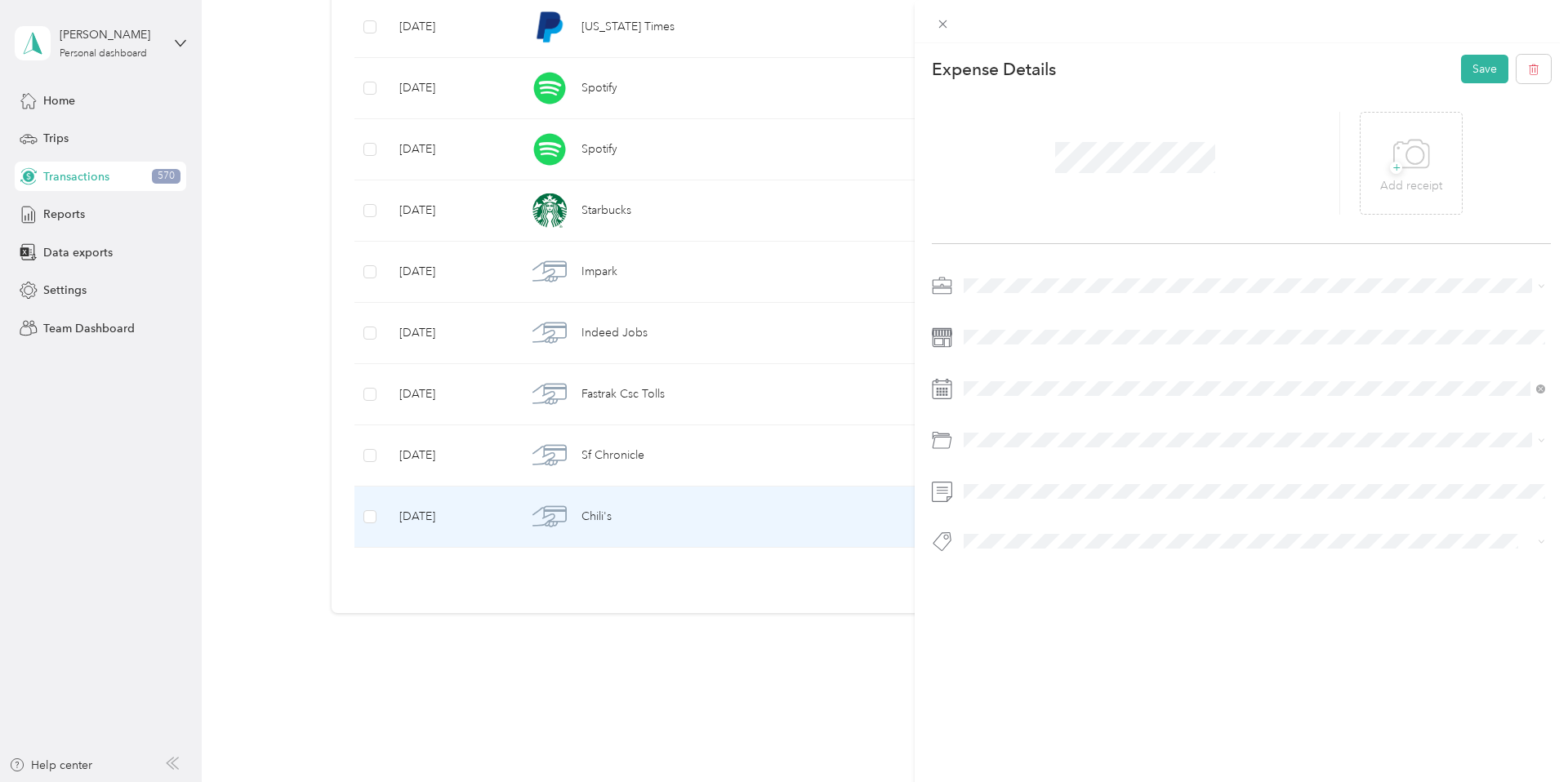
click at [632, 417] on div "This expense cannot be edited because it is either under review, approved, or p…" at bounding box center [784, 391] width 1568 height 782
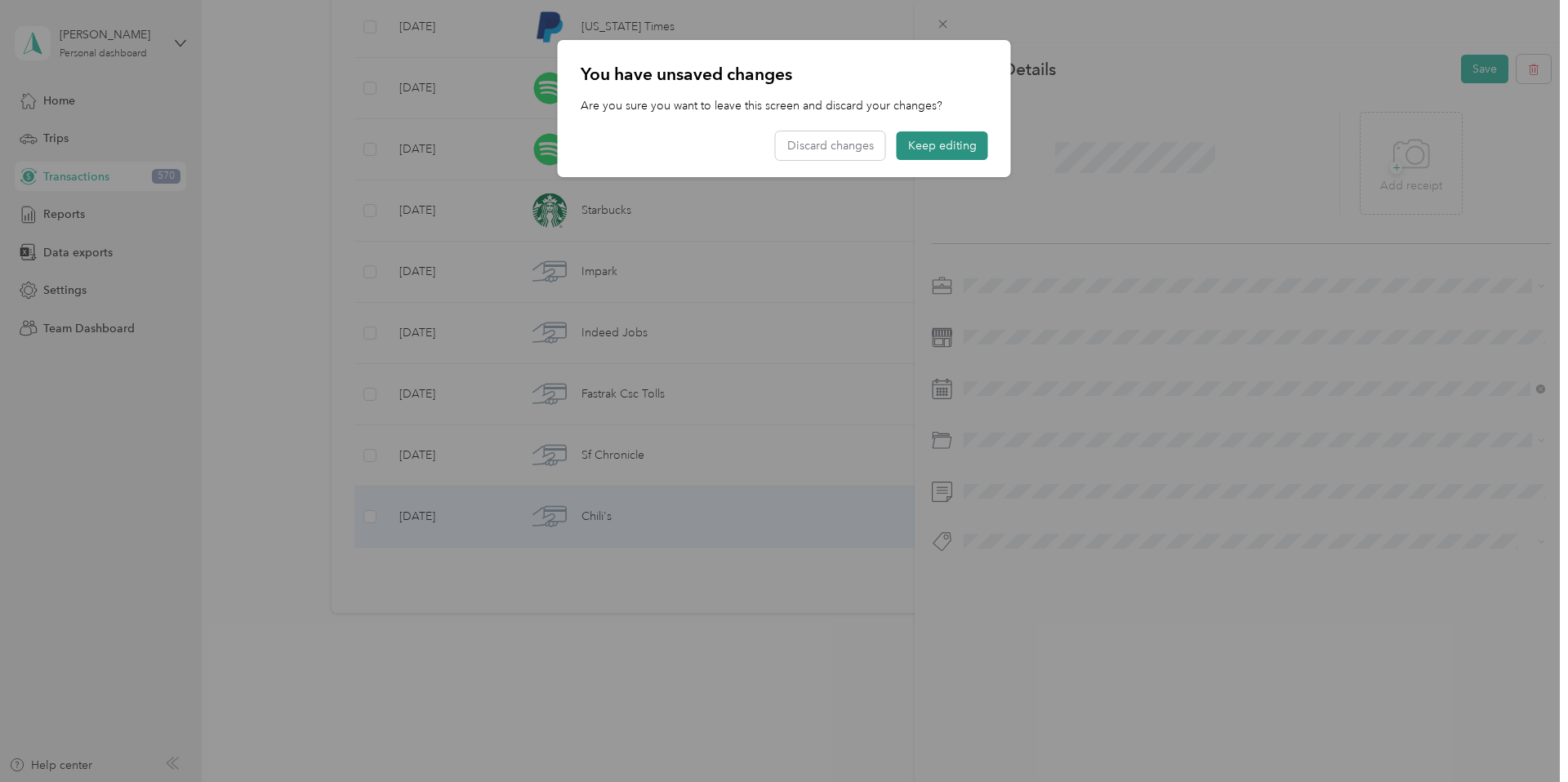
click at [923, 144] on button "Keep editing" at bounding box center [942, 145] width 91 height 28
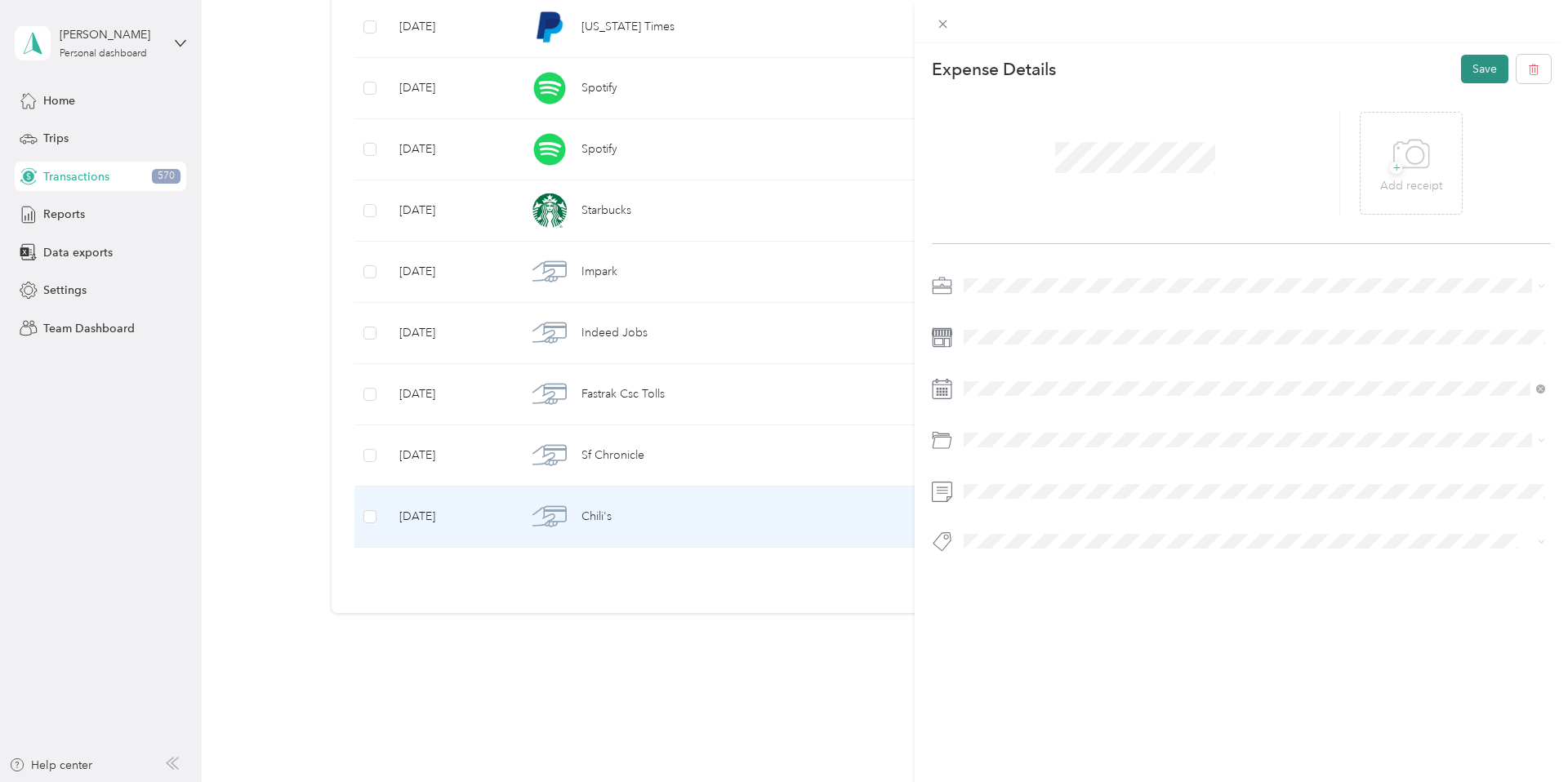
click at [1467, 66] on button "Save" at bounding box center [1484, 68] width 47 height 28
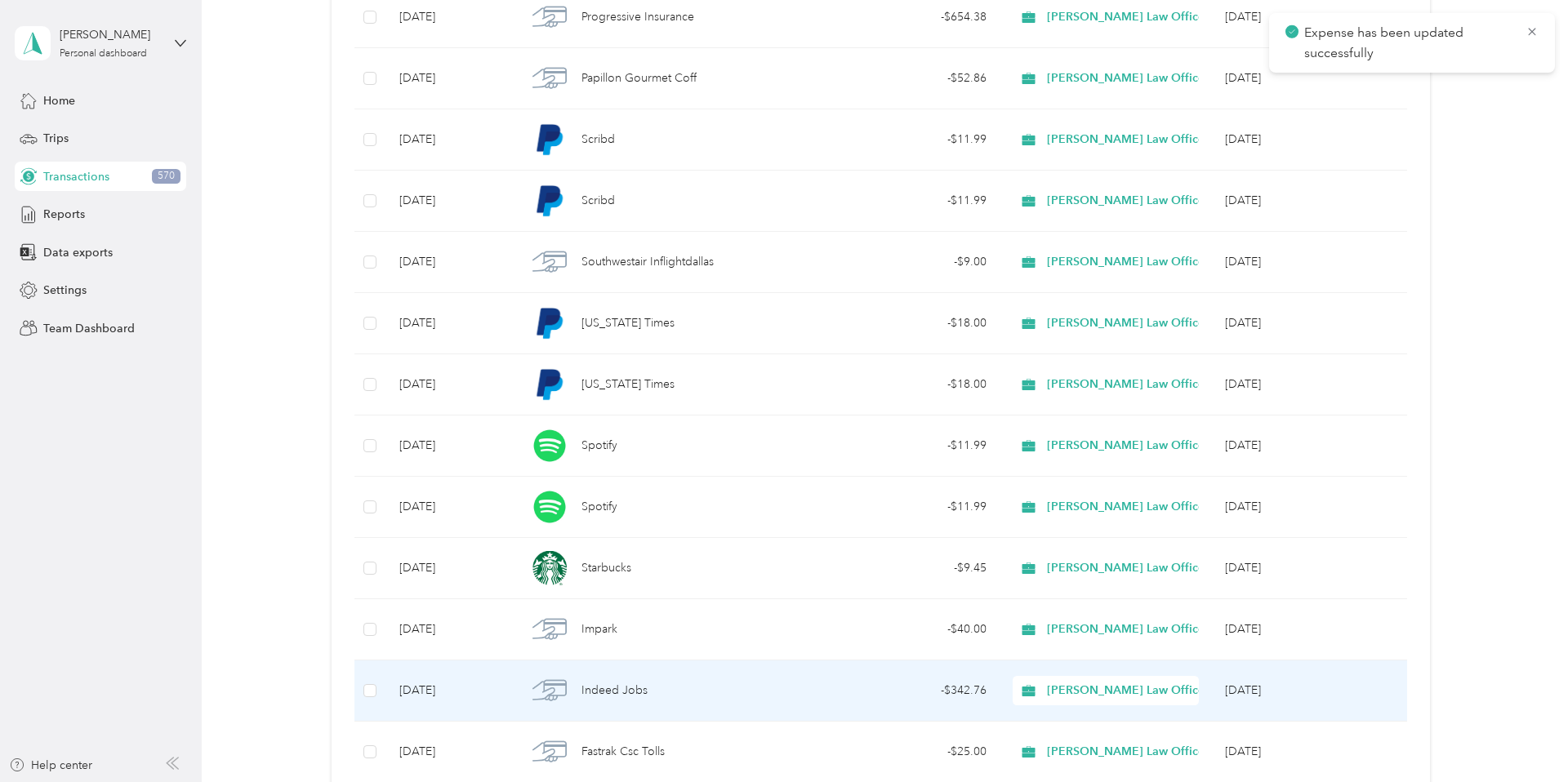
scroll to position [5931, 0]
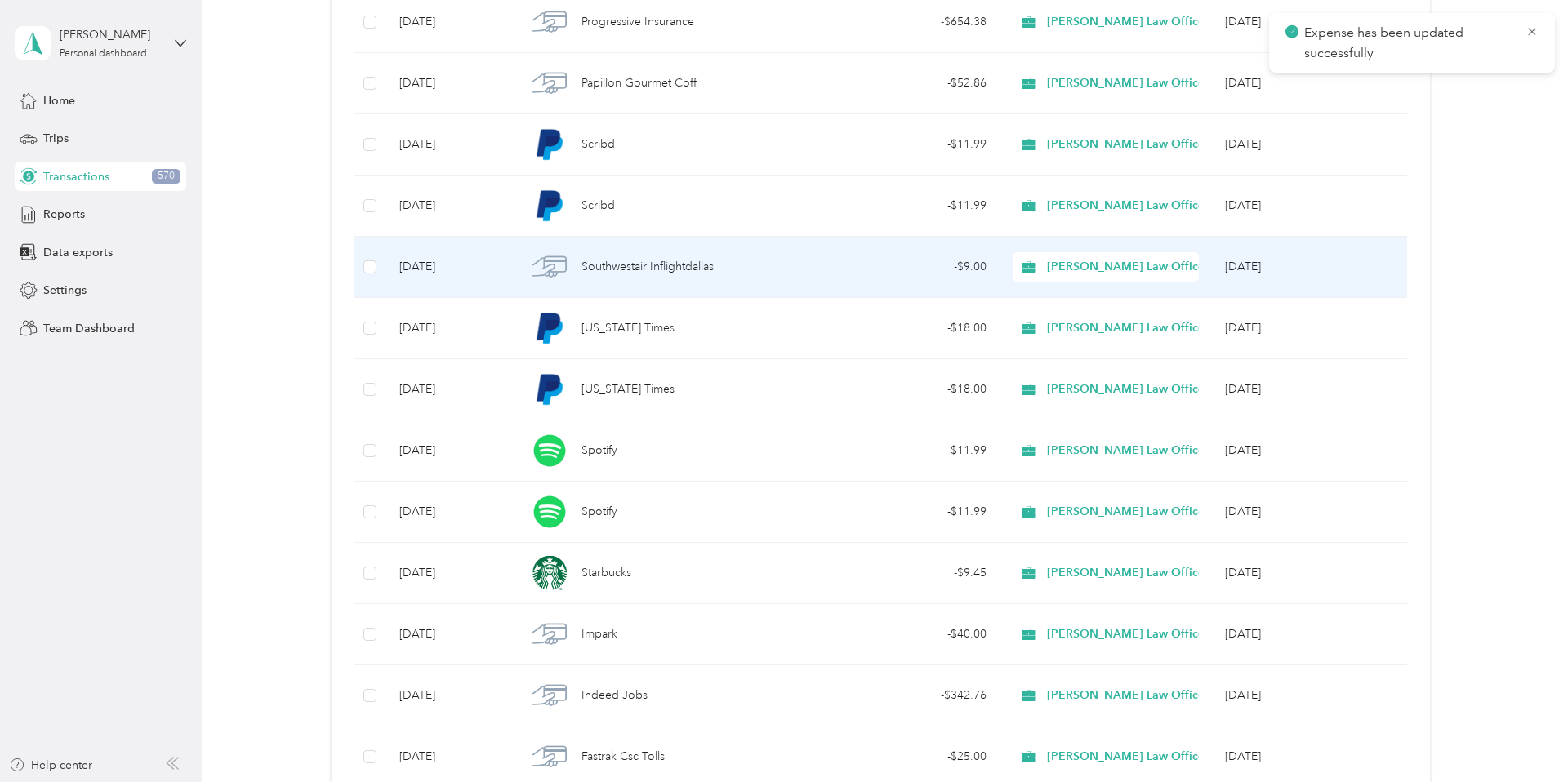
click at [626, 274] on span "Southwestair Inflightdallas" at bounding box center [647, 267] width 132 height 18
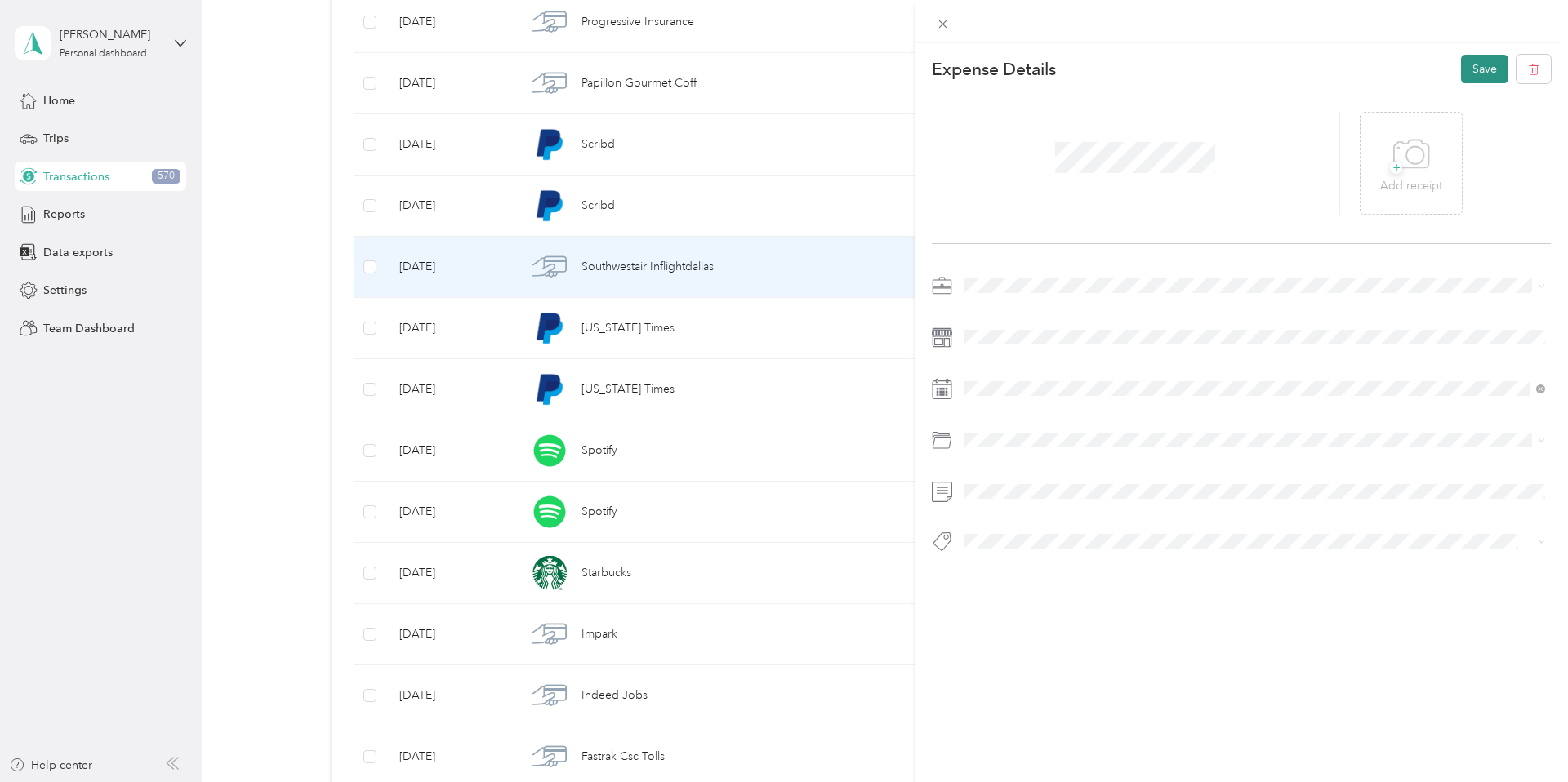
click at [1480, 67] on button "Save" at bounding box center [1484, 68] width 47 height 28
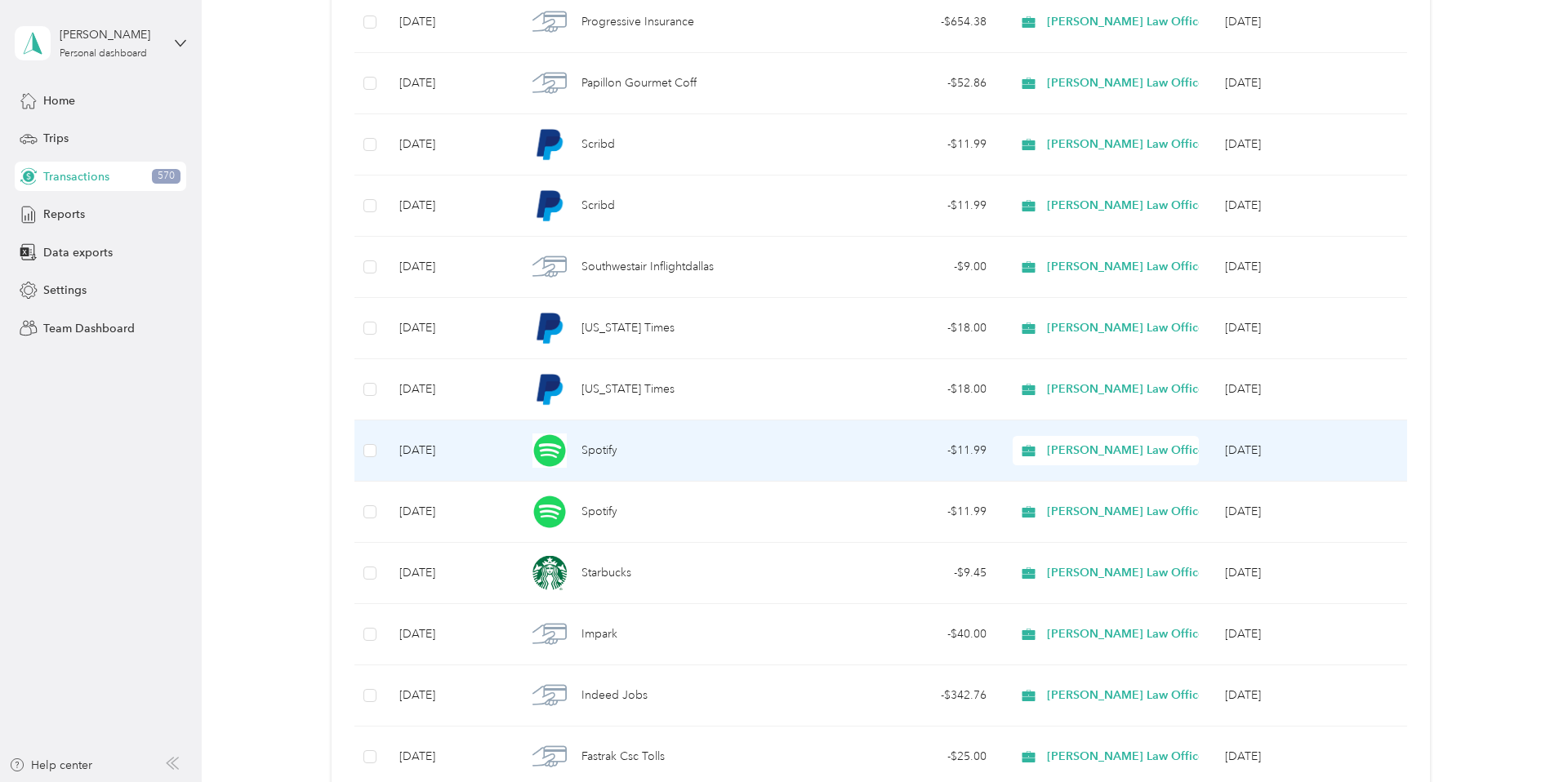
click at [1135, 446] on span "Haley Law Offices" at bounding box center [1128, 451] width 162 height 18
click at [1089, 508] on span "Personal" at bounding box center [1145, 508] width 183 height 17
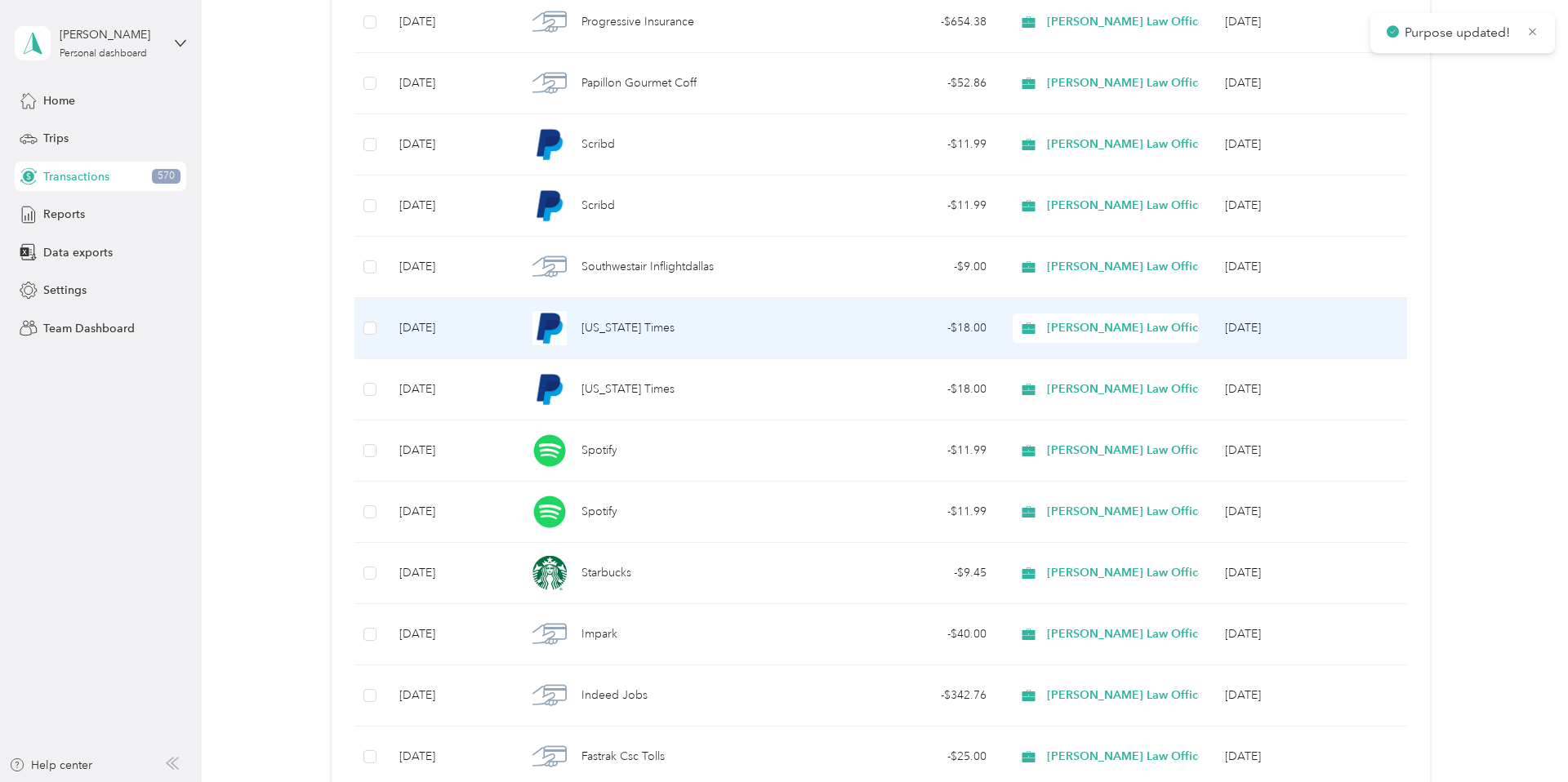
click at [1090, 332] on span "Haley Law Offices" at bounding box center [1128, 328] width 162 height 18
click at [1084, 389] on span "Personal" at bounding box center [1145, 385] width 183 height 17
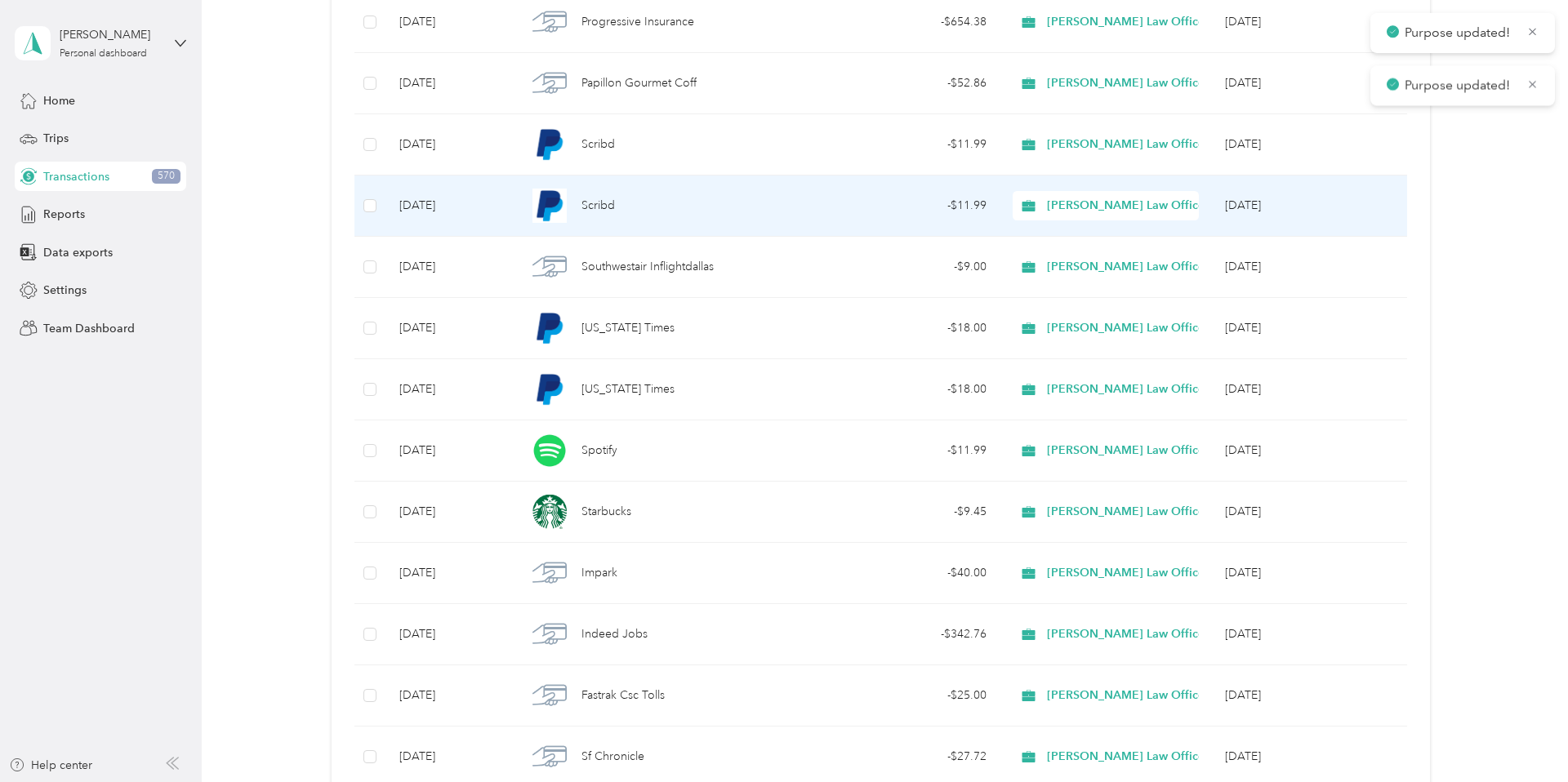
click at [1079, 219] on div "Haley Law Offices" at bounding box center [1105, 205] width 186 height 29
click at [1073, 268] on li "Personal" at bounding box center [1130, 264] width 235 height 28
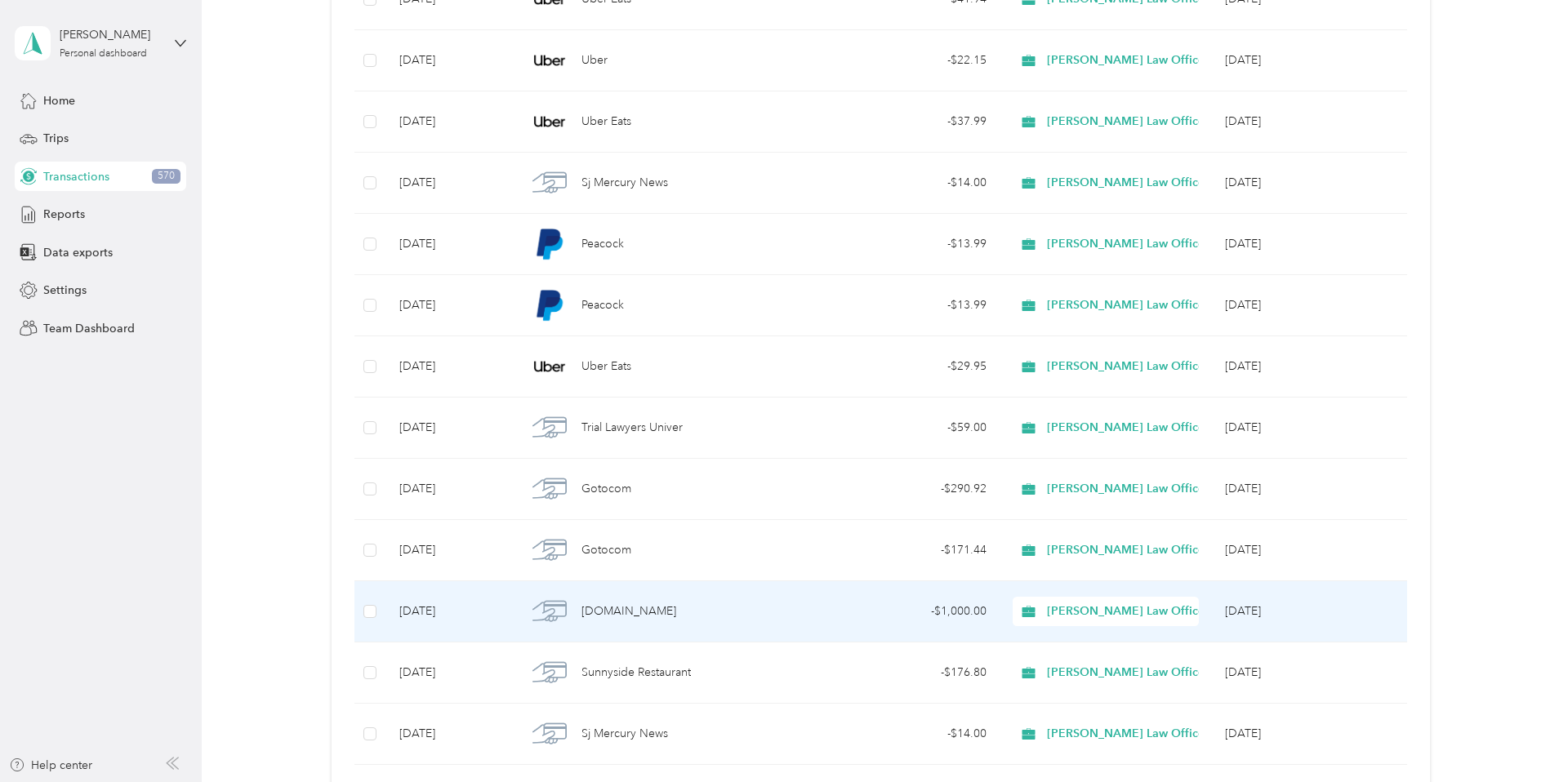
scroll to position [4763, 0]
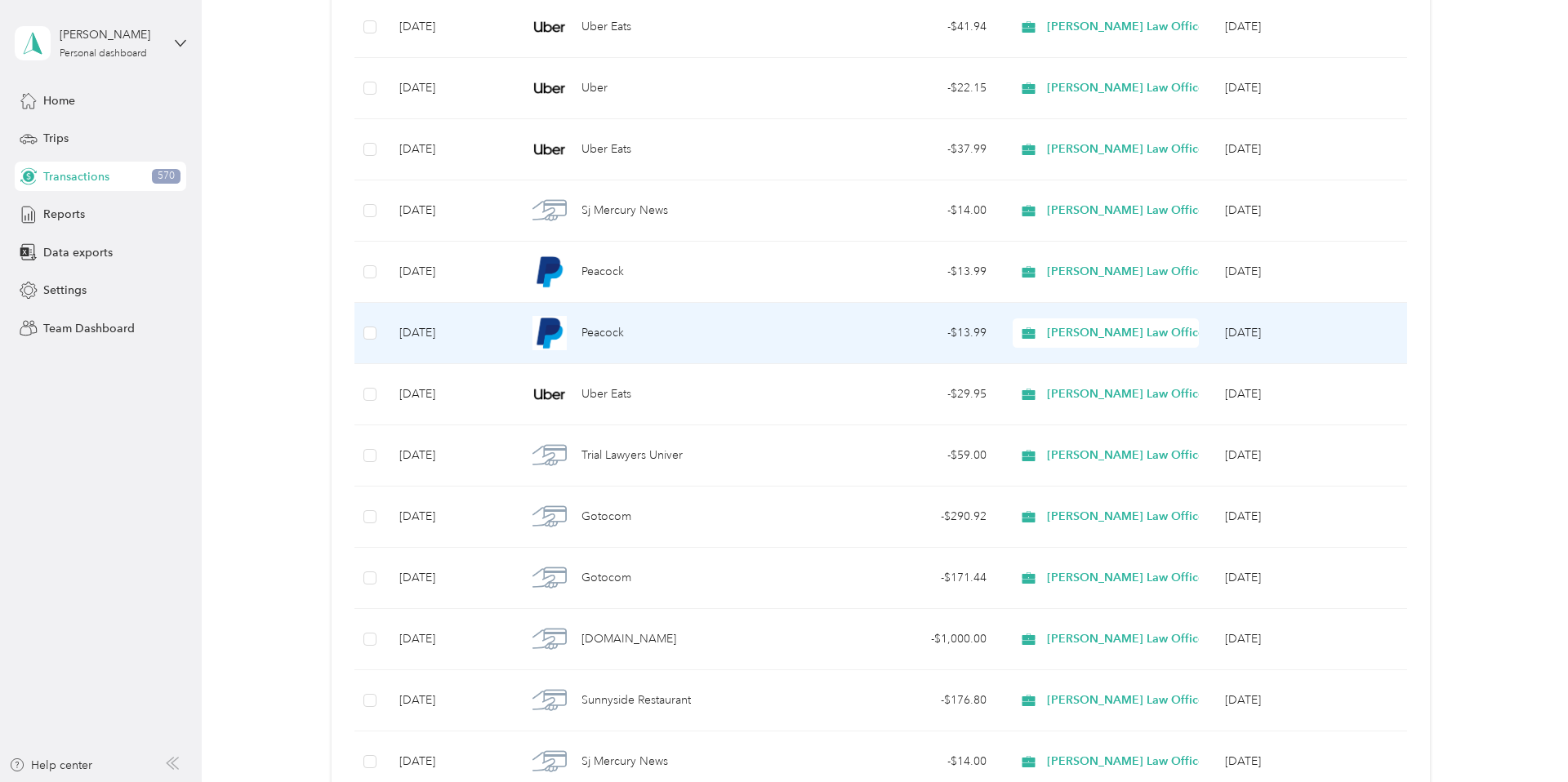
click at [1039, 341] on span "Haley Law Offices" at bounding box center [1105, 333] width 174 height 18
click at [1064, 397] on li "Personal" at bounding box center [1130, 388] width 235 height 28
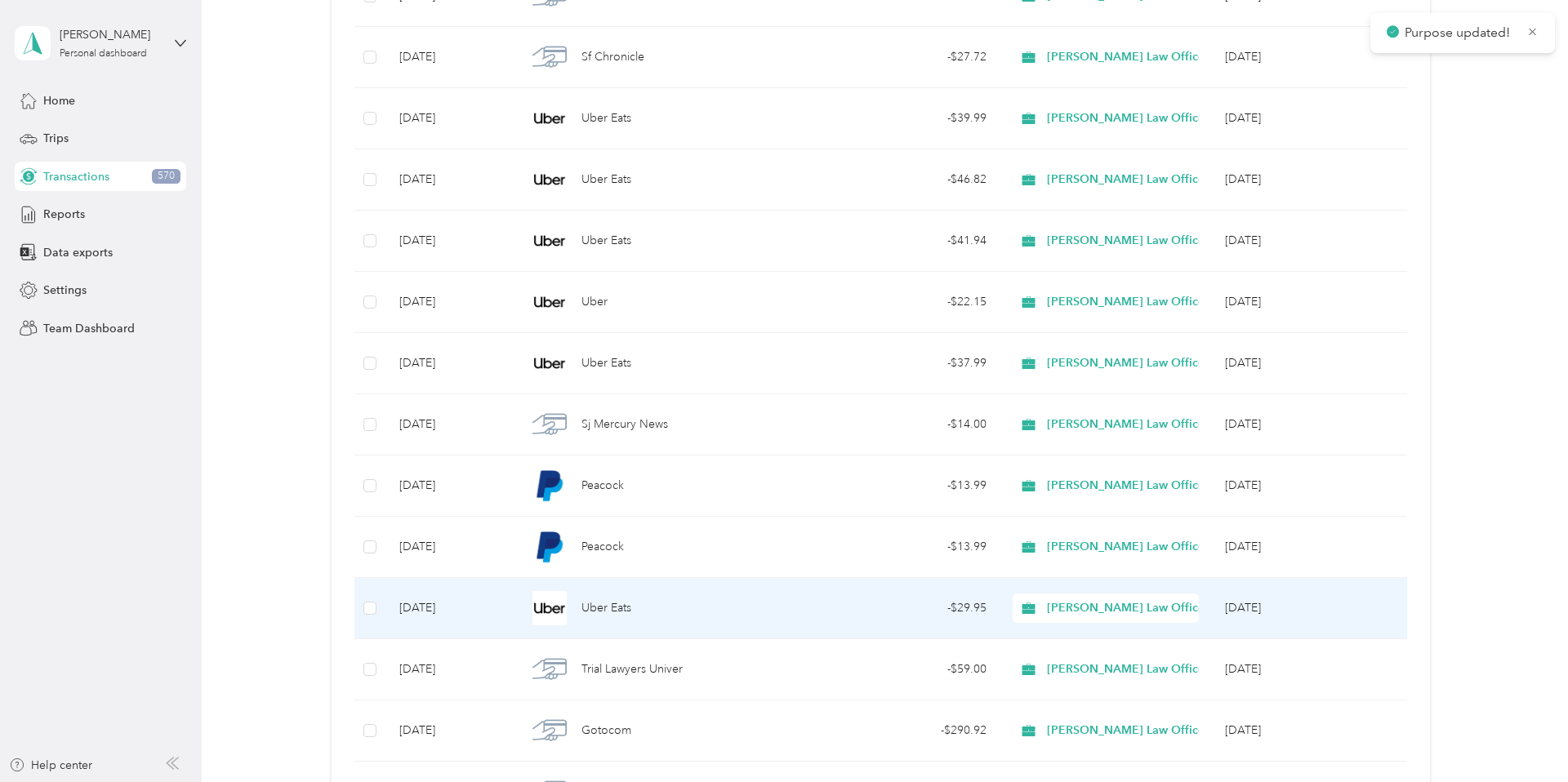
scroll to position [4544, 0]
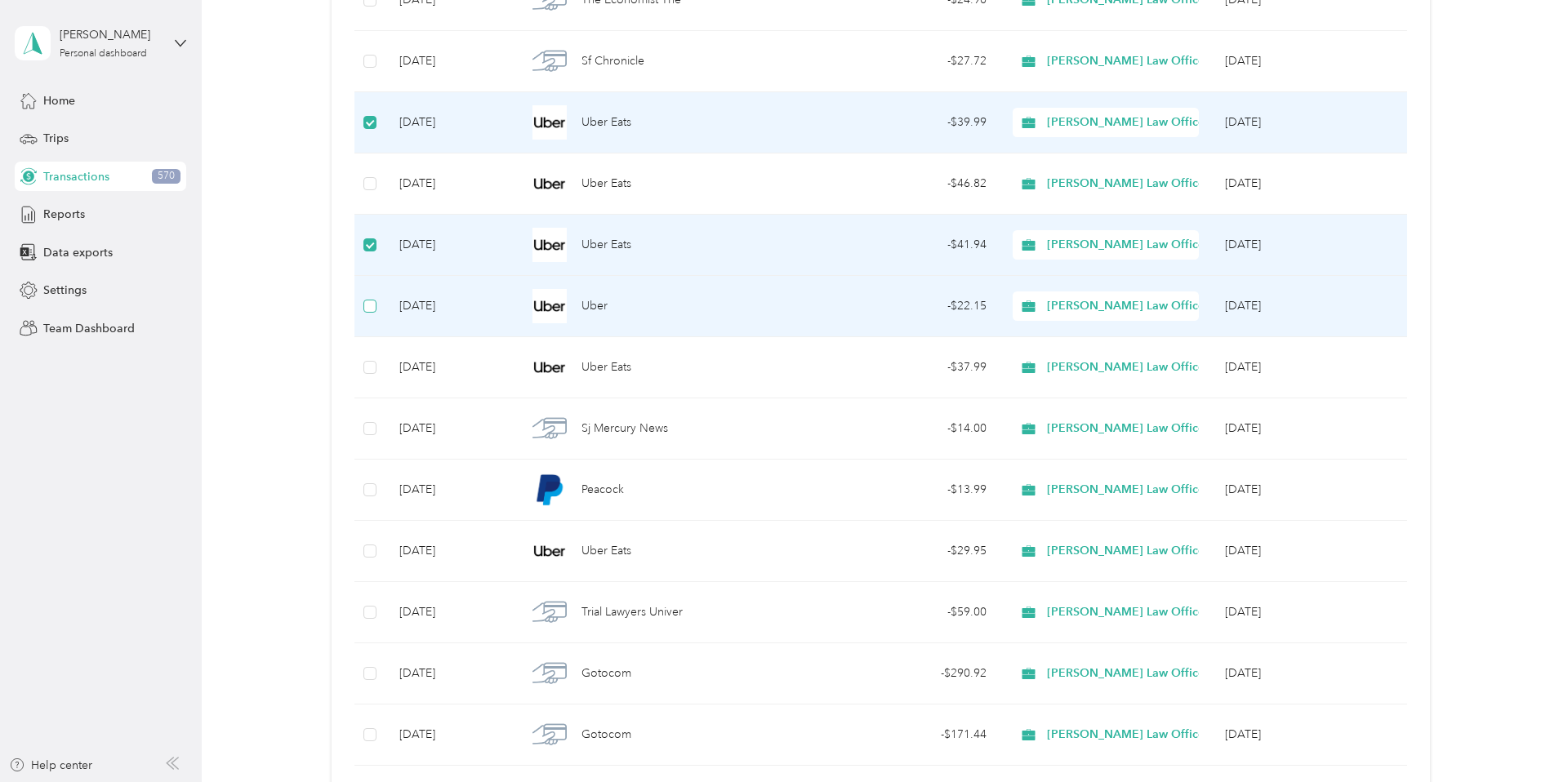
click at [367, 298] on label at bounding box center [369, 306] width 13 height 18
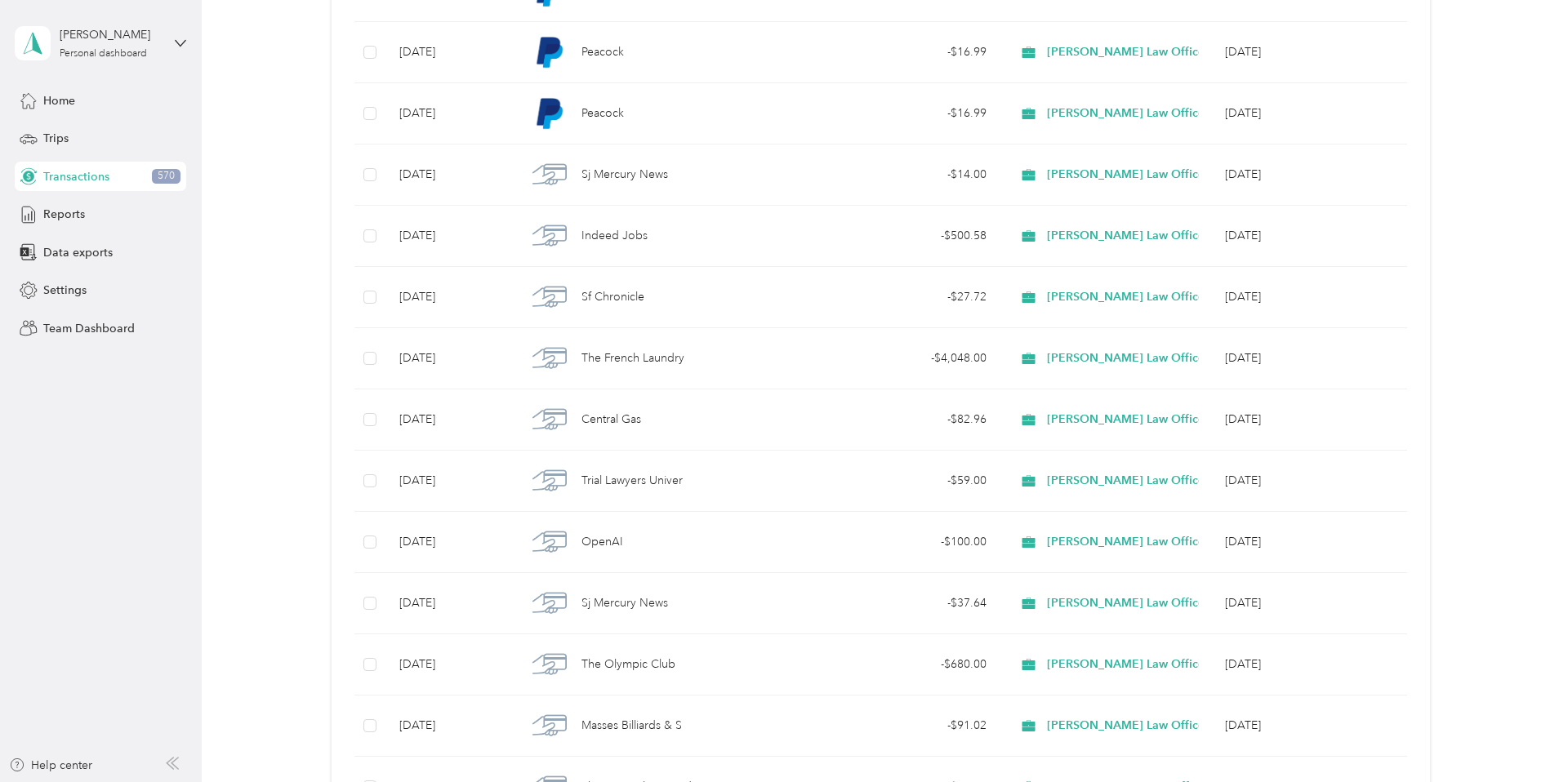
scroll to position [0, 0]
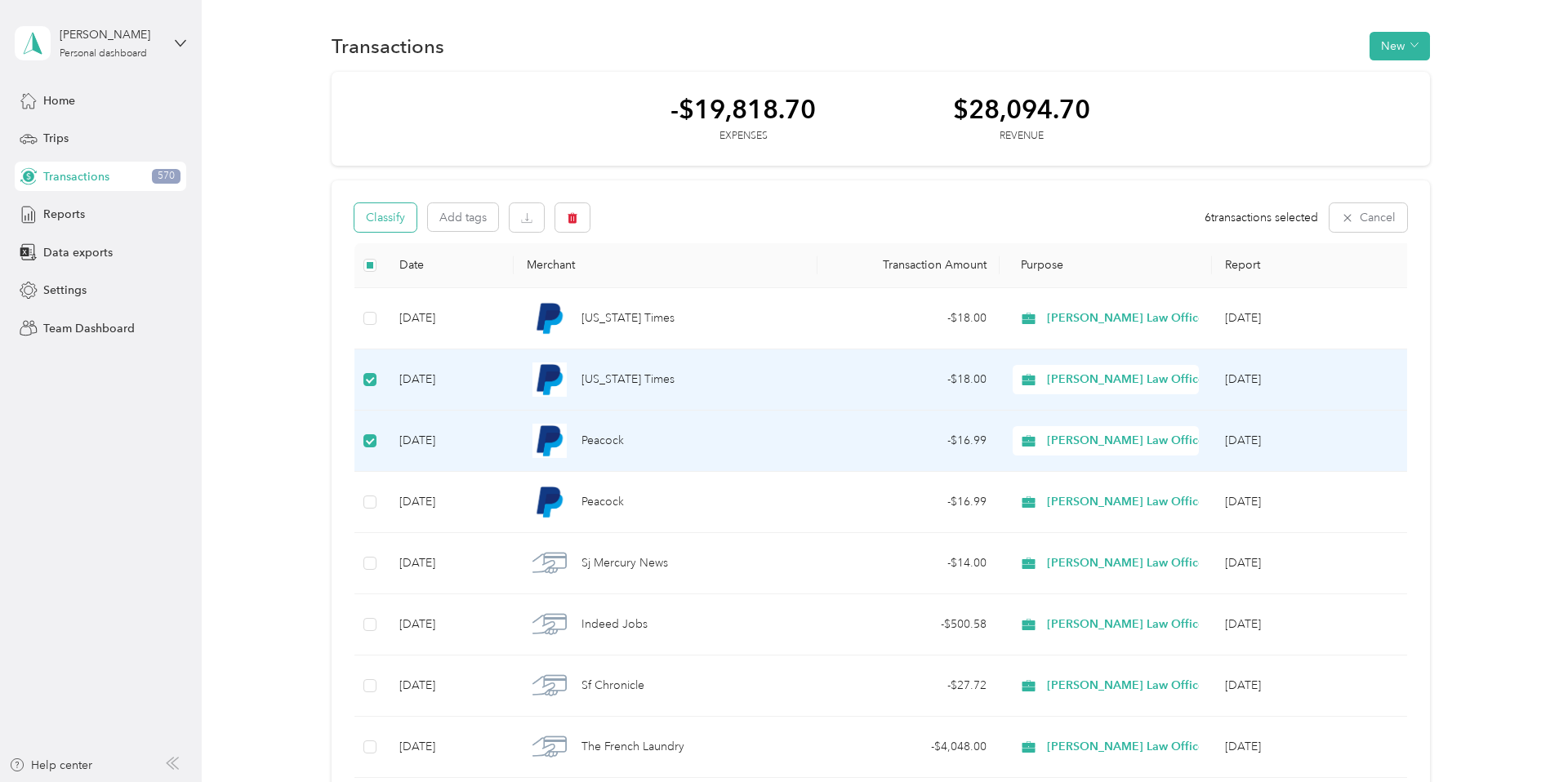
click at [412, 219] on button "Classify" at bounding box center [386, 218] width 62 height 28
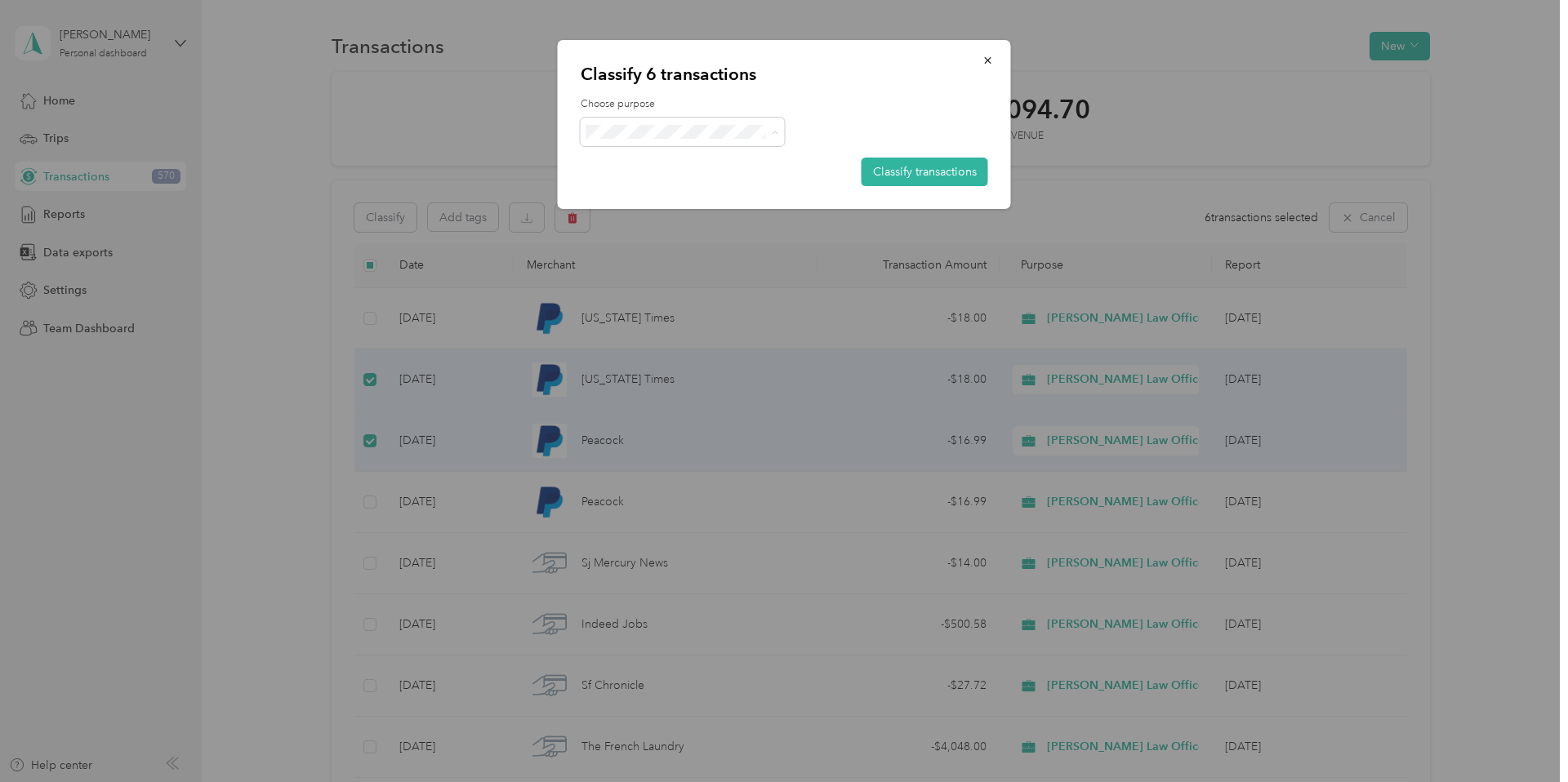
click at [659, 182] on span "Personal" at bounding box center [702, 191] width 162 height 17
click at [931, 164] on button "Classify transactions" at bounding box center [924, 172] width 127 height 28
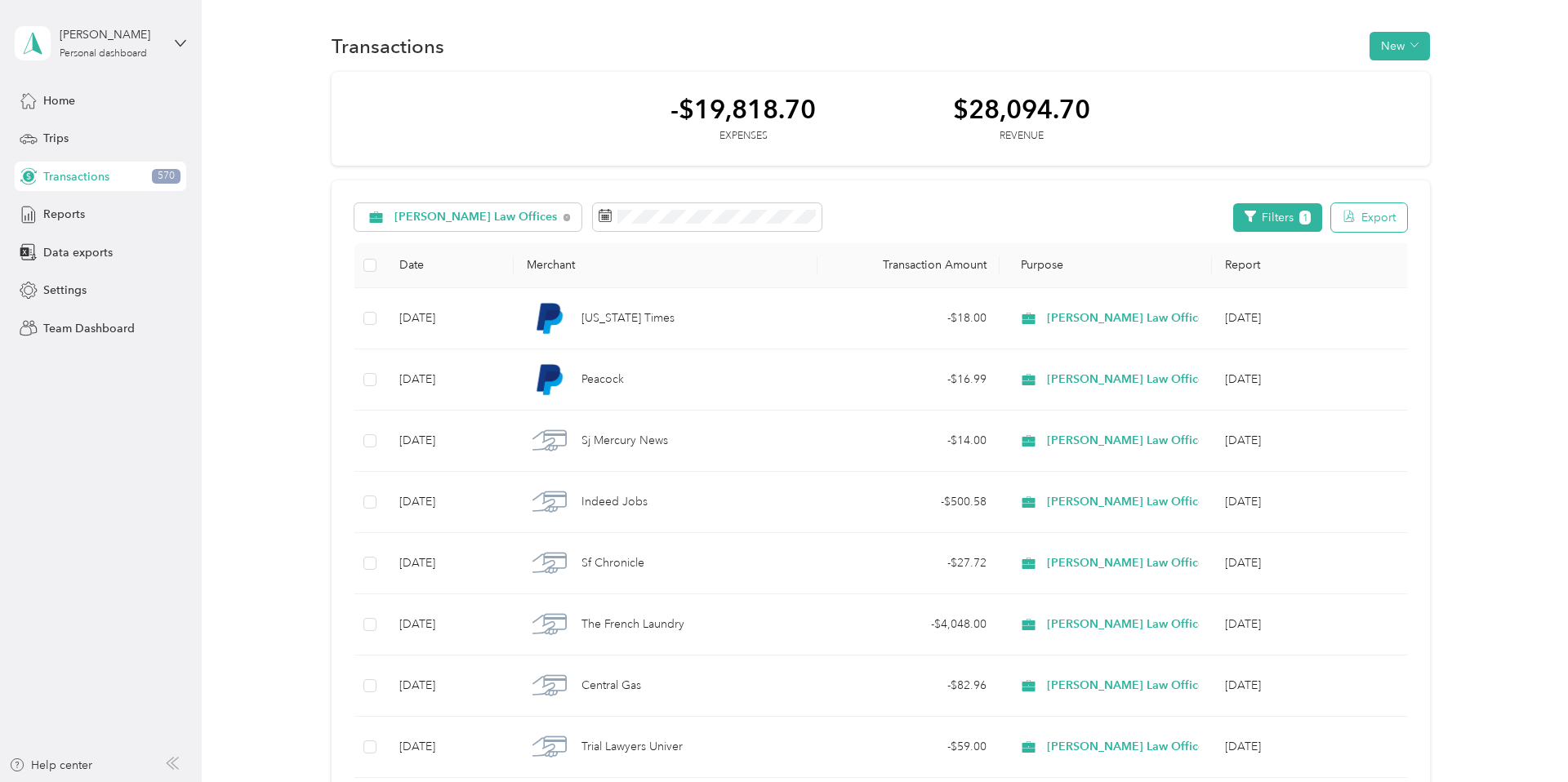
click at [1369, 213] on button "Export" at bounding box center [1369, 218] width 76 height 28
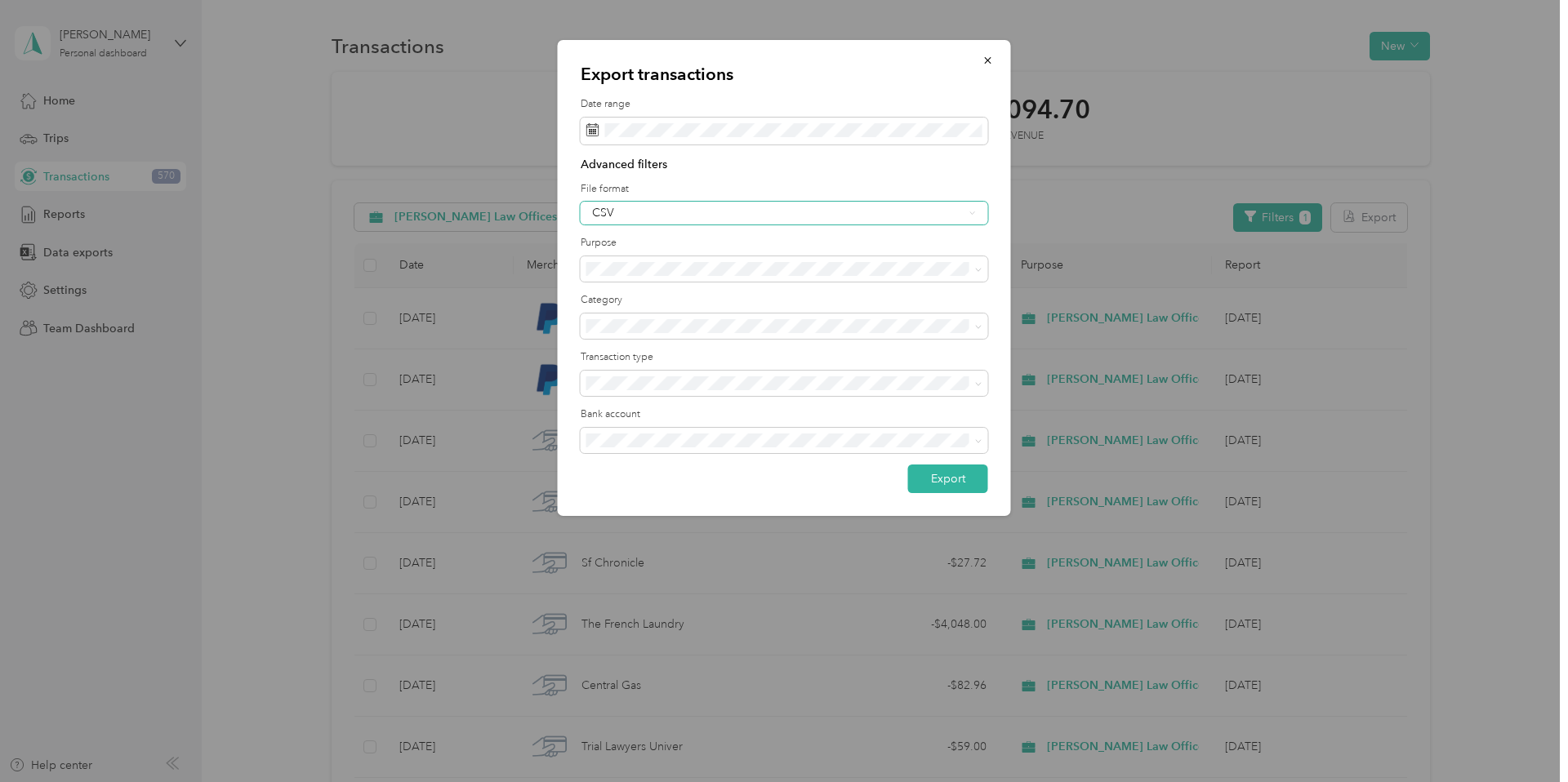
click at [741, 214] on div "CSV" at bounding box center [778, 212] width 371 height 11
click at [722, 265] on div "Excel" at bounding box center [784, 269] width 385 height 17
click at [982, 64] on icon "button" at bounding box center [987, 60] width 11 height 11
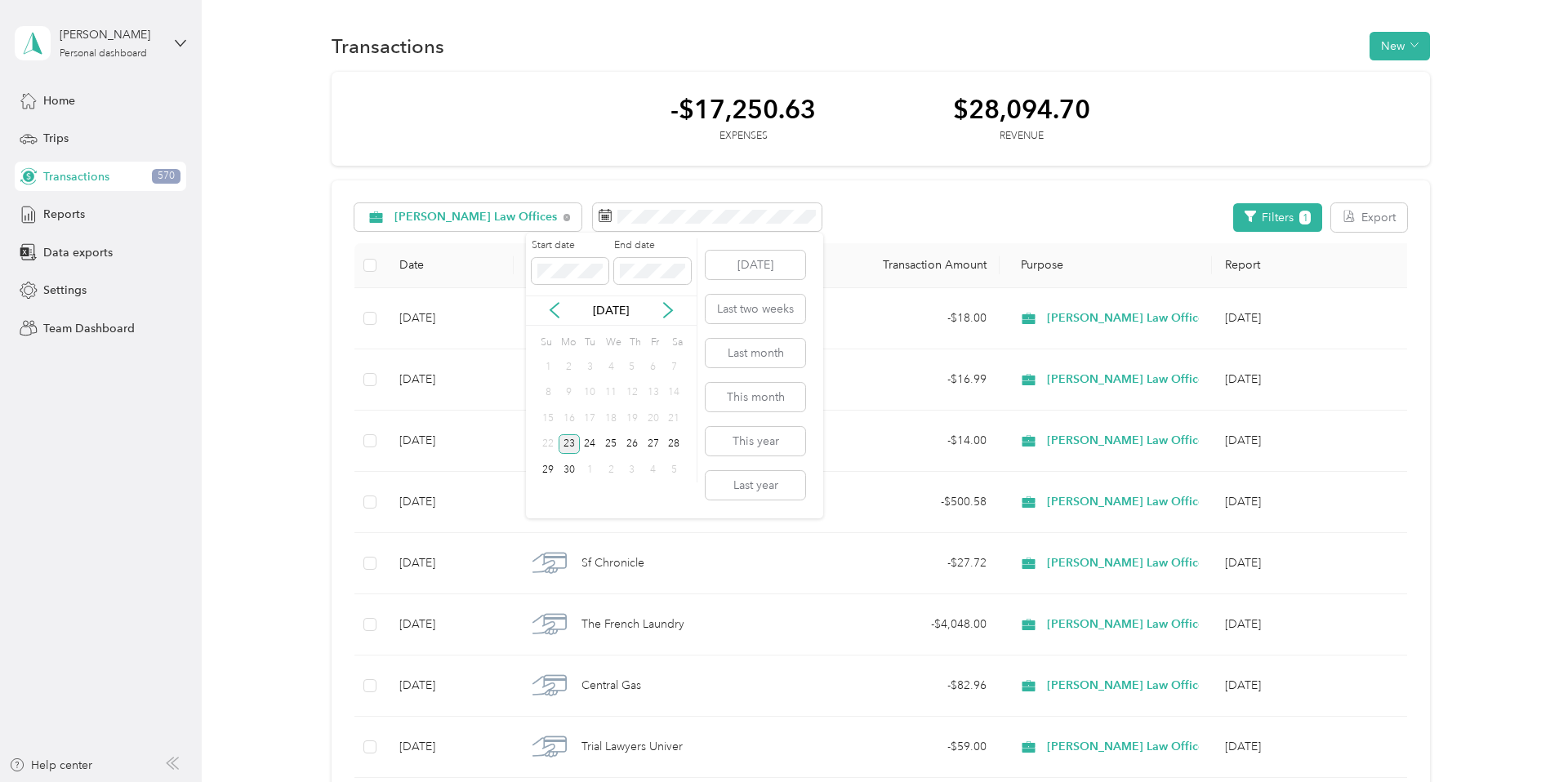
click at [570, 443] on div "23" at bounding box center [569, 445] width 22 height 21
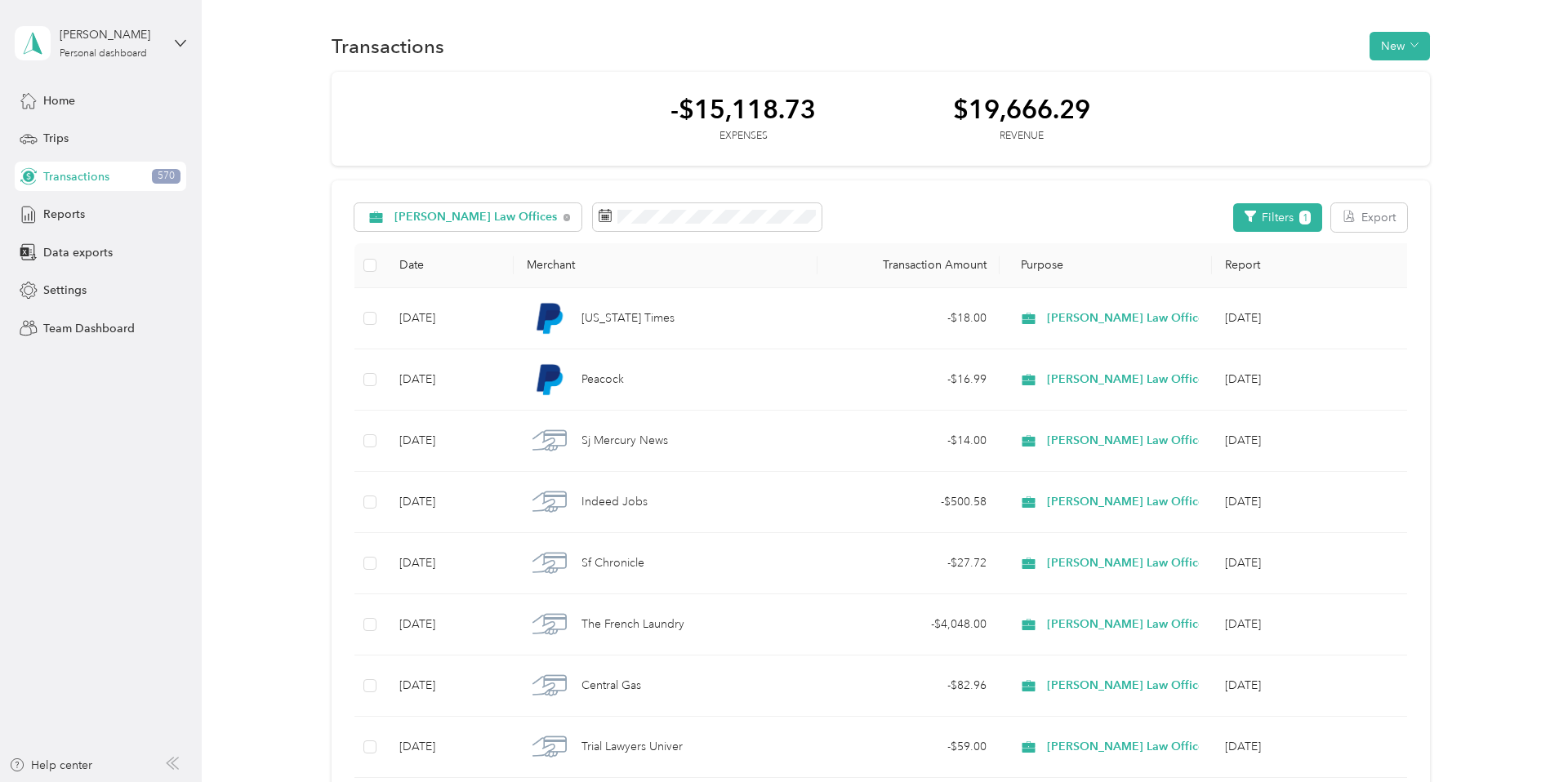
click at [1376, 217] on button "Export" at bounding box center [1369, 218] width 76 height 28
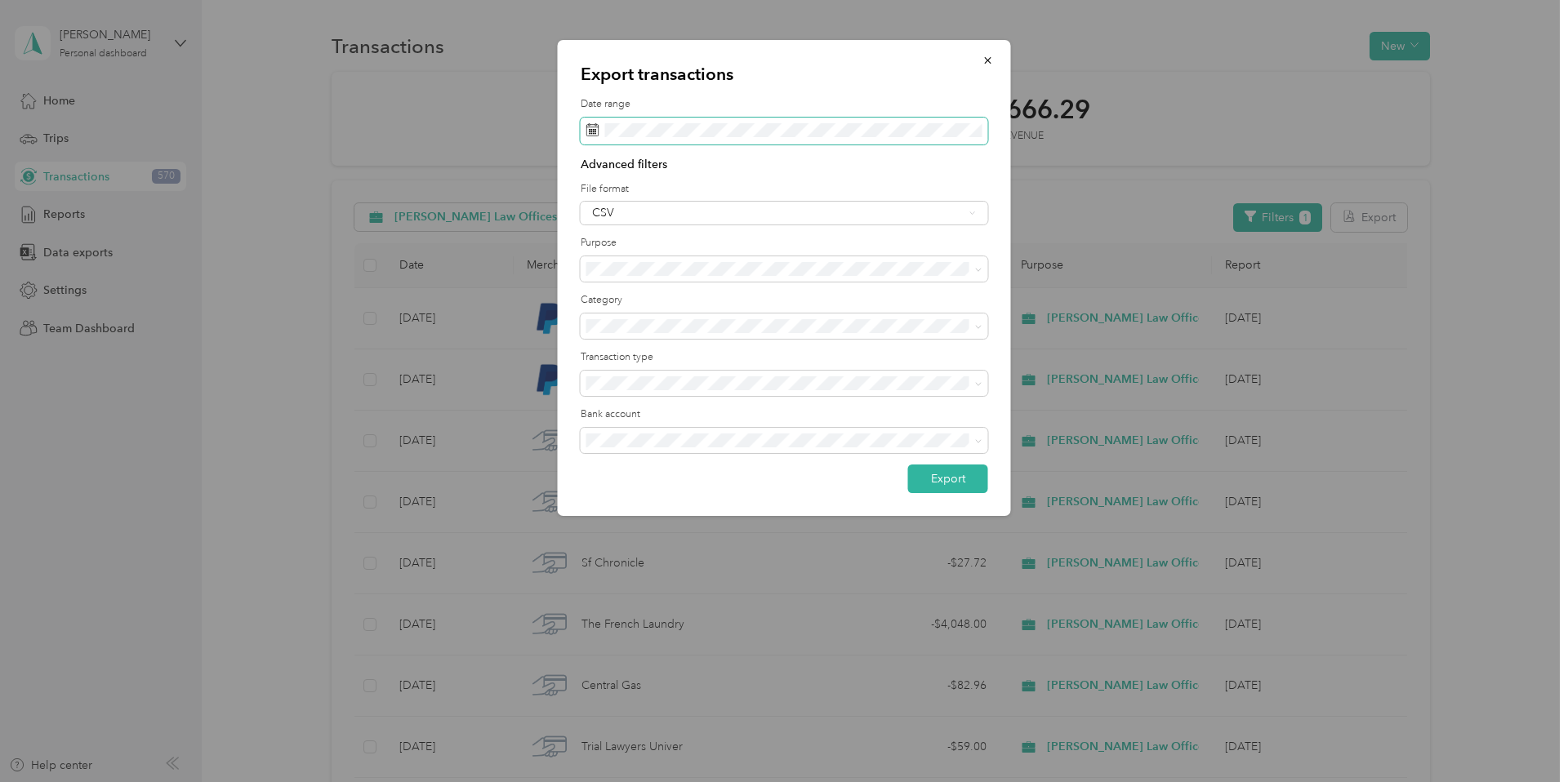
click at [592, 129] on rect at bounding box center [591, 129] width 2 height 2
click at [943, 157] on p "Advanced filters" at bounding box center [784, 165] width 407 height 17
click at [665, 365] on ol "All purposes Unclassified Work Personal Haley Law Offices Other Charity Medical…" at bounding box center [784, 397] width 407 height 229
click at [666, 405] on span "Haley Law Offices" at bounding box center [668, 412] width 153 height 14
click at [695, 306] on label "Category" at bounding box center [784, 300] width 407 height 15
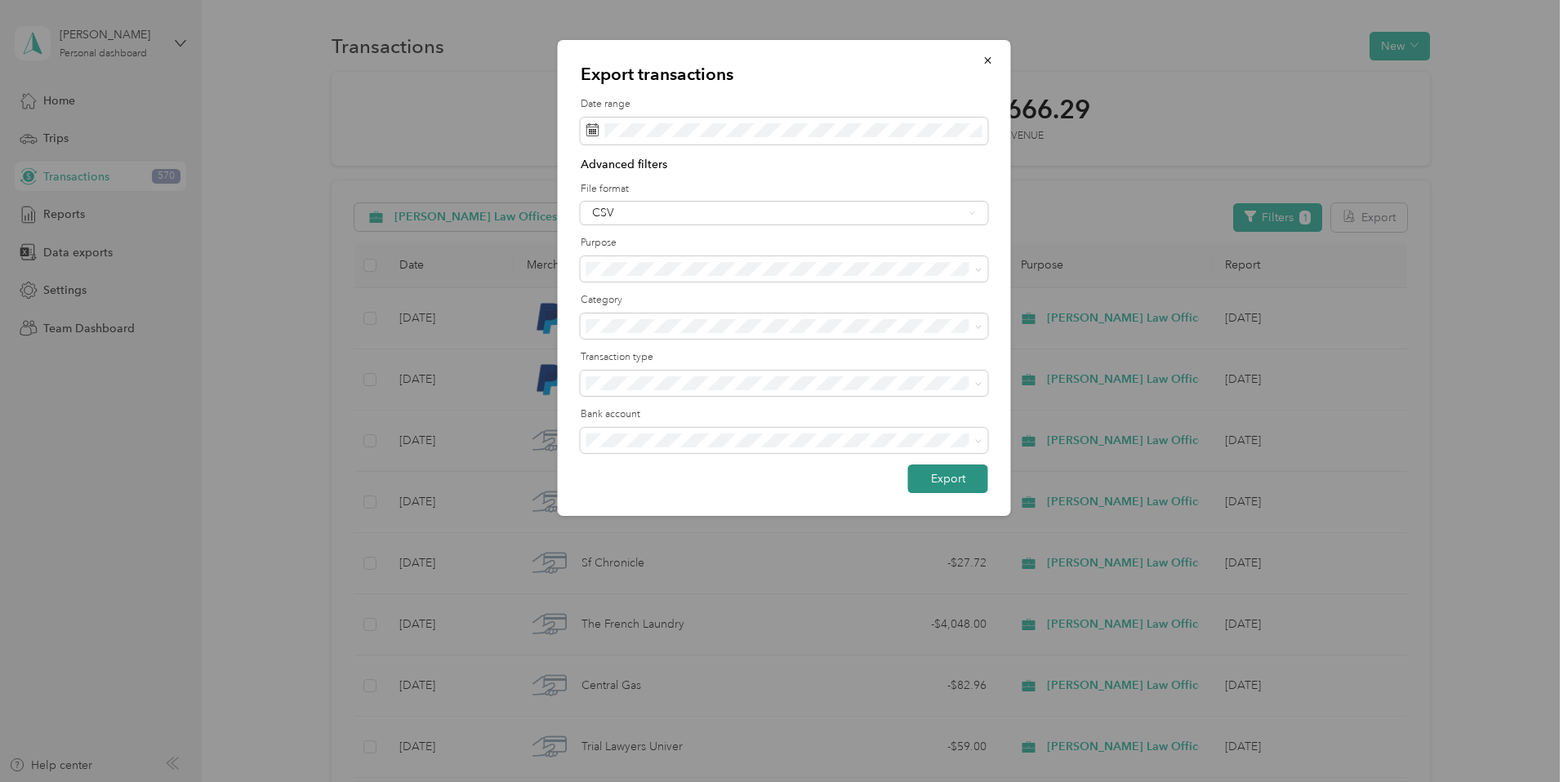
click at [952, 485] on button "Export" at bounding box center [948, 478] width 80 height 28
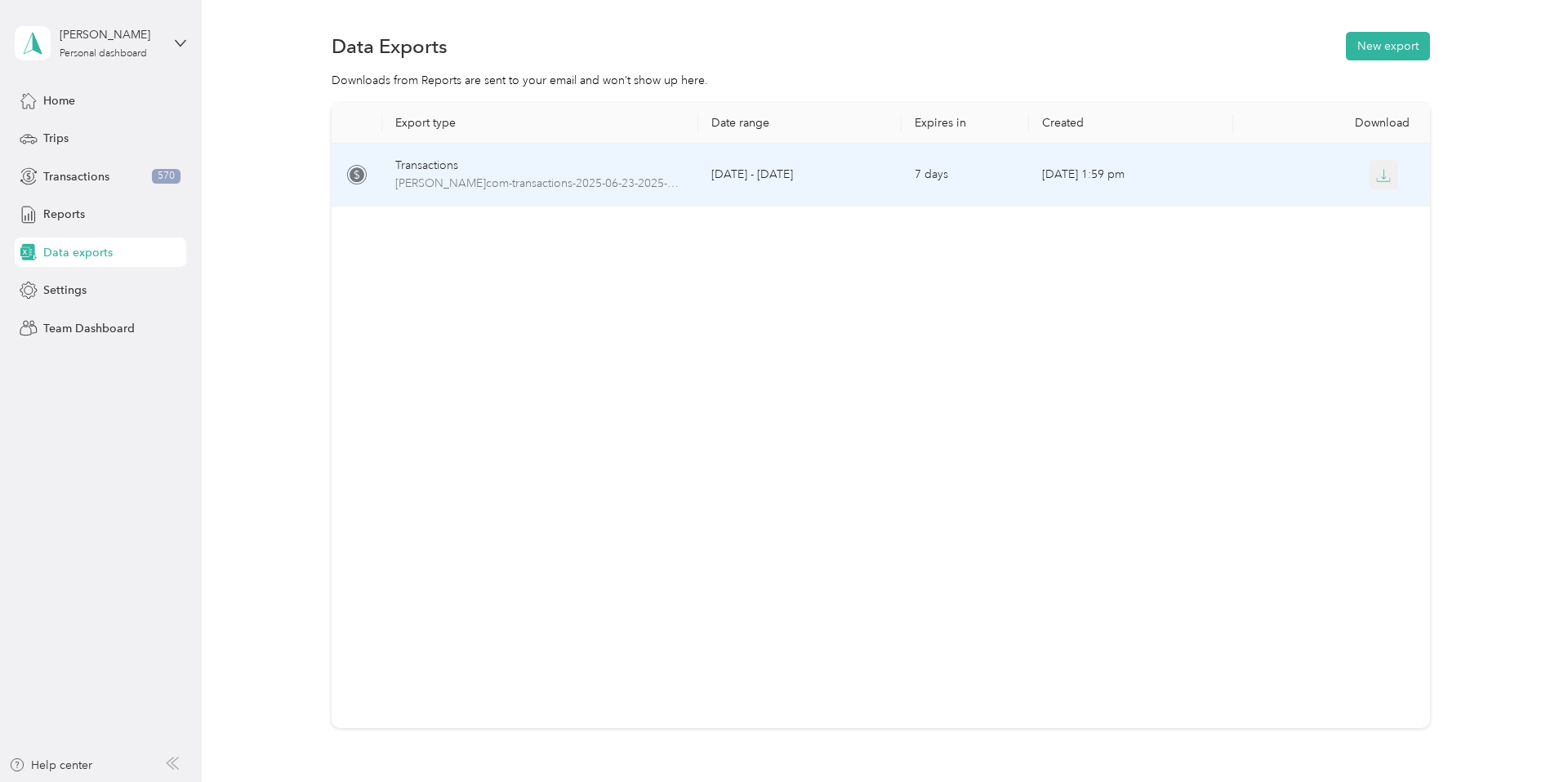
click at [1377, 176] on icon "button" at bounding box center [1382, 175] width 15 height 15
